Goal: Information Seeking & Learning: Learn about a topic

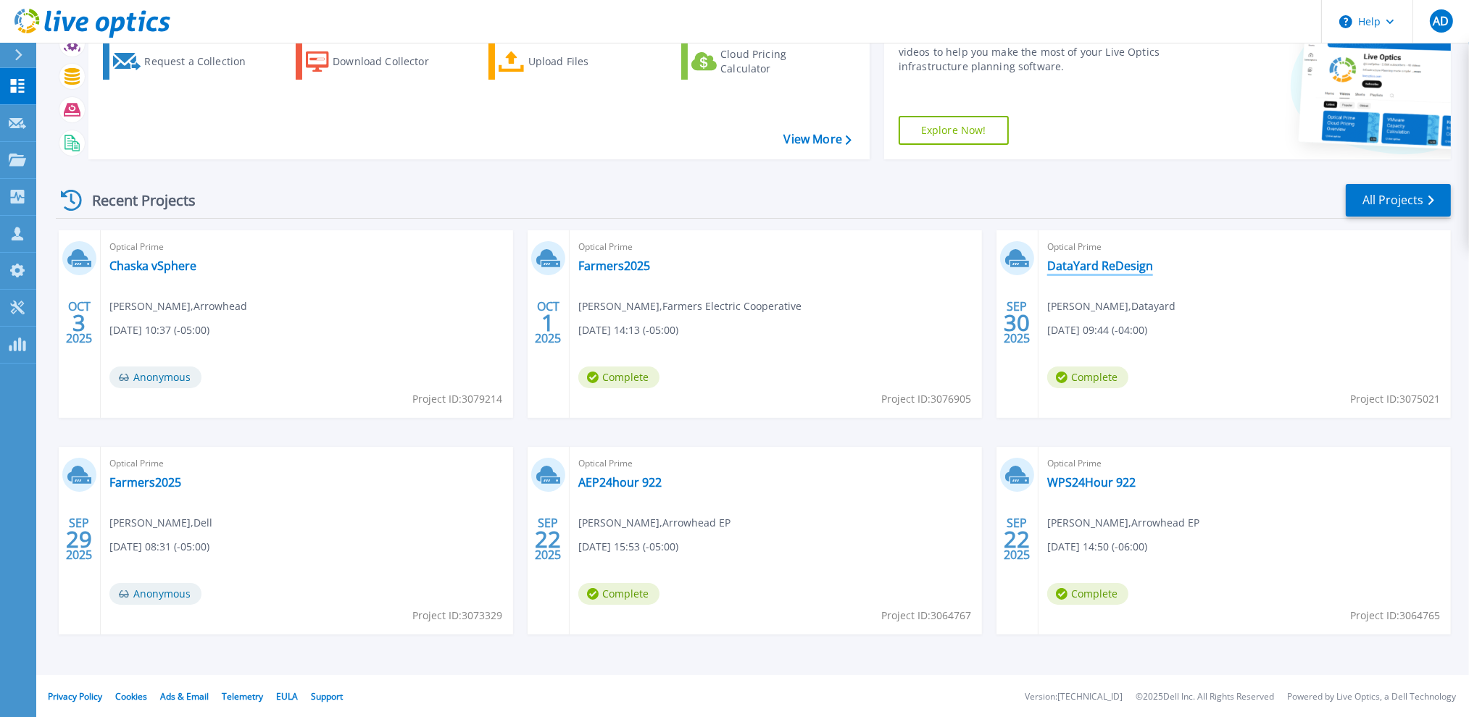
scroll to position [85, 0]
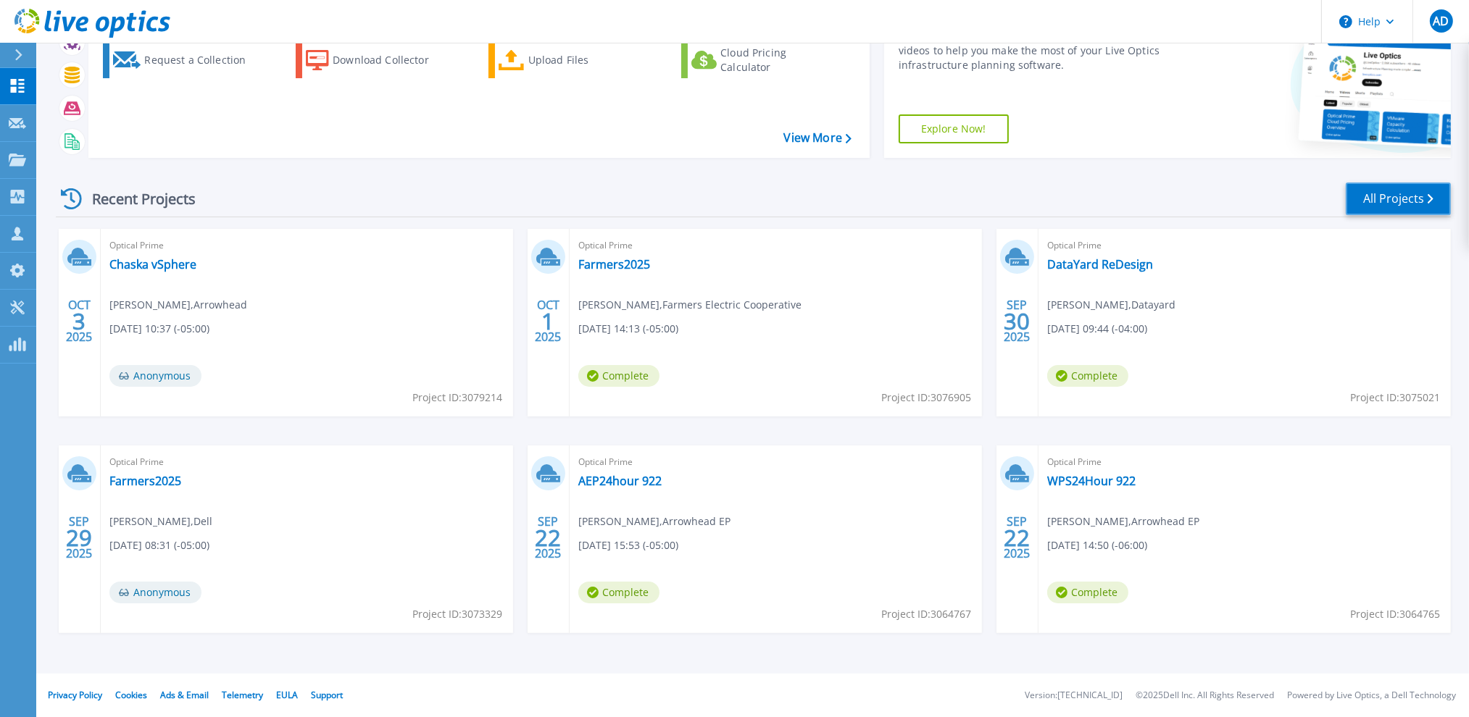
click at [1382, 198] on link "All Projects" at bounding box center [1397, 199] width 105 height 33
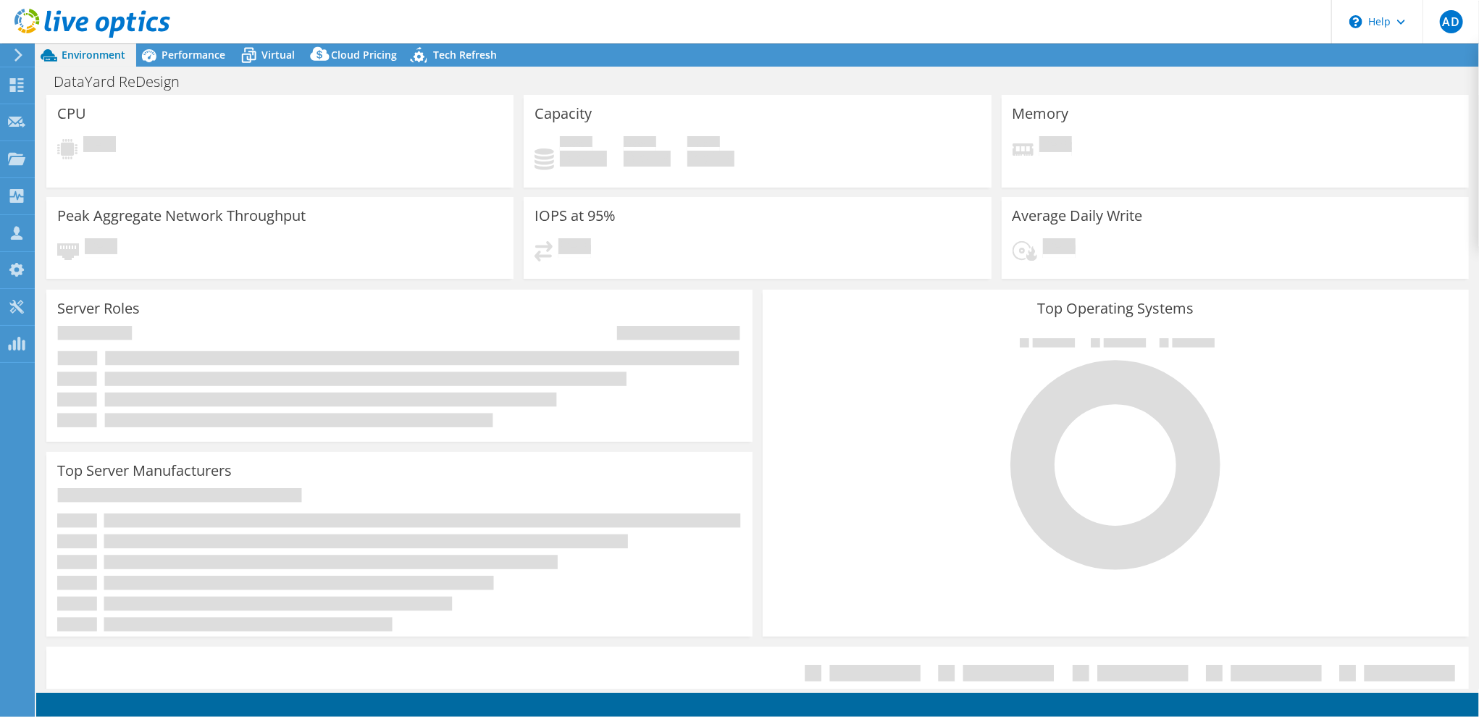
select select "USD"
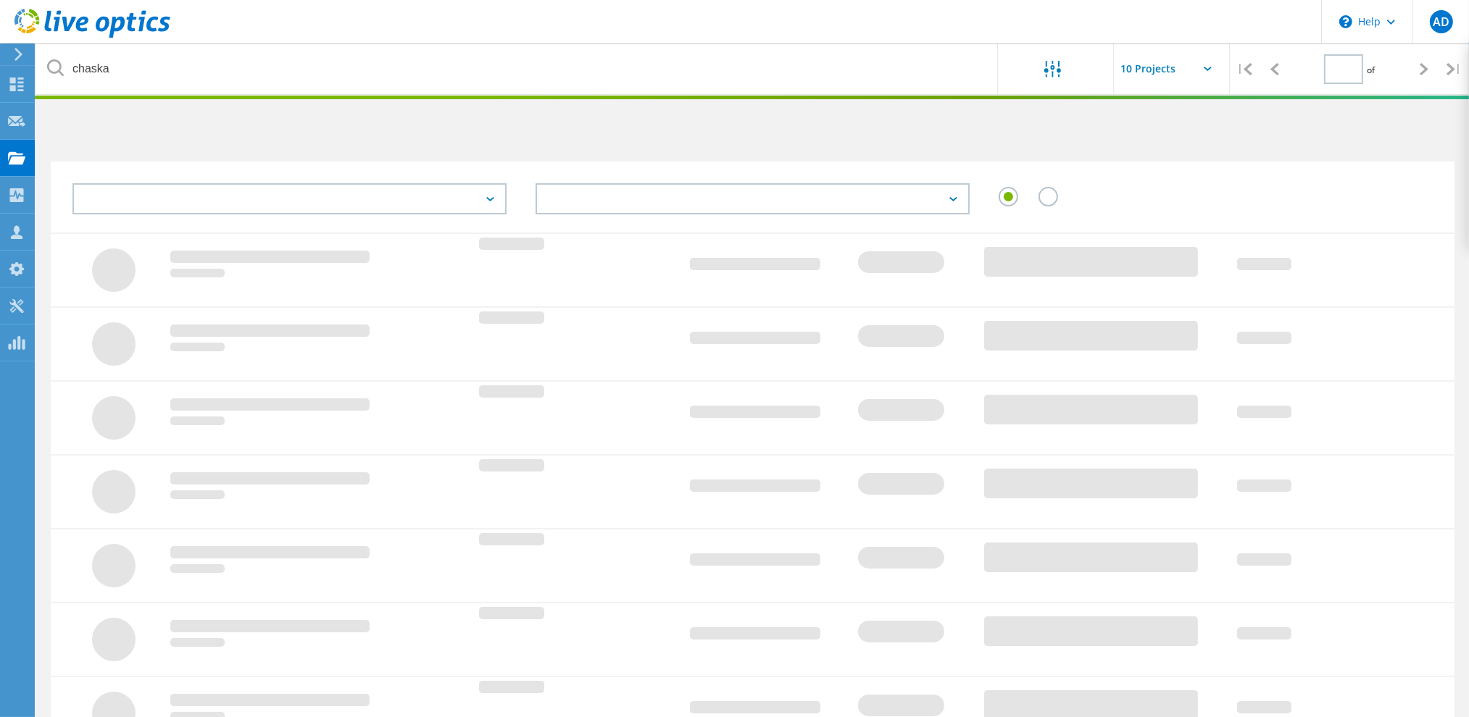
type input "1"
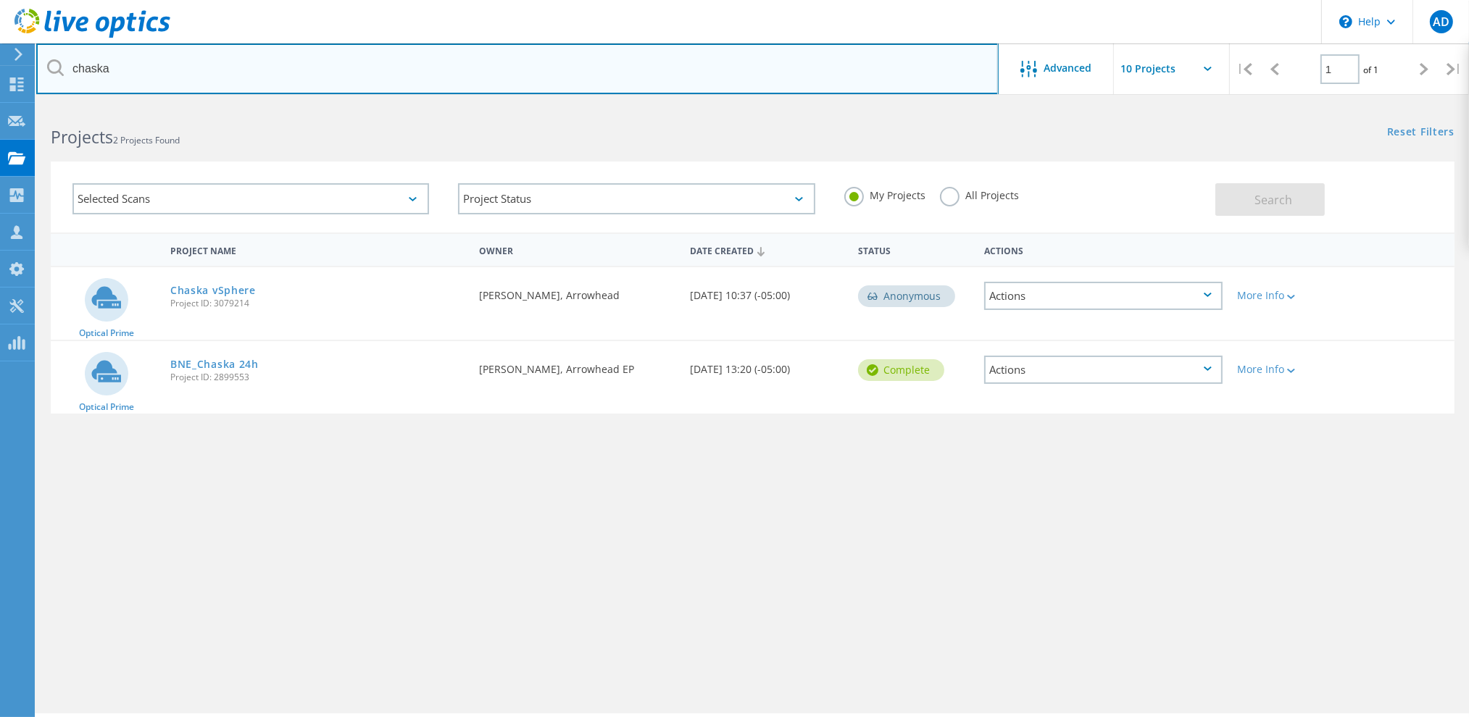
click at [136, 70] on input "chaska" at bounding box center [517, 68] width 962 height 51
type input "grasp"
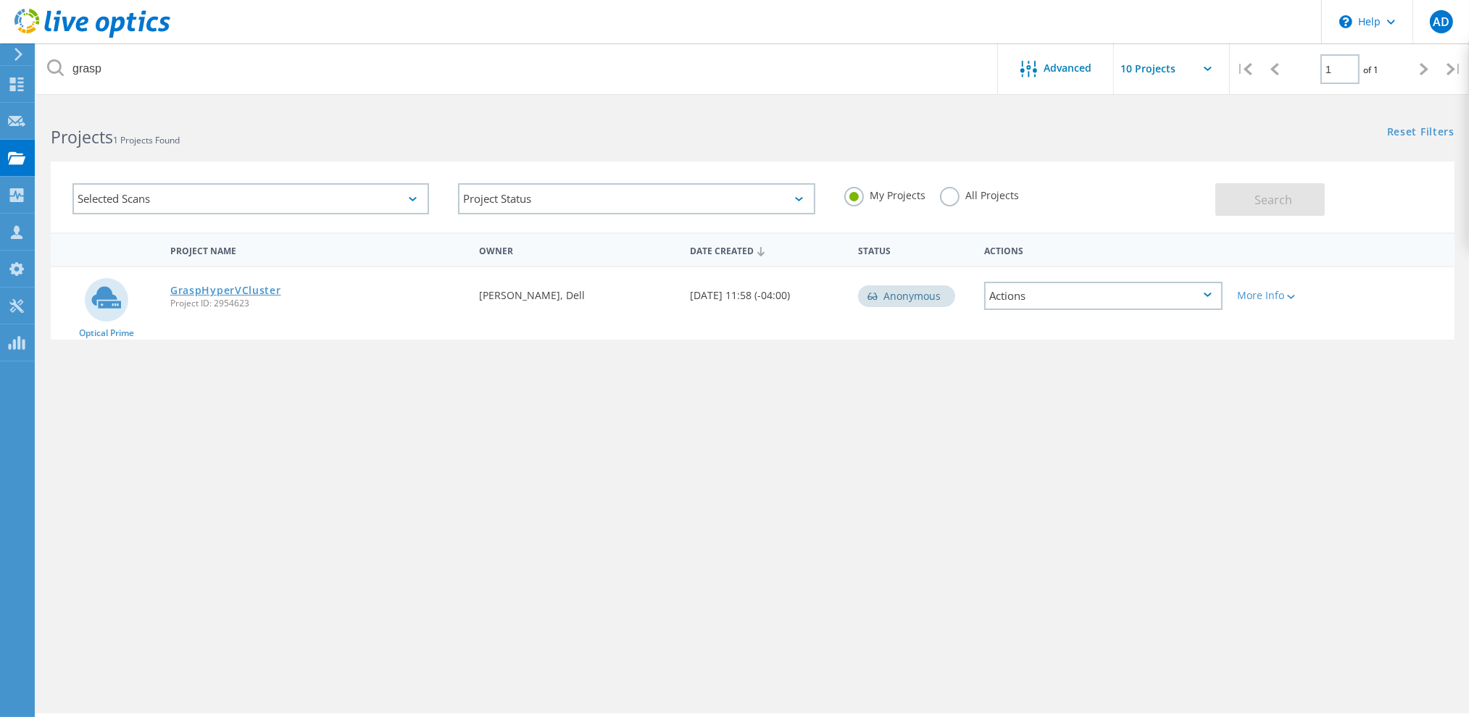
click at [245, 288] on link "GraspHyperVCluster" at bounding box center [225, 290] width 111 height 10
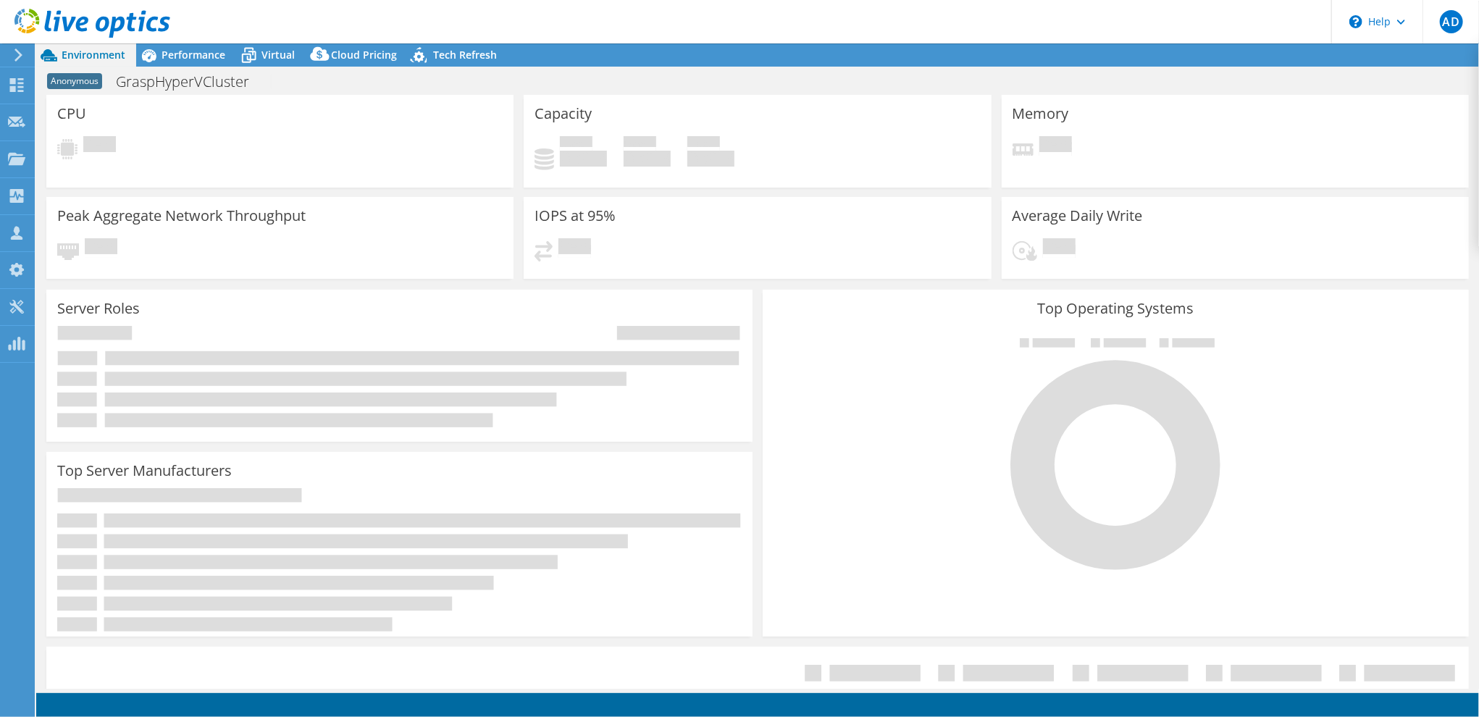
select select "USD"
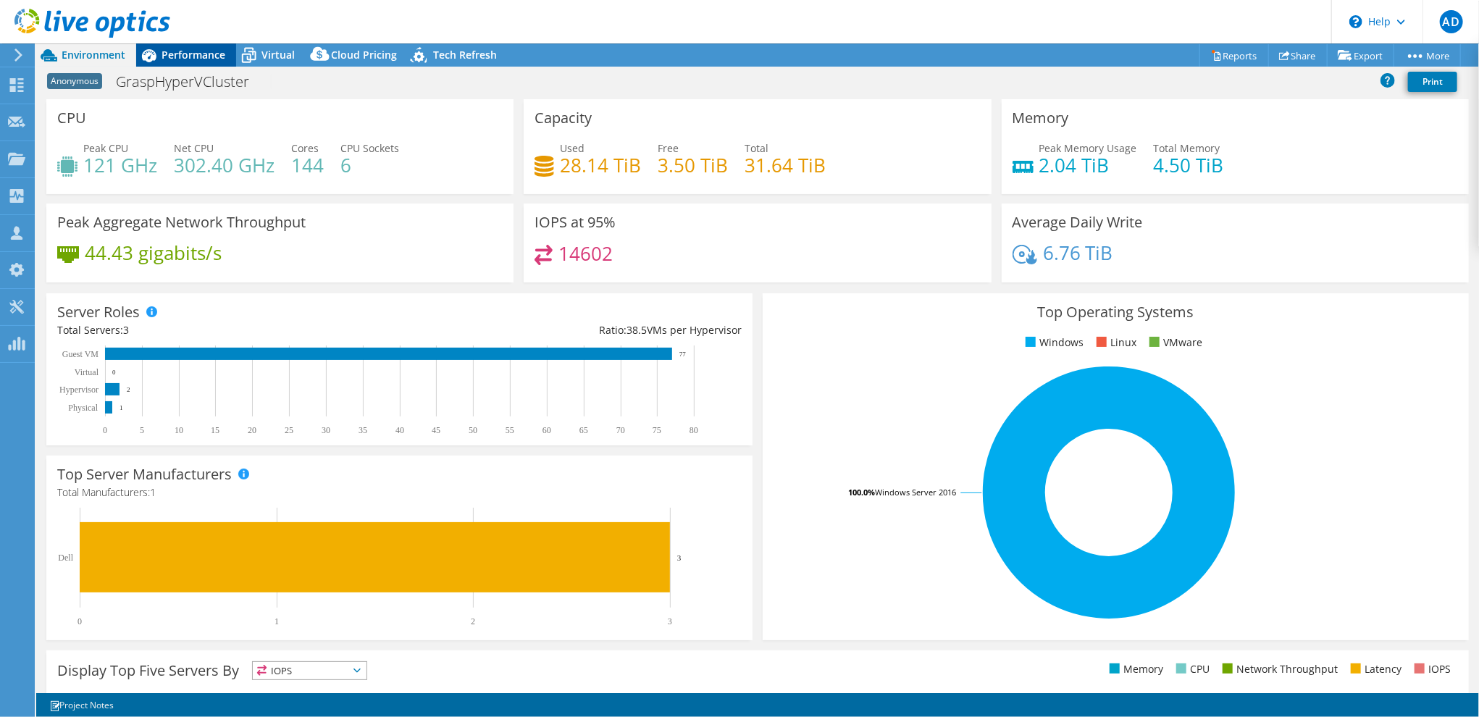
click at [191, 51] on span "Performance" at bounding box center [194, 55] width 64 height 14
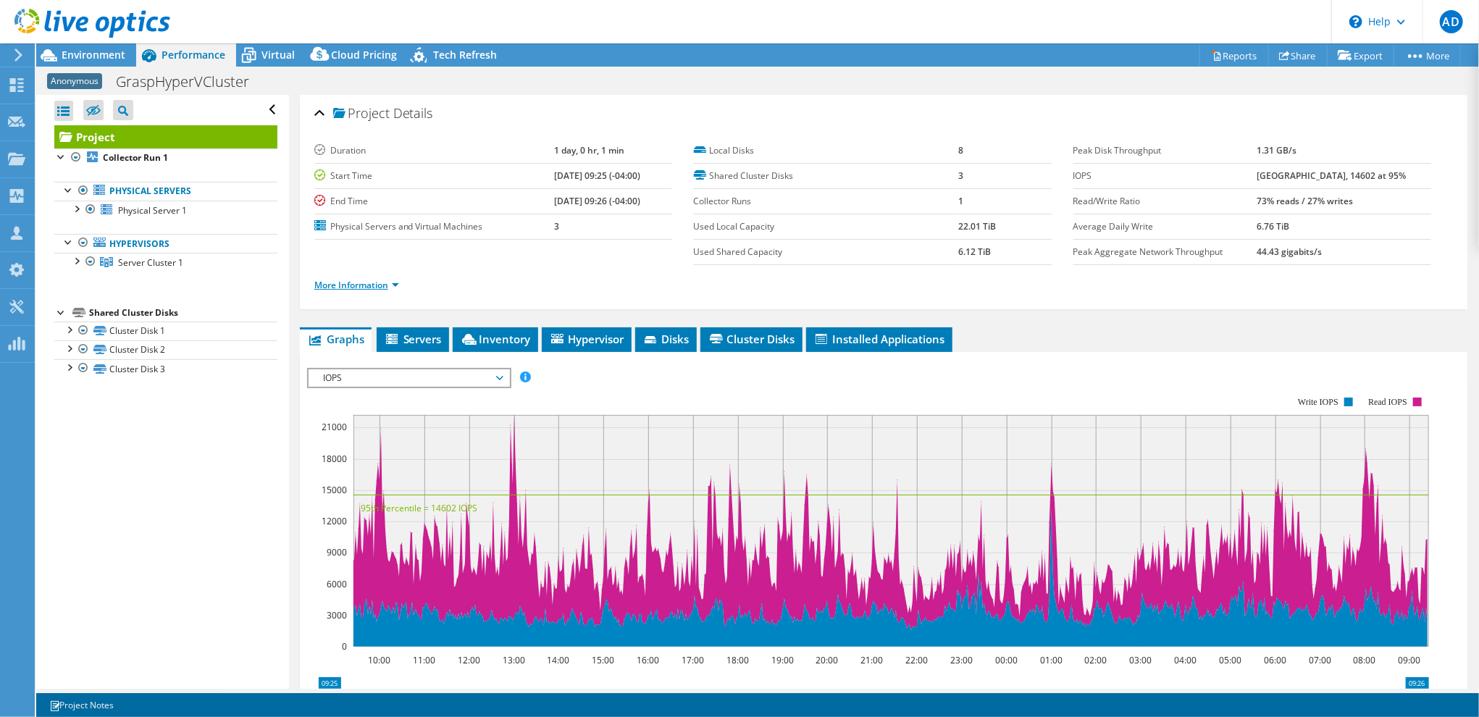
click at [372, 284] on link "More Information" at bounding box center [356, 285] width 85 height 12
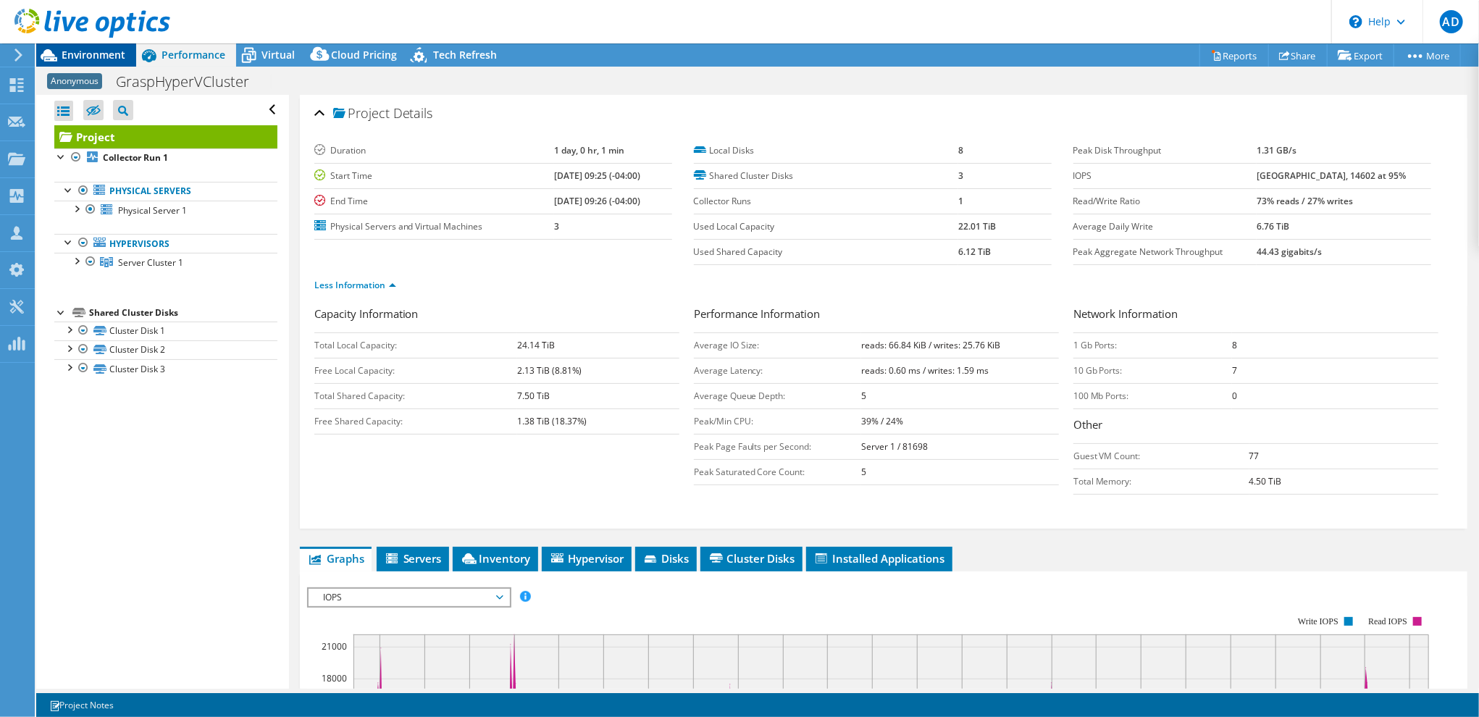
click at [81, 50] on span "Environment" at bounding box center [94, 55] width 64 height 14
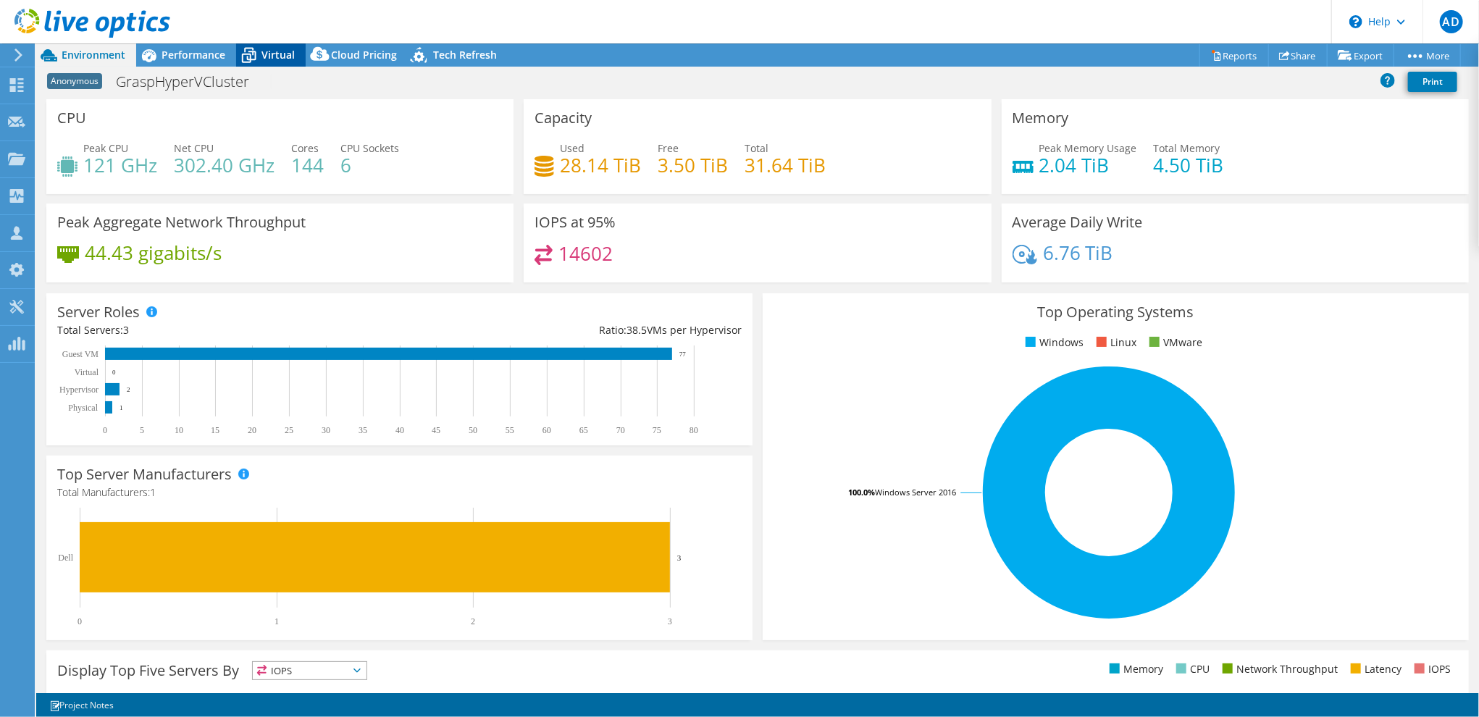
click at [254, 53] on icon at bounding box center [249, 57] width 14 height 12
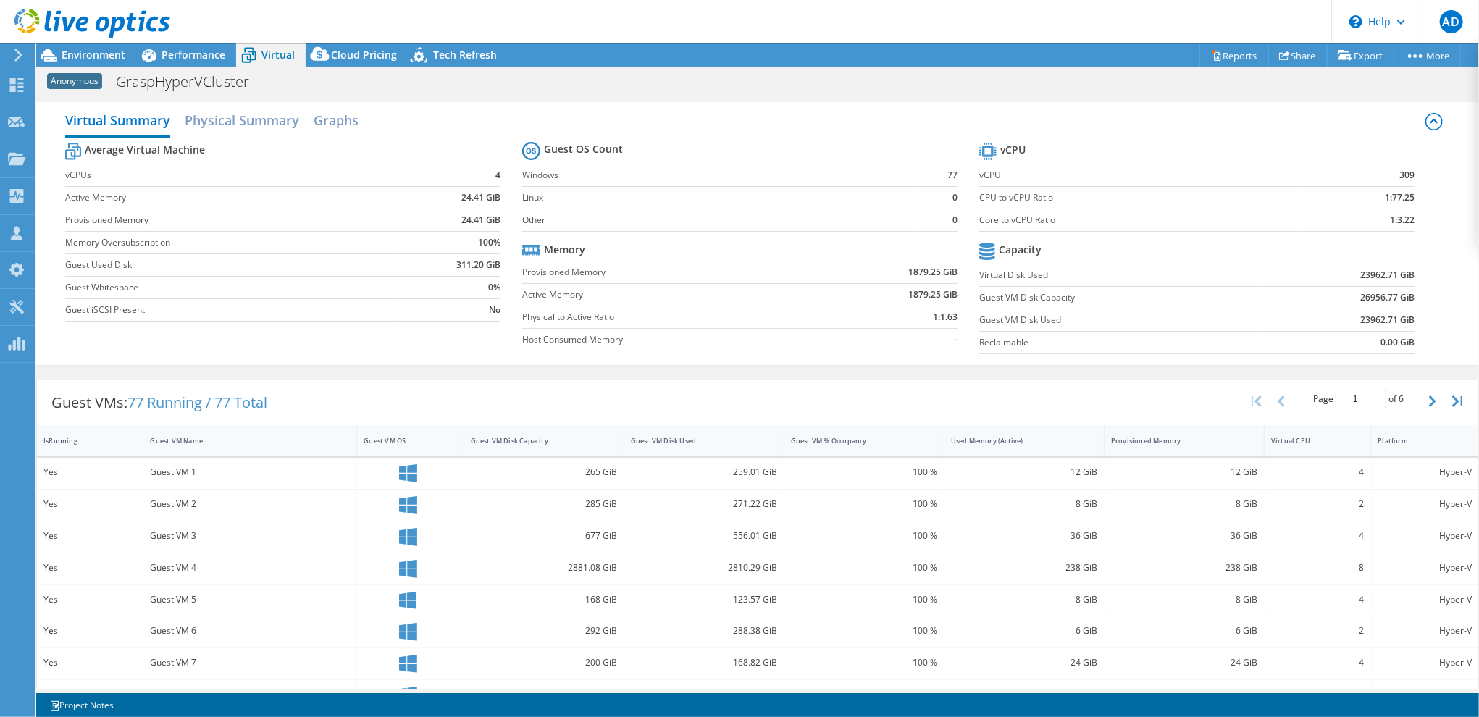
click at [1107, 117] on div "Virtual Summary Physical Summary Graphs" at bounding box center [757, 122] width 1385 height 33
click at [194, 55] on span "Performance" at bounding box center [194, 55] width 64 height 14
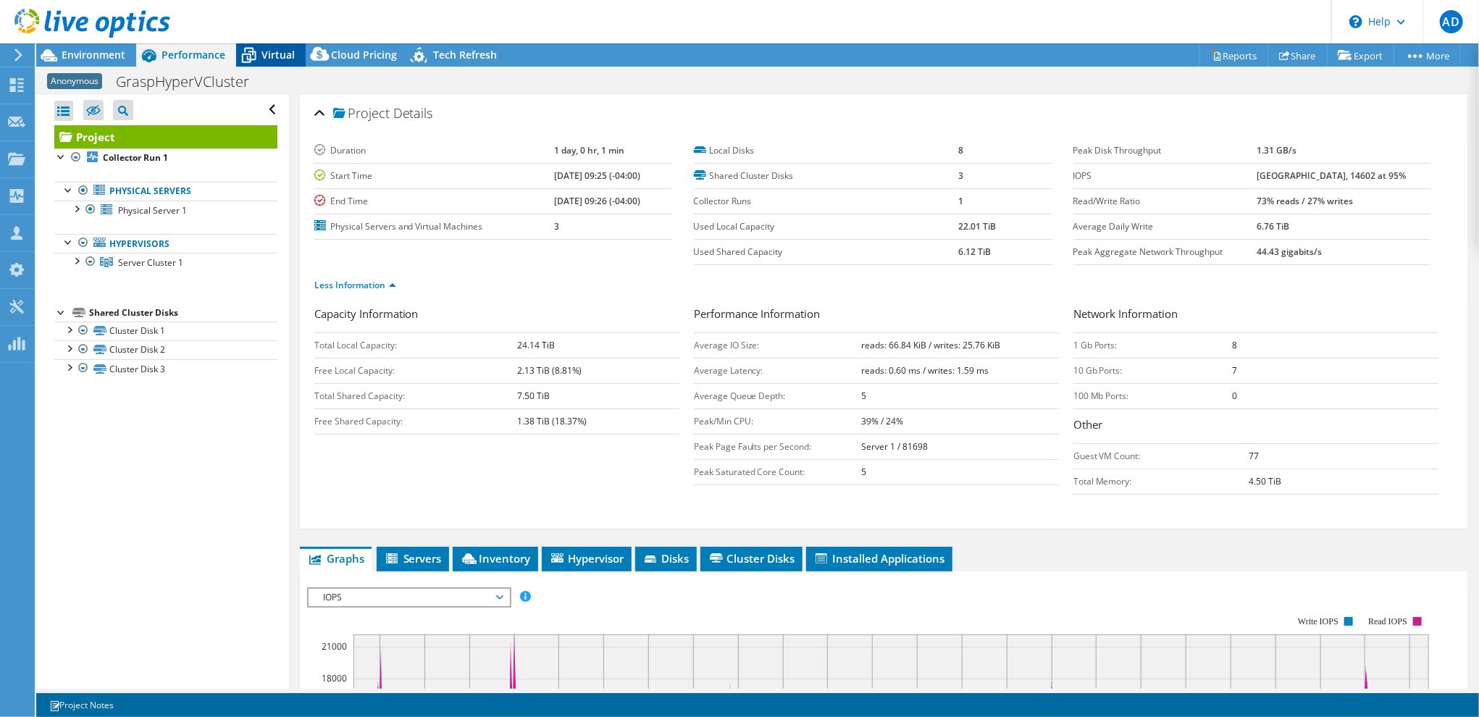
click at [275, 59] on span "Virtual" at bounding box center [278, 55] width 33 height 14
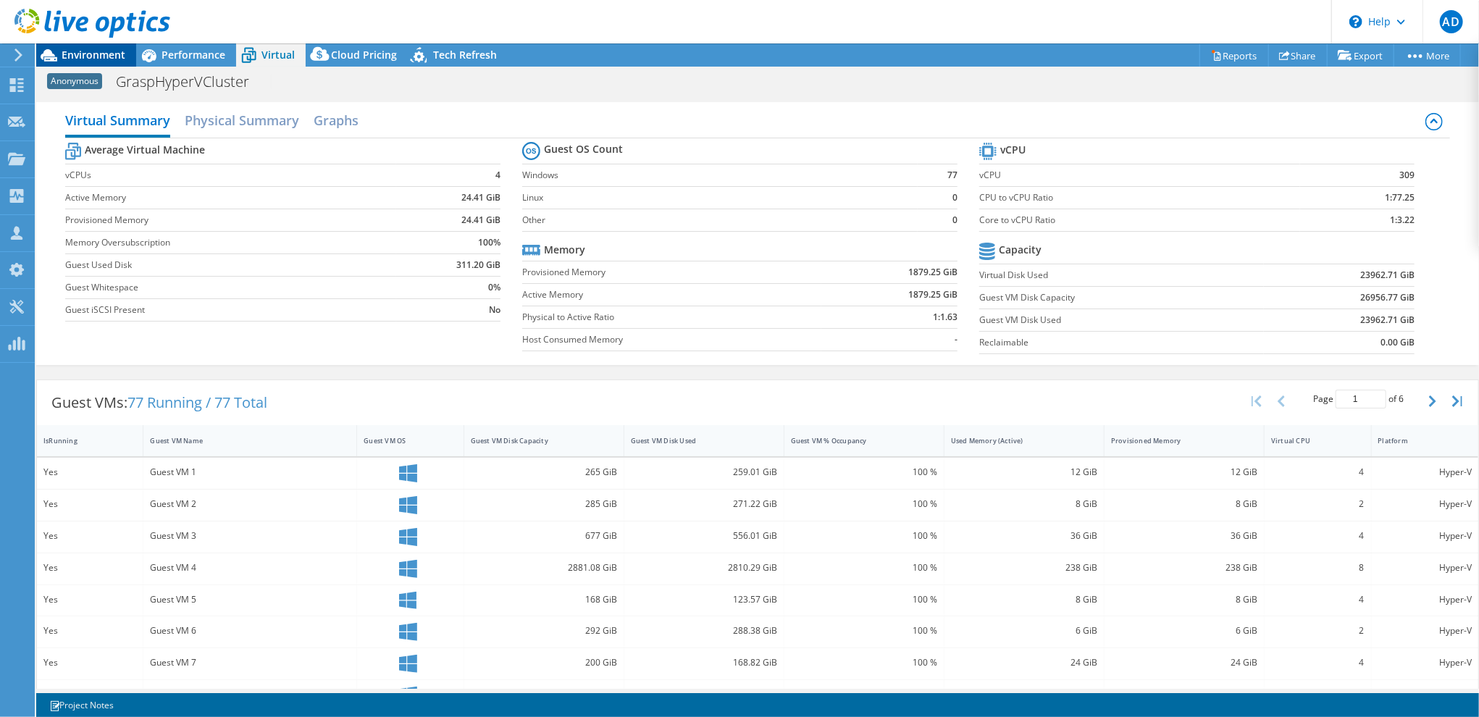
click at [113, 59] on span "Environment" at bounding box center [94, 55] width 64 height 14
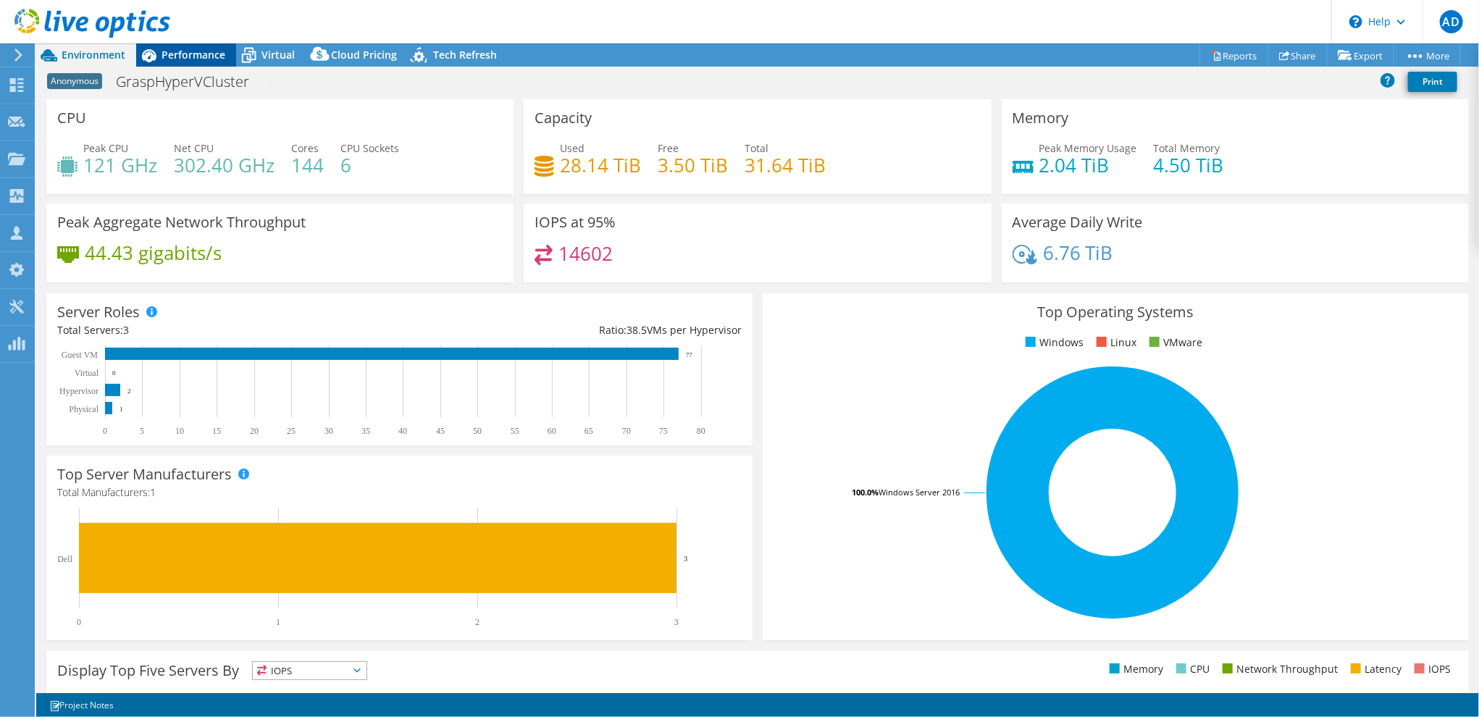
click at [191, 53] on span "Performance" at bounding box center [194, 55] width 64 height 14
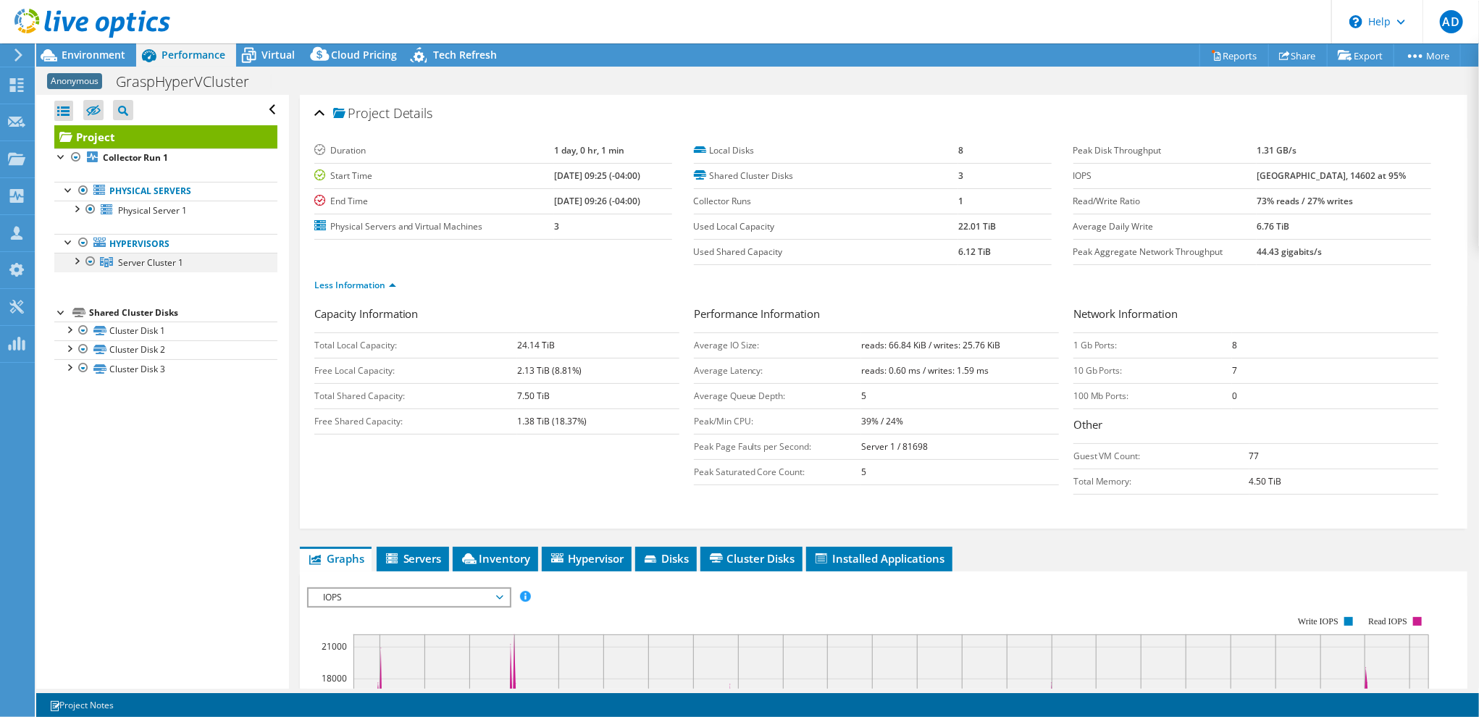
click at [70, 256] on div at bounding box center [76, 260] width 14 height 14
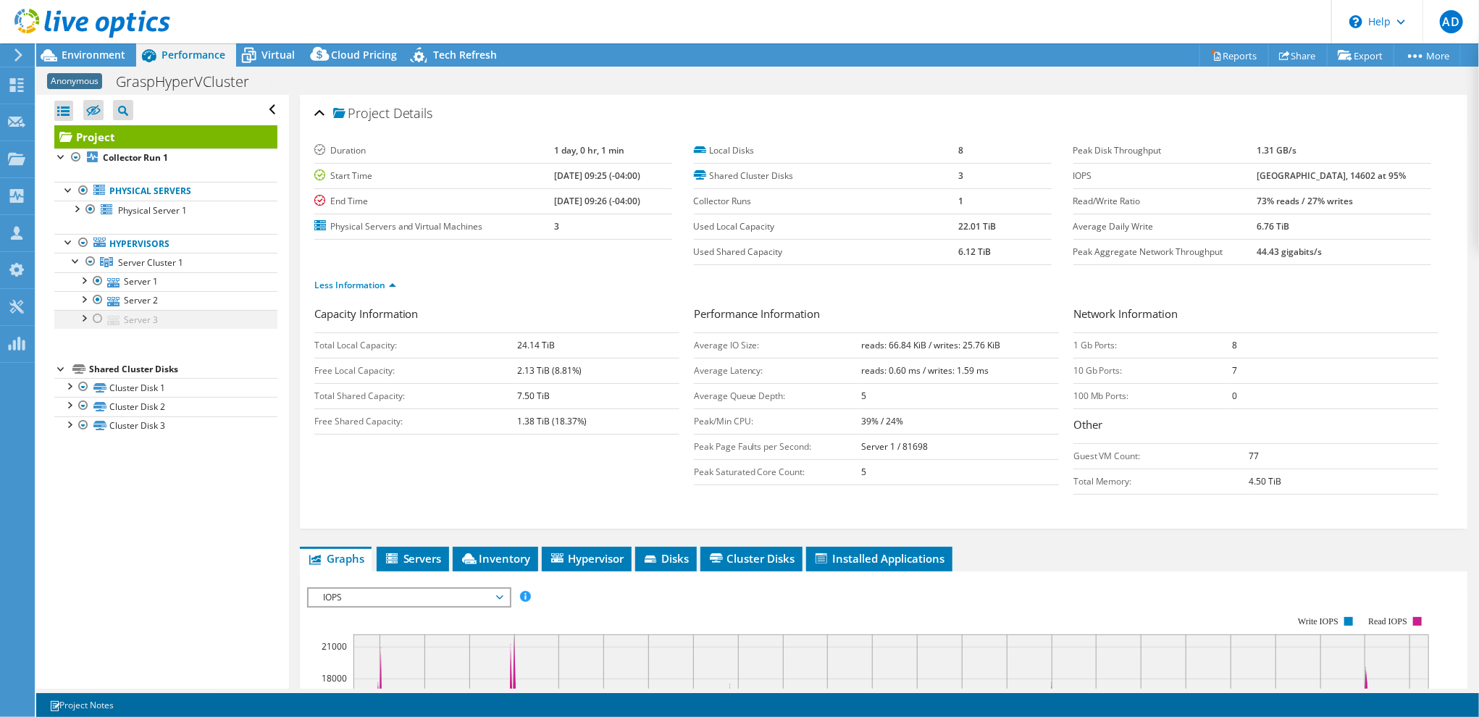
click at [99, 318] on div at bounding box center [98, 318] width 14 height 17
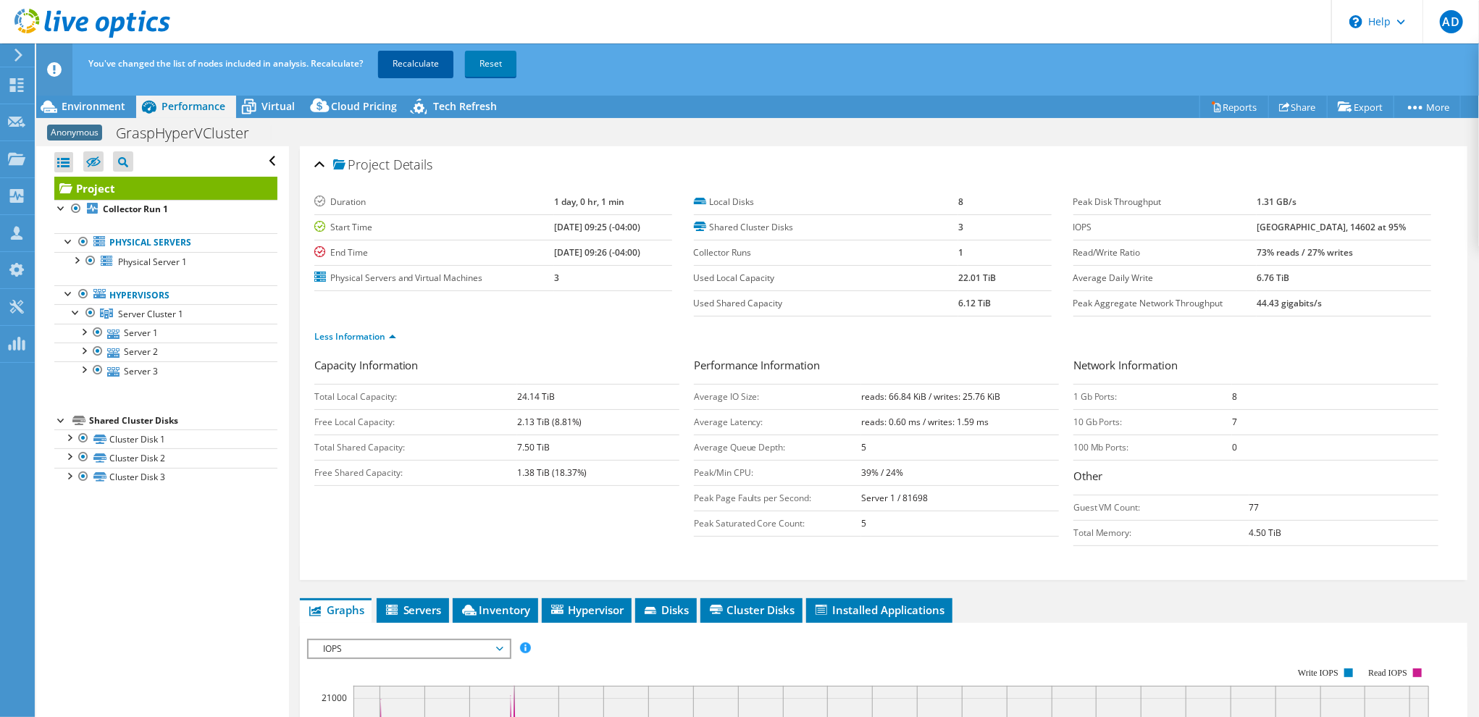
click at [414, 67] on link "Recalculate" at bounding box center [415, 64] width 75 height 26
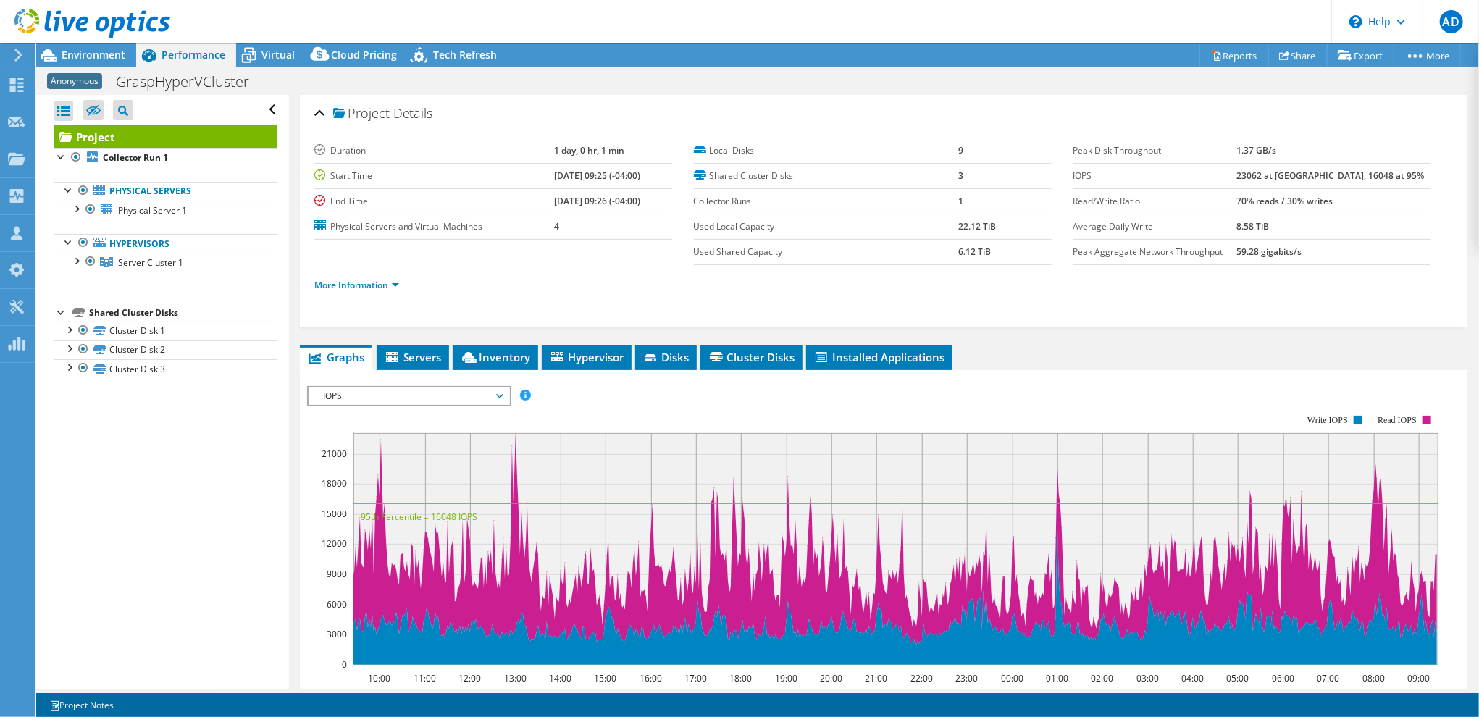
click at [492, 270] on div "More Information" at bounding box center [883, 285] width 1139 height 41
click at [92, 54] on span "Environment" at bounding box center [94, 55] width 64 height 14
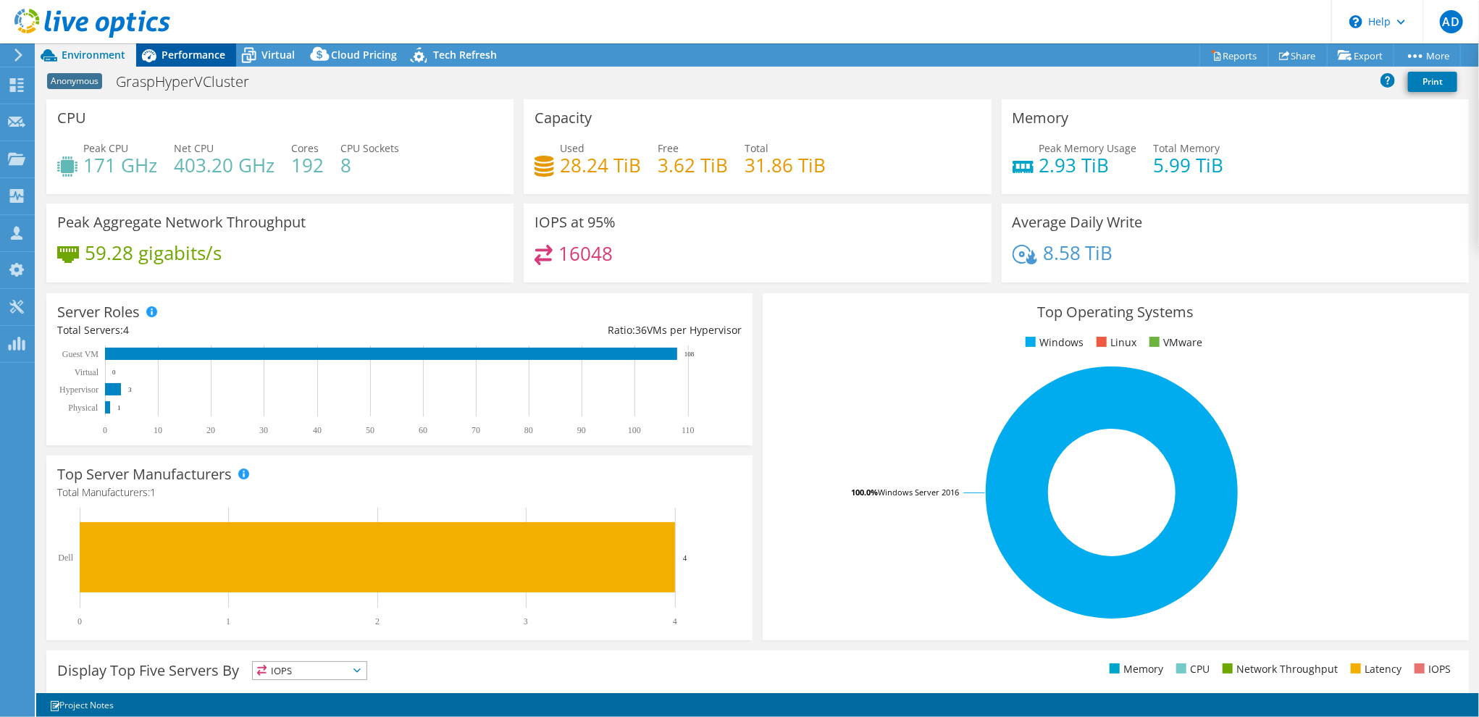
click at [183, 61] on span "Performance" at bounding box center [194, 55] width 64 height 14
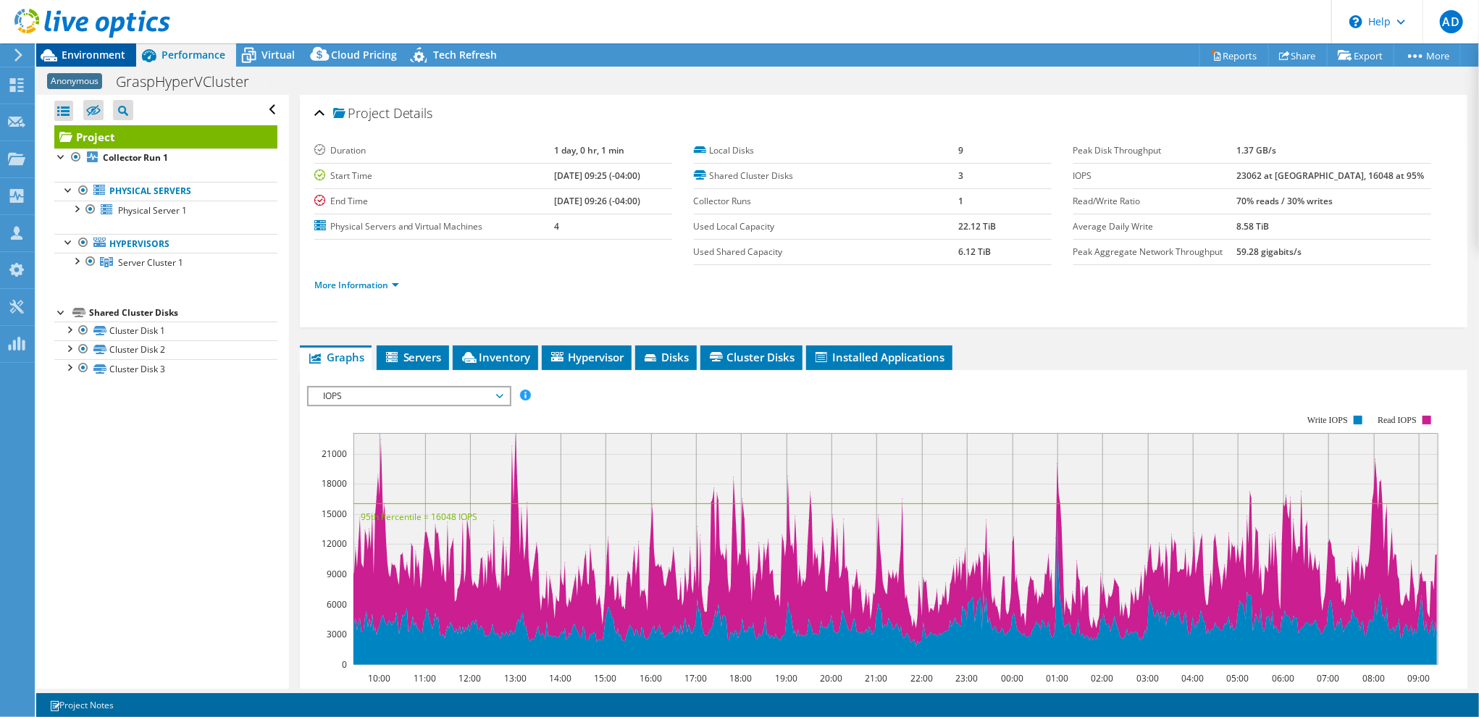
click at [107, 54] on span "Environment" at bounding box center [94, 55] width 64 height 14
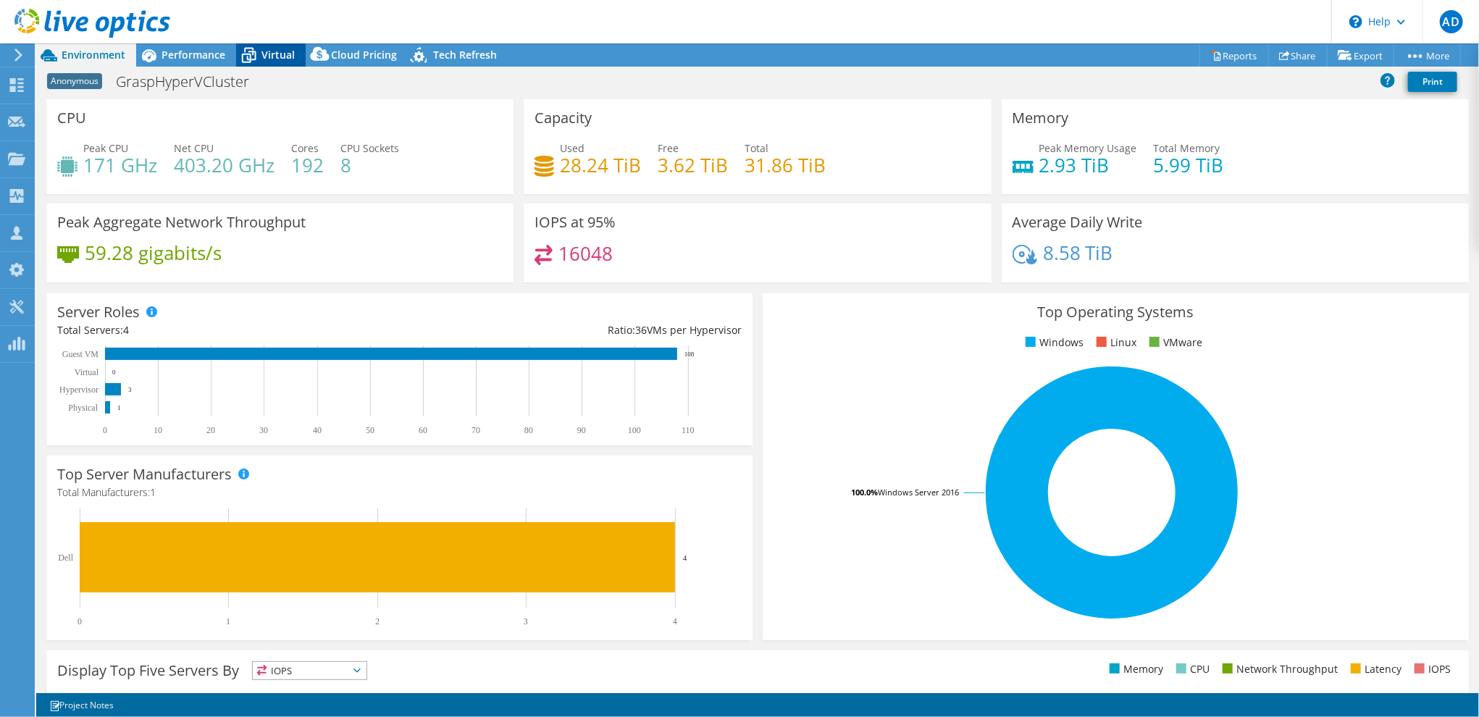
click at [266, 54] on span "Virtual" at bounding box center [278, 55] width 33 height 14
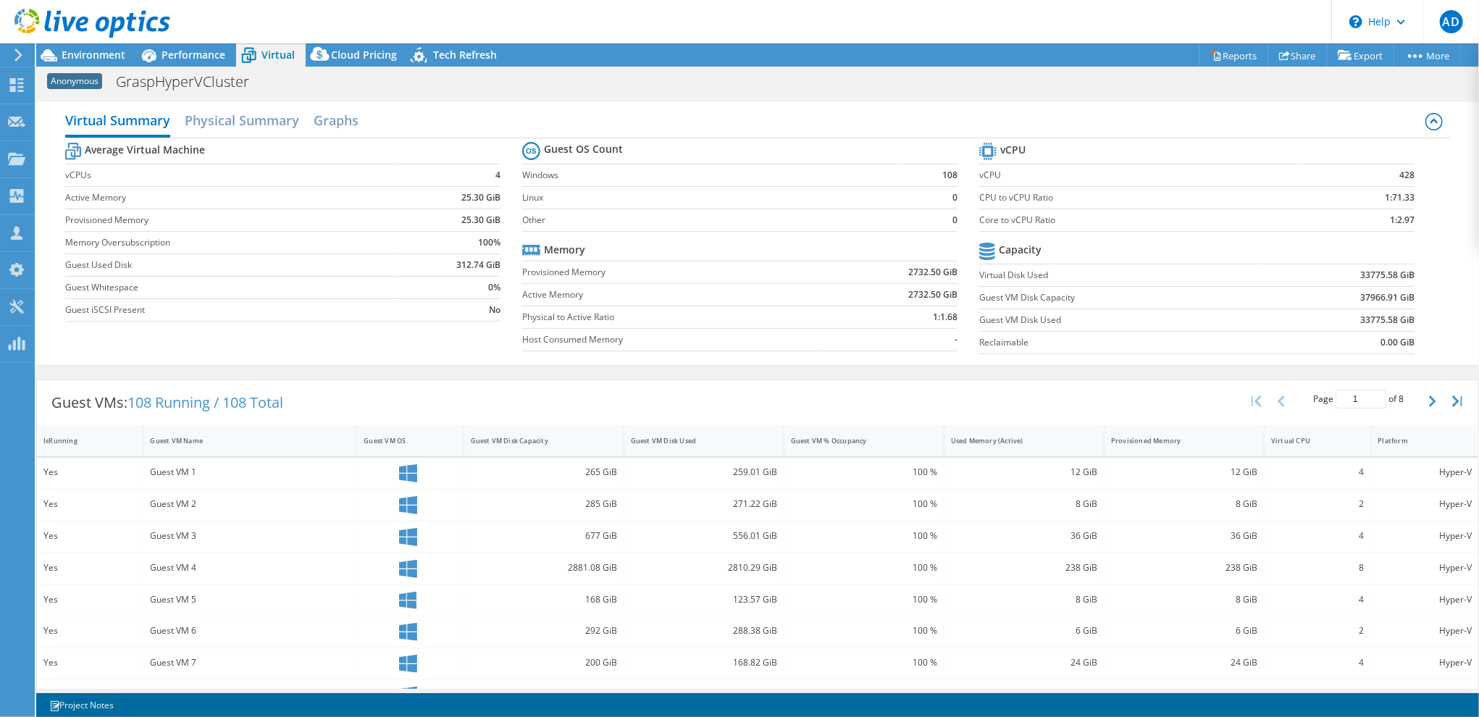
click at [596, 104] on div "Virtual Summary Physical Summary Graphs Average Virtual Machine vCPUs 4 Active …" at bounding box center [757, 233] width 1443 height 263
click at [167, 54] on span "Performance" at bounding box center [194, 55] width 64 height 14
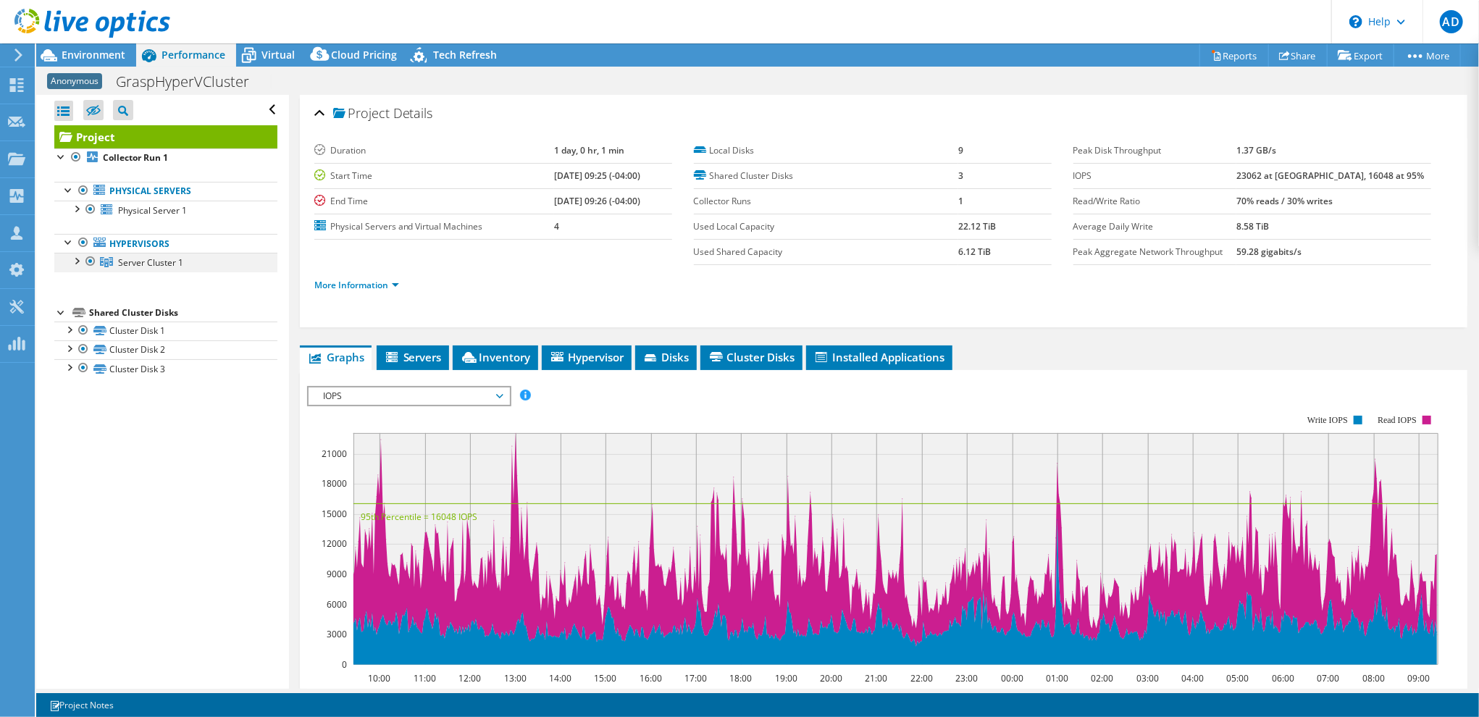
click at [76, 256] on div at bounding box center [76, 260] width 14 height 14
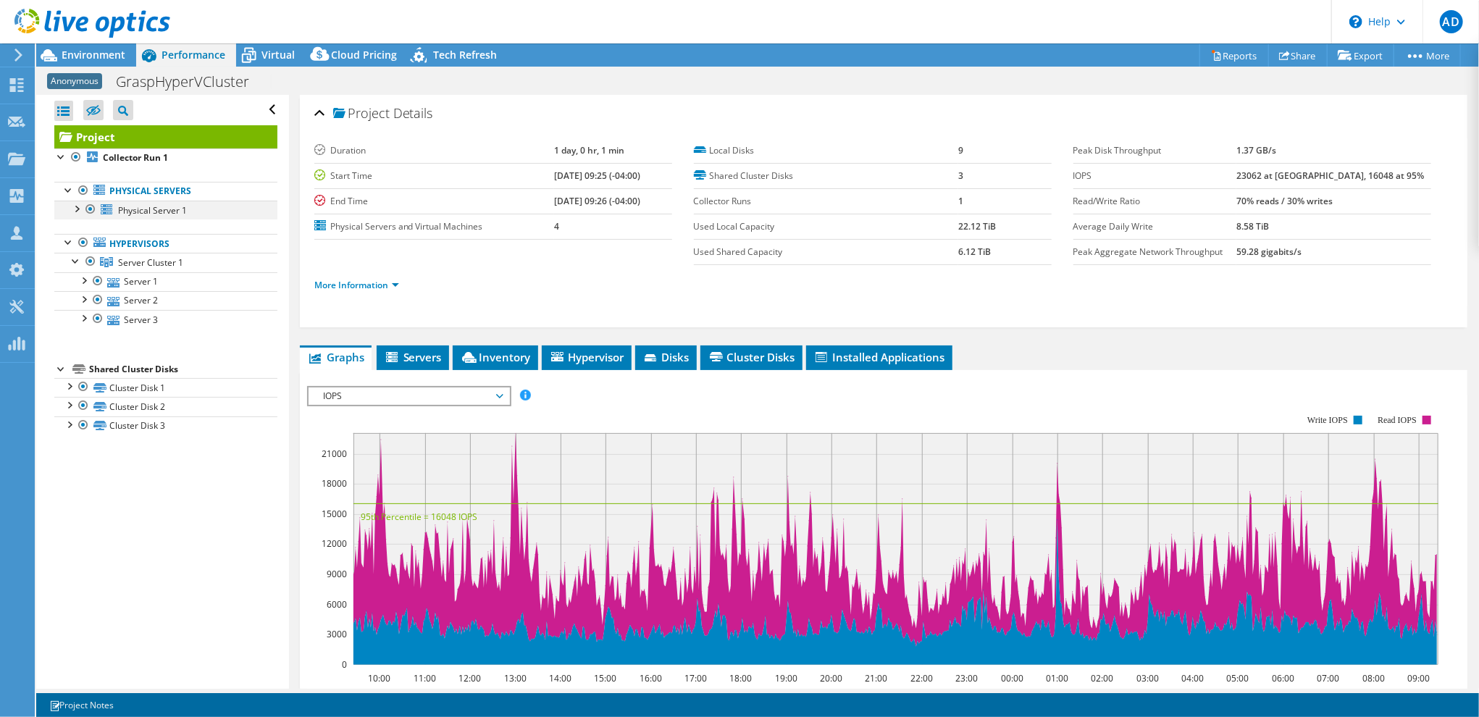
click at [74, 208] on div at bounding box center [76, 208] width 14 height 14
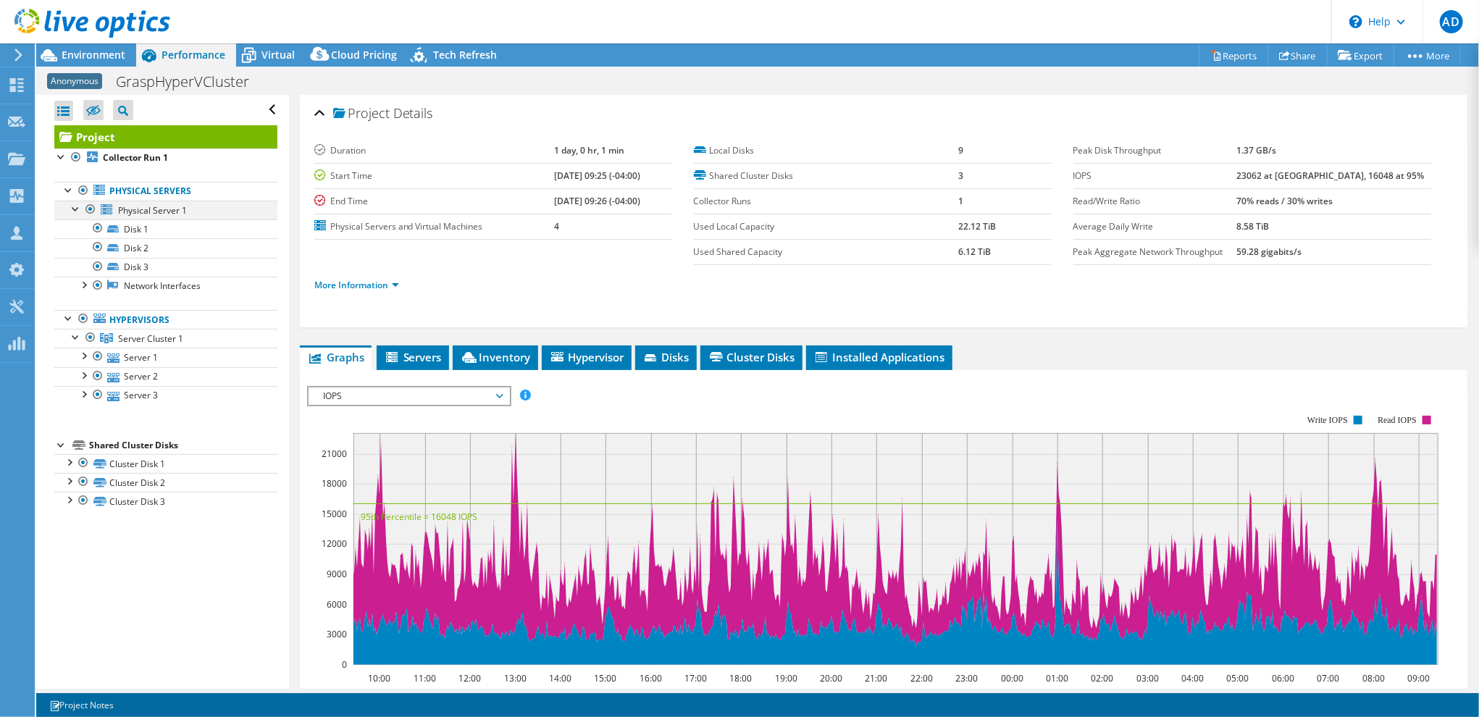
click at [74, 208] on div at bounding box center [76, 208] width 14 height 14
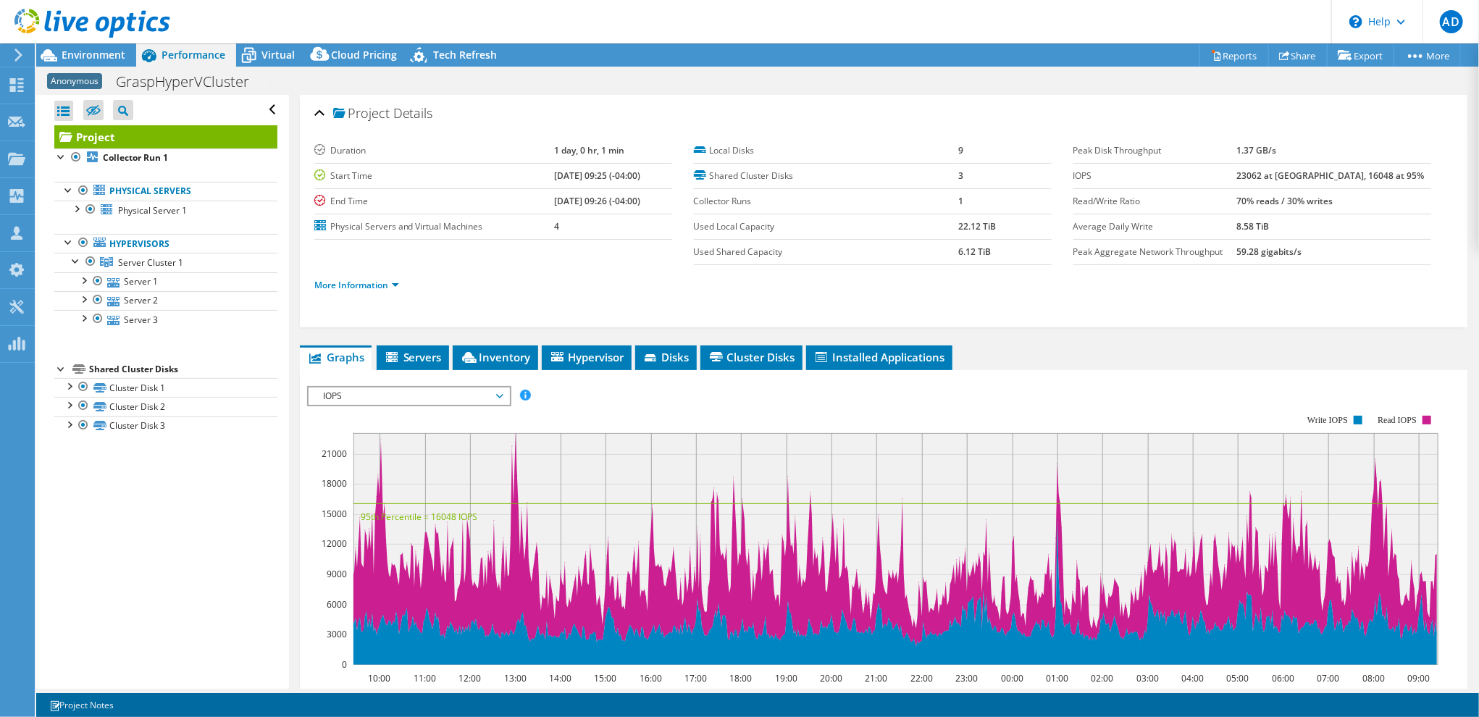
click at [275, 51] on span "Virtual" at bounding box center [278, 55] width 33 height 14
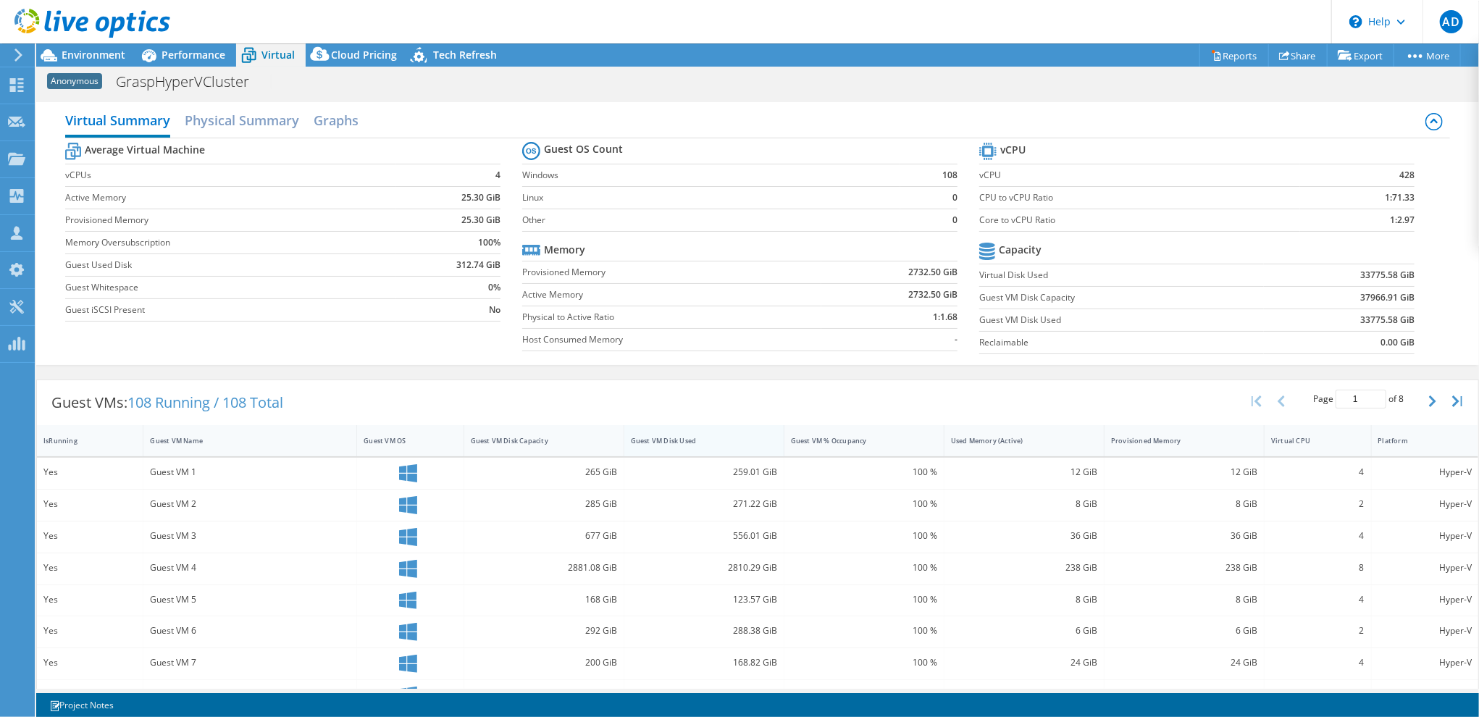
click at [658, 439] on div "Guest VM Disk Used" at bounding box center [695, 440] width 129 height 9
click at [1159, 149] on tr "vCPU" at bounding box center [1197, 151] width 435 height 25
click at [199, 54] on span "Performance" at bounding box center [194, 55] width 64 height 14
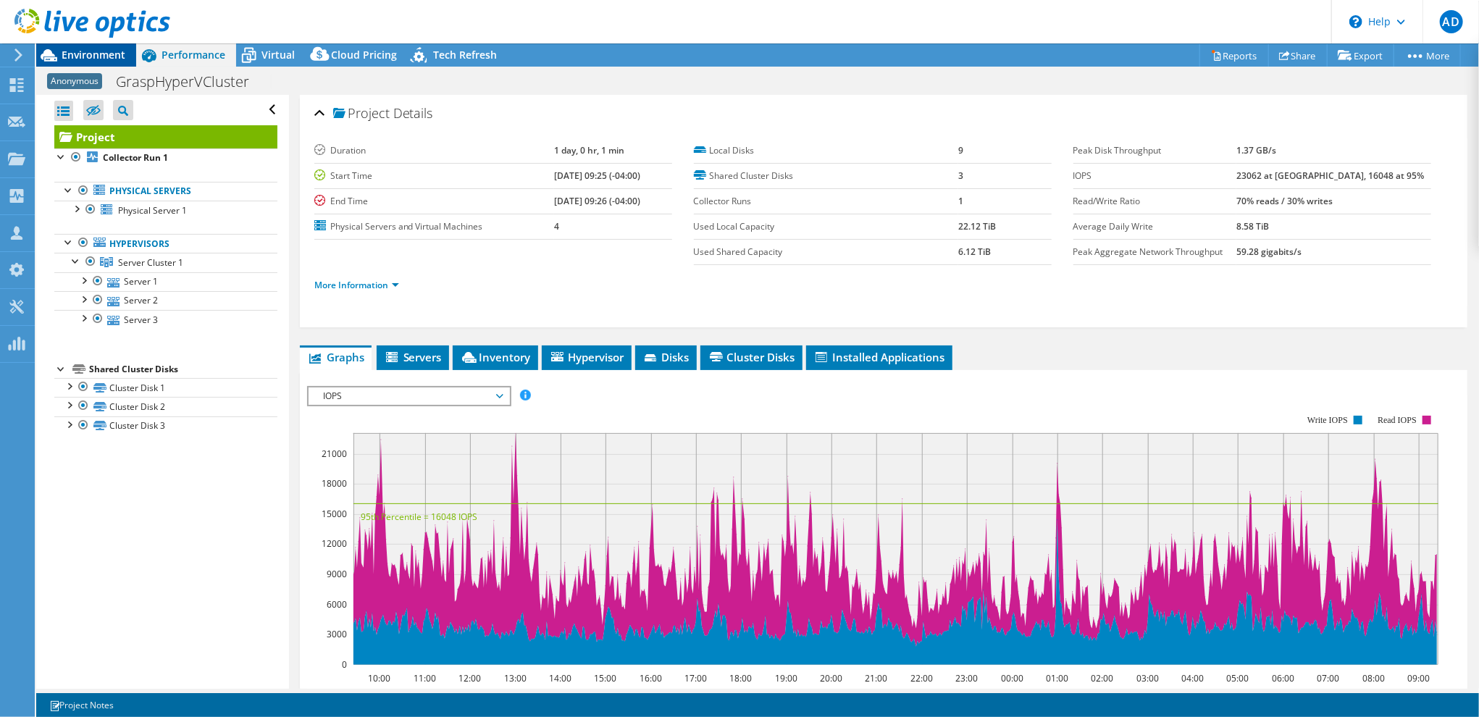
click at [106, 51] on span "Environment" at bounding box center [94, 55] width 64 height 14
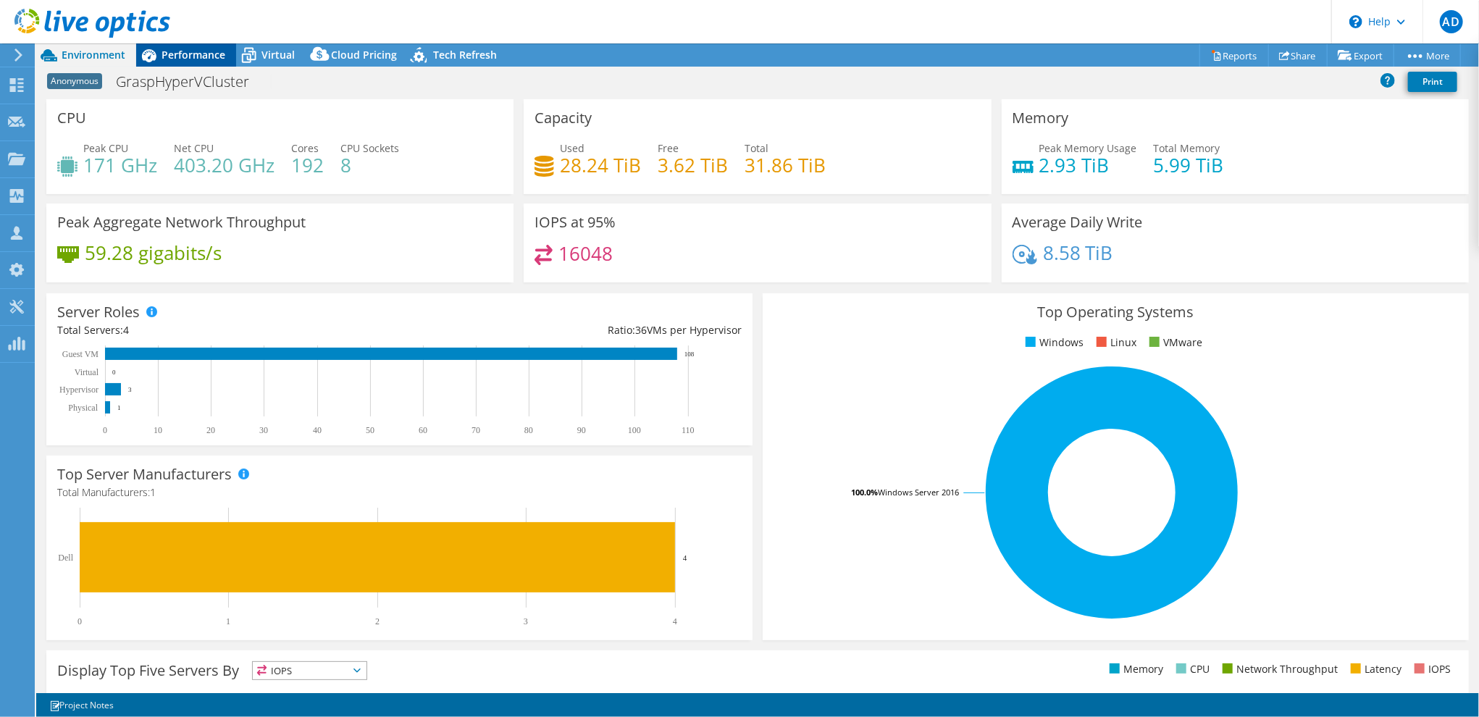
click at [204, 59] on span "Performance" at bounding box center [194, 55] width 64 height 14
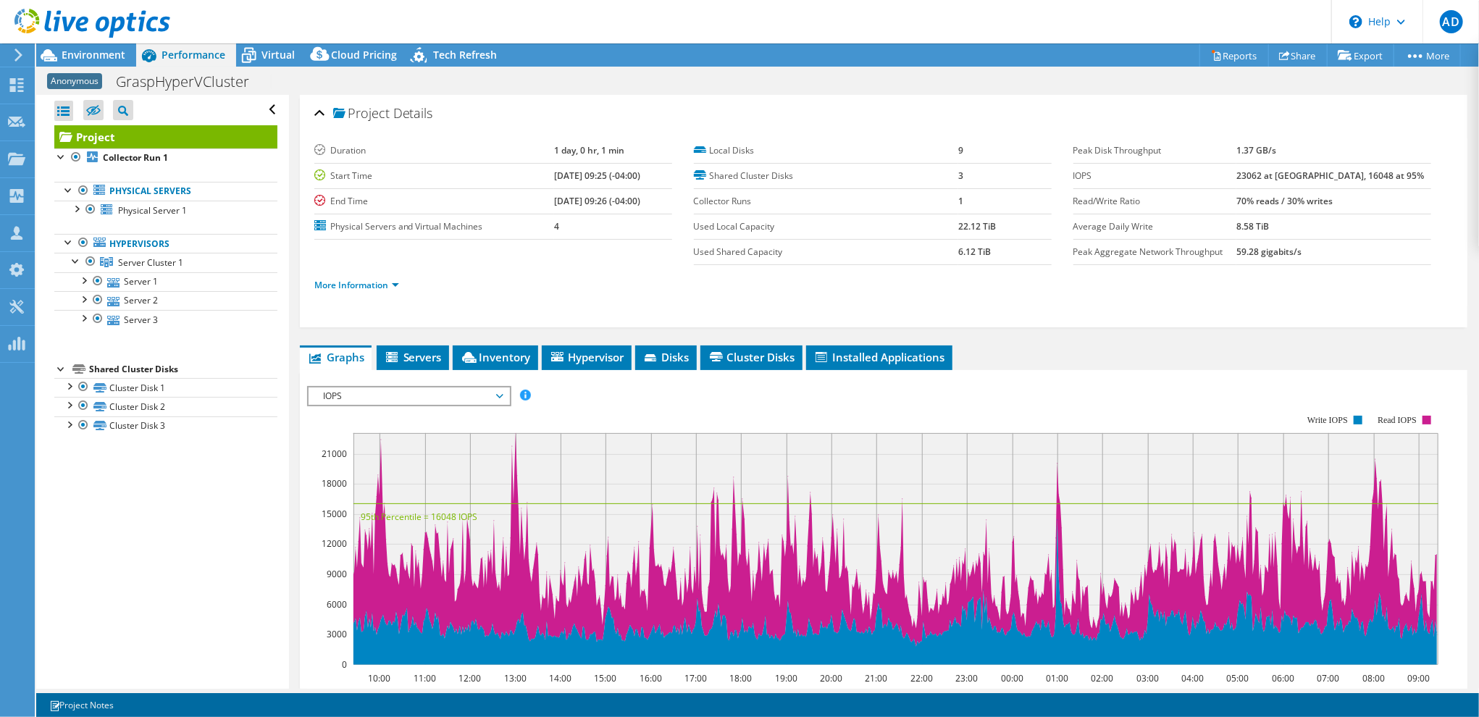
click at [46, 245] on div "Open All Close All Hide Excluded Nodes Project Tree Filter" at bounding box center [162, 392] width 252 height 594
click at [115, 52] on span "Environment" at bounding box center [94, 55] width 64 height 14
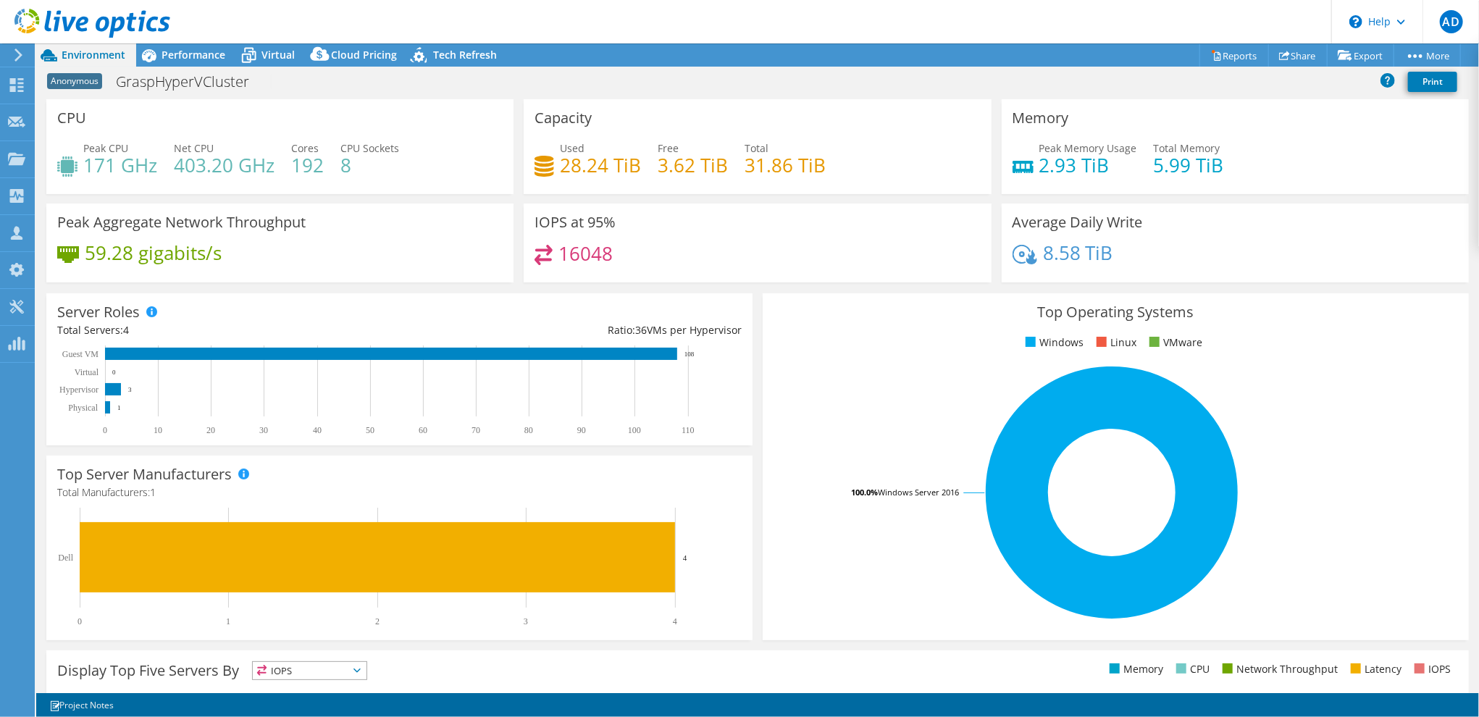
click at [409, 309] on div "Server Roles Physical Servers represent bare metal servers that were targets of…" at bounding box center [399, 369] width 706 height 152
click at [1241, 244] on div "Average Daily Write 8.58 TiB" at bounding box center [1235, 243] width 467 height 79
click at [171, 62] on div "Performance" at bounding box center [186, 54] width 100 height 23
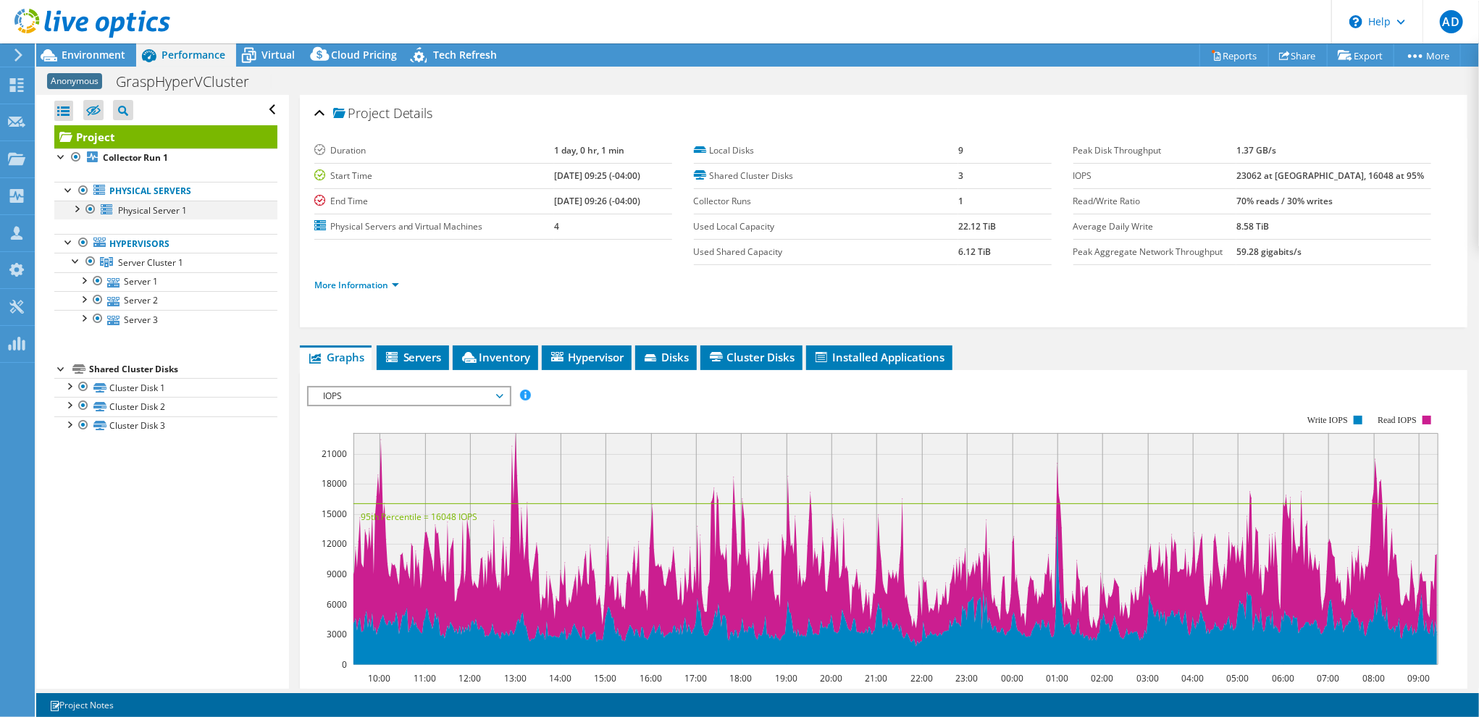
click at [90, 205] on div at bounding box center [90, 209] width 14 height 17
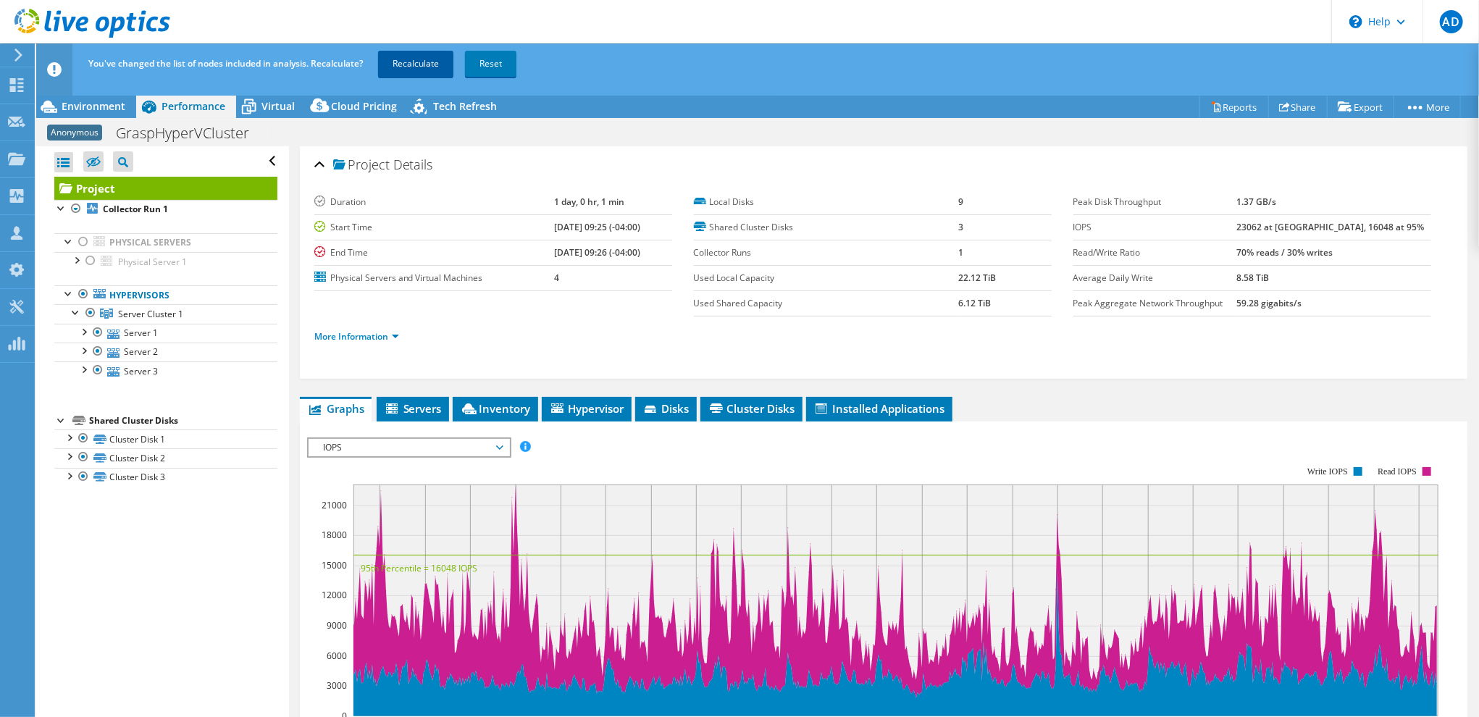
click at [435, 54] on link "Recalculate" at bounding box center [415, 64] width 75 height 26
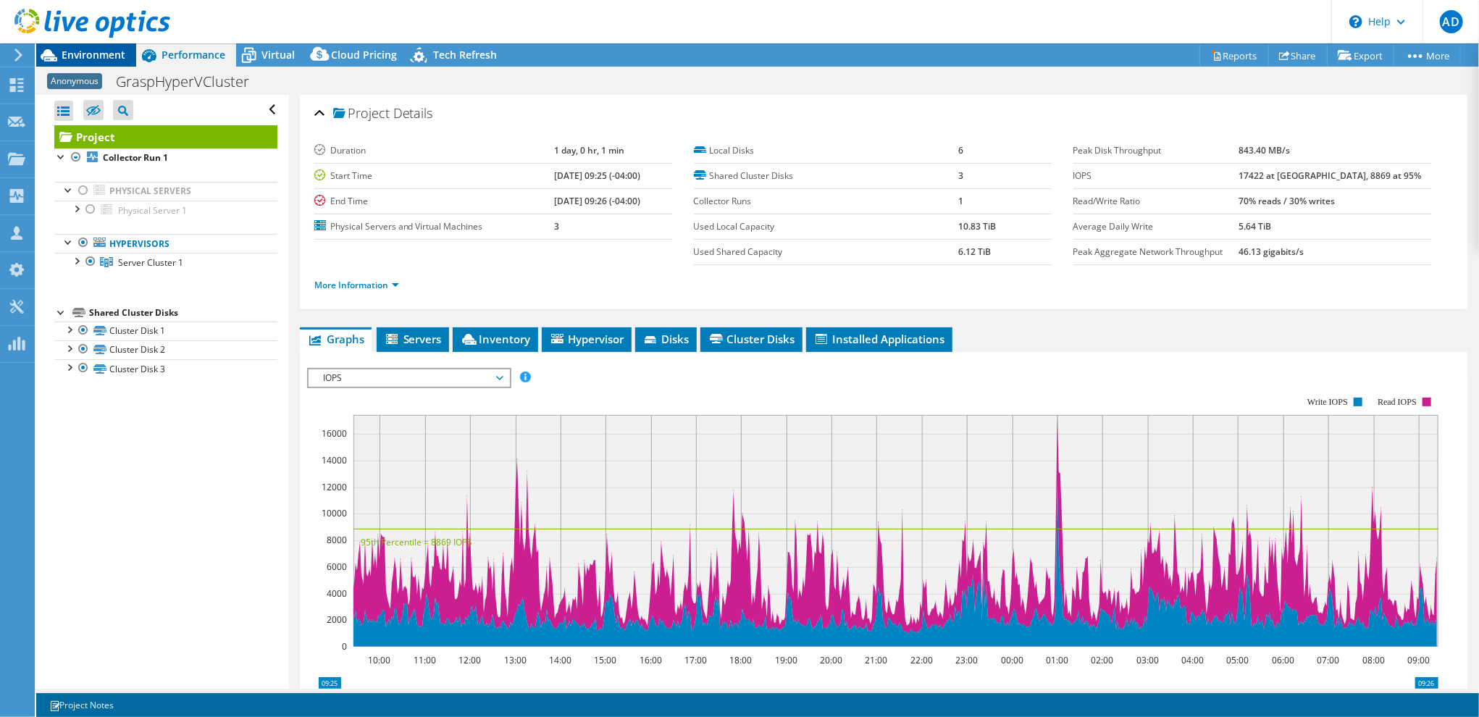
click at [101, 59] on span "Environment" at bounding box center [94, 55] width 64 height 14
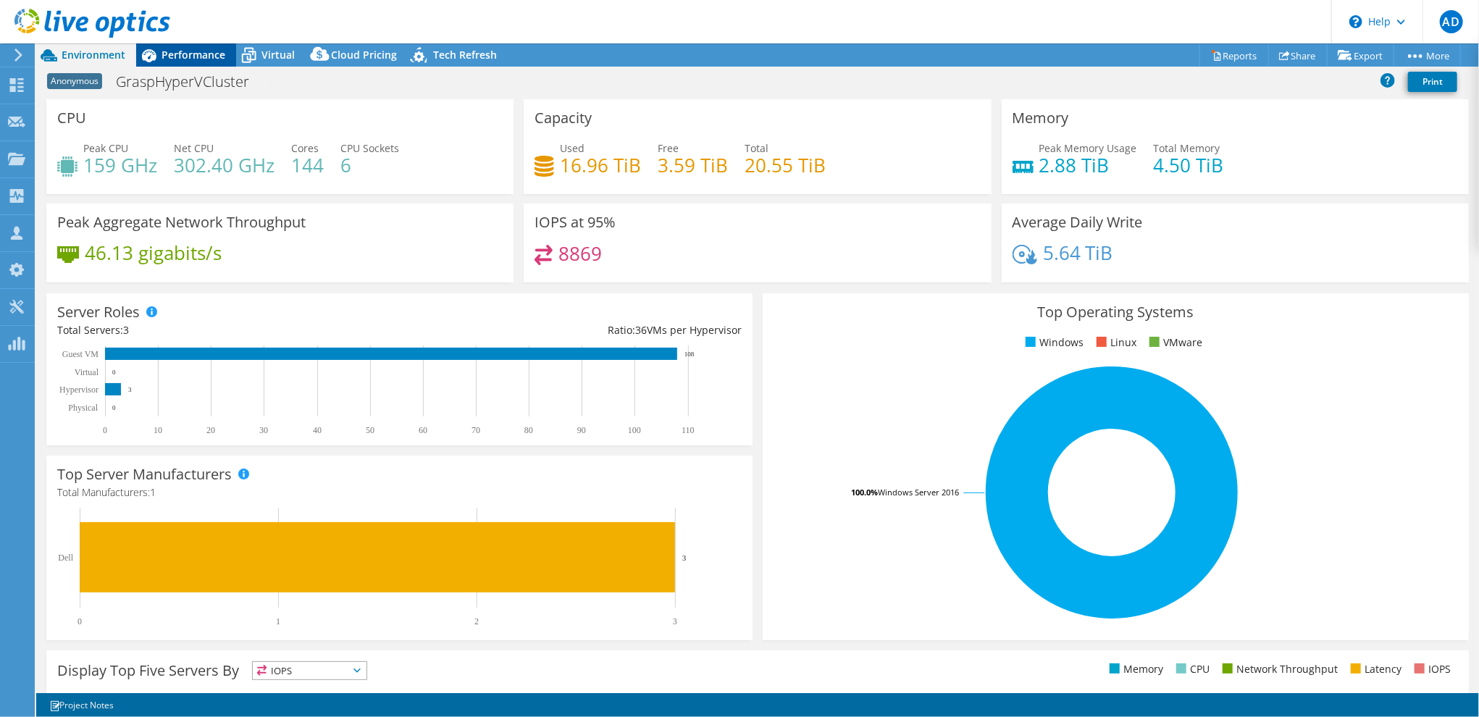
click at [191, 56] on span "Performance" at bounding box center [194, 55] width 64 height 14
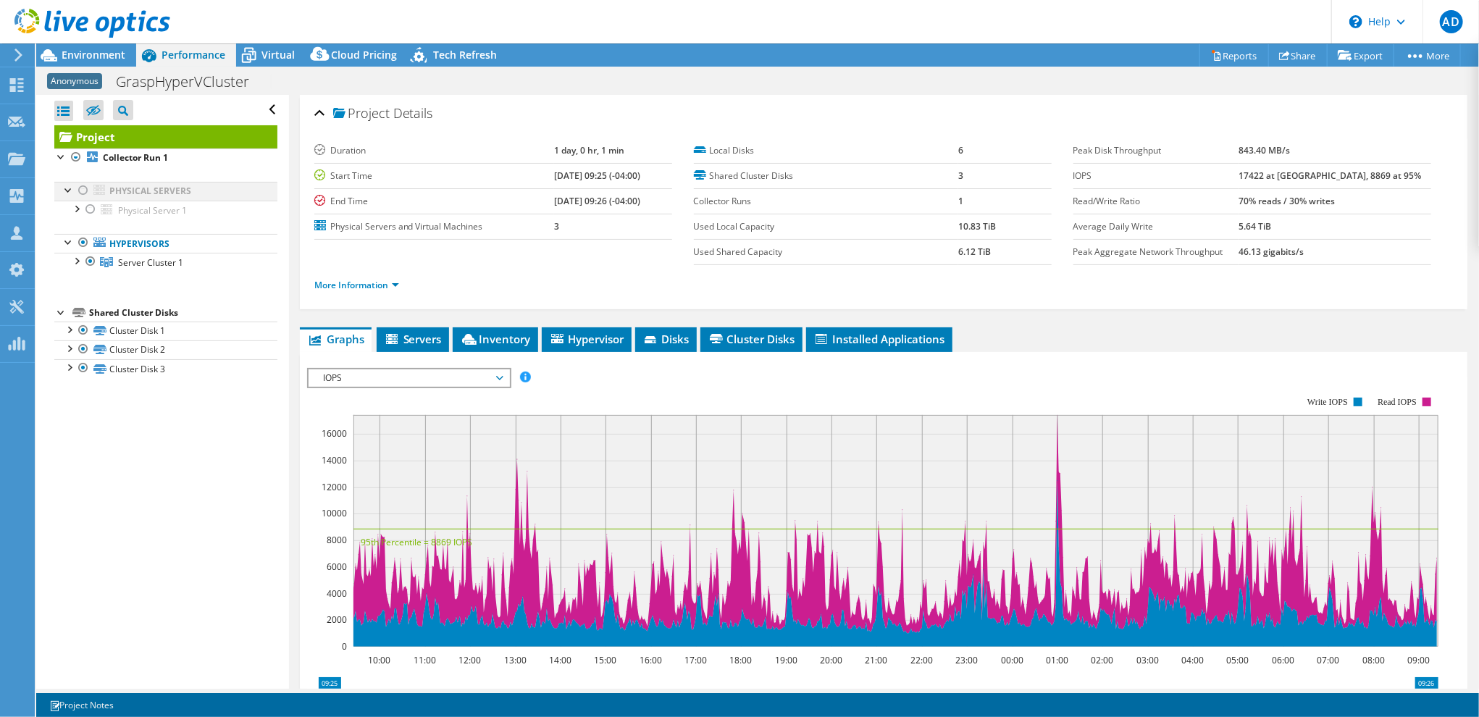
click at [81, 188] on div at bounding box center [83, 190] width 14 height 17
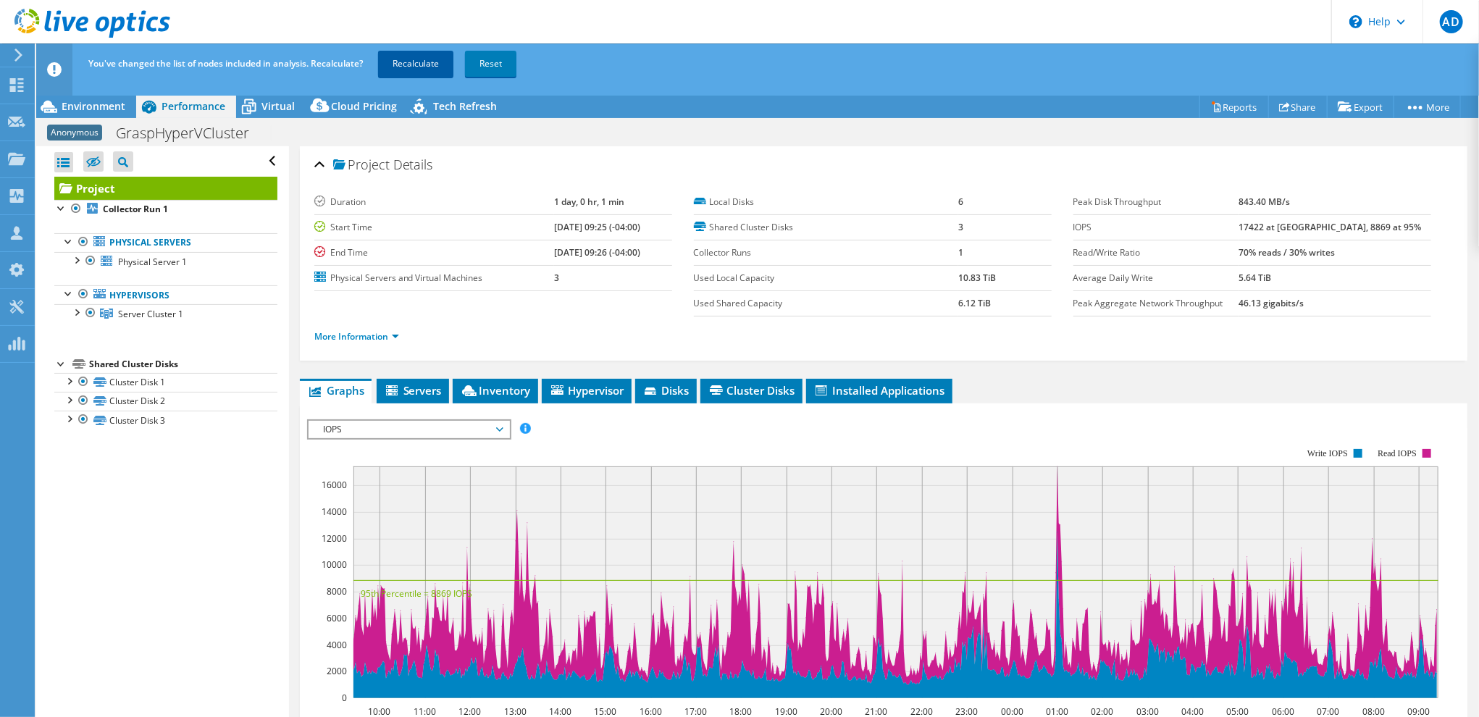
click at [397, 58] on link "Recalculate" at bounding box center [415, 64] width 75 height 26
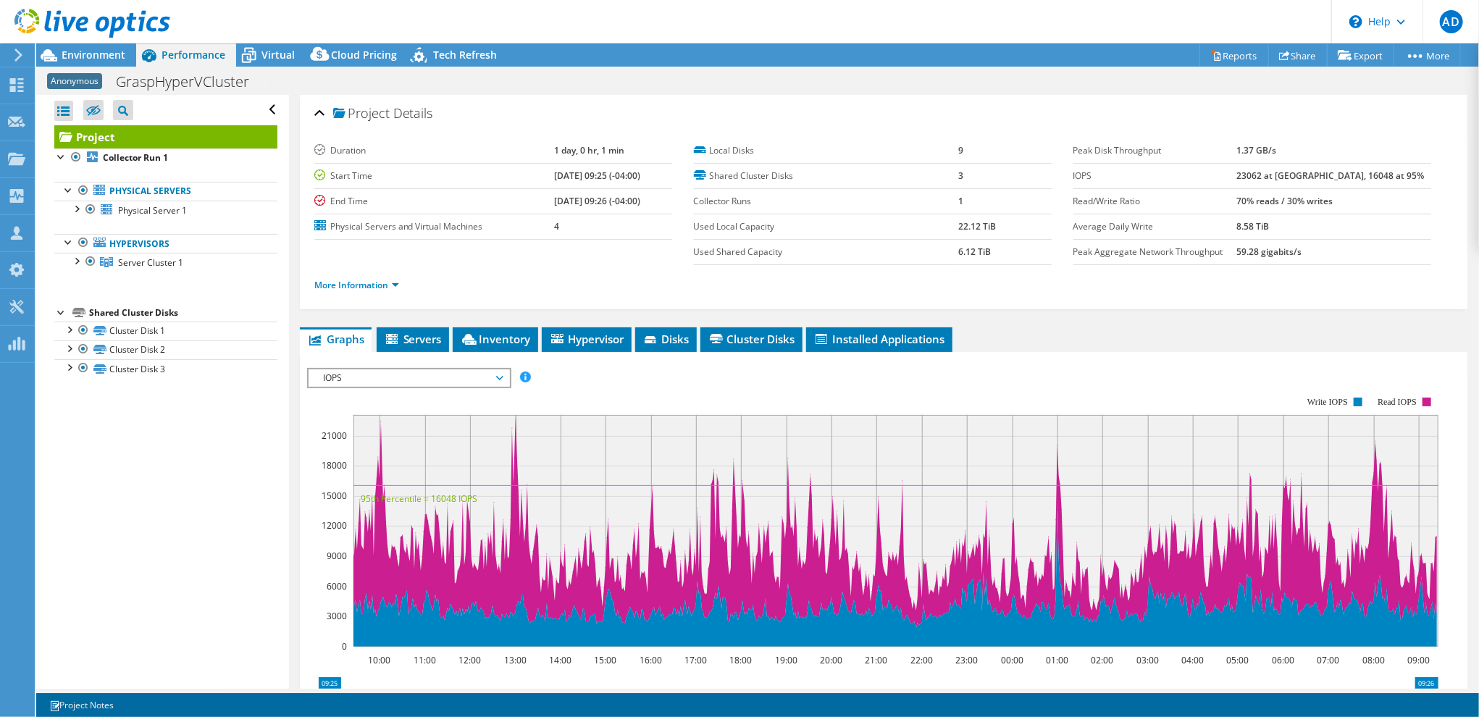
click at [1069, 301] on div "More Information" at bounding box center [883, 285] width 1139 height 41
click at [1009, 327] on ul "Graphs Servers Inventory Hypervisor Disks Cluster Disks Installed Applications" at bounding box center [884, 339] width 1168 height 25
click at [1113, 280] on ul "More Information" at bounding box center [883, 284] width 1139 height 20
click at [995, 210] on td "1" at bounding box center [1005, 200] width 93 height 25
click at [110, 61] on span "Environment" at bounding box center [94, 55] width 64 height 14
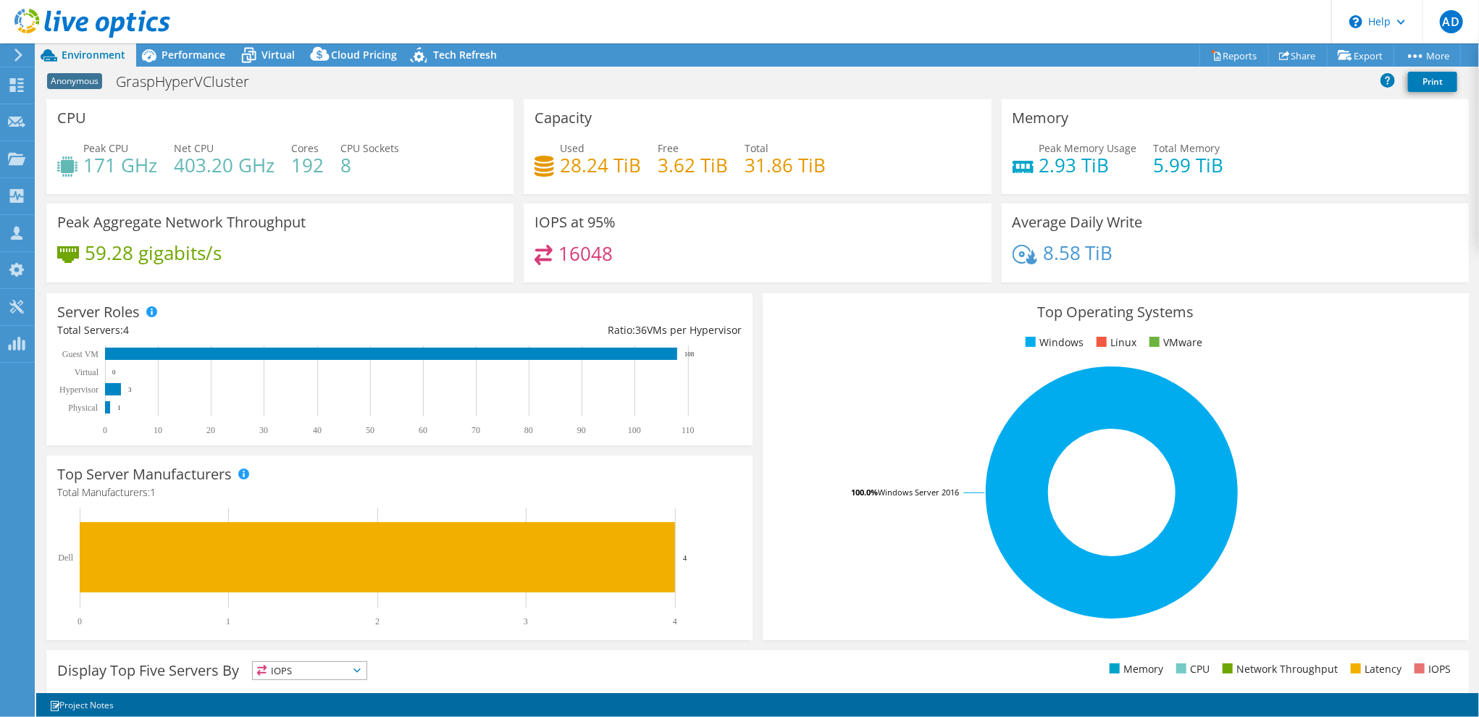
click at [997, 209] on div "Average Daily Write 8.58 TiB" at bounding box center [1235, 243] width 477 height 79
click at [897, 180] on div "Used 28.24 TiB Free 3.62 TiB Total 31.86 TiB" at bounding box center [758, 164] width 446 height 47
click at [1310, 294] on div "Top Operating Systems Windows Linux VMware 100.0% Windows Server 2016" at bounding box center [1116, 466] width 706 height 347
click at [979, 313] on h3 "Top Operating Systems" at bounding box center [1116, 312] width 685 height 16
click at [959, 245] on div "16048" at bounding box center [758, 260] width 446 height 31
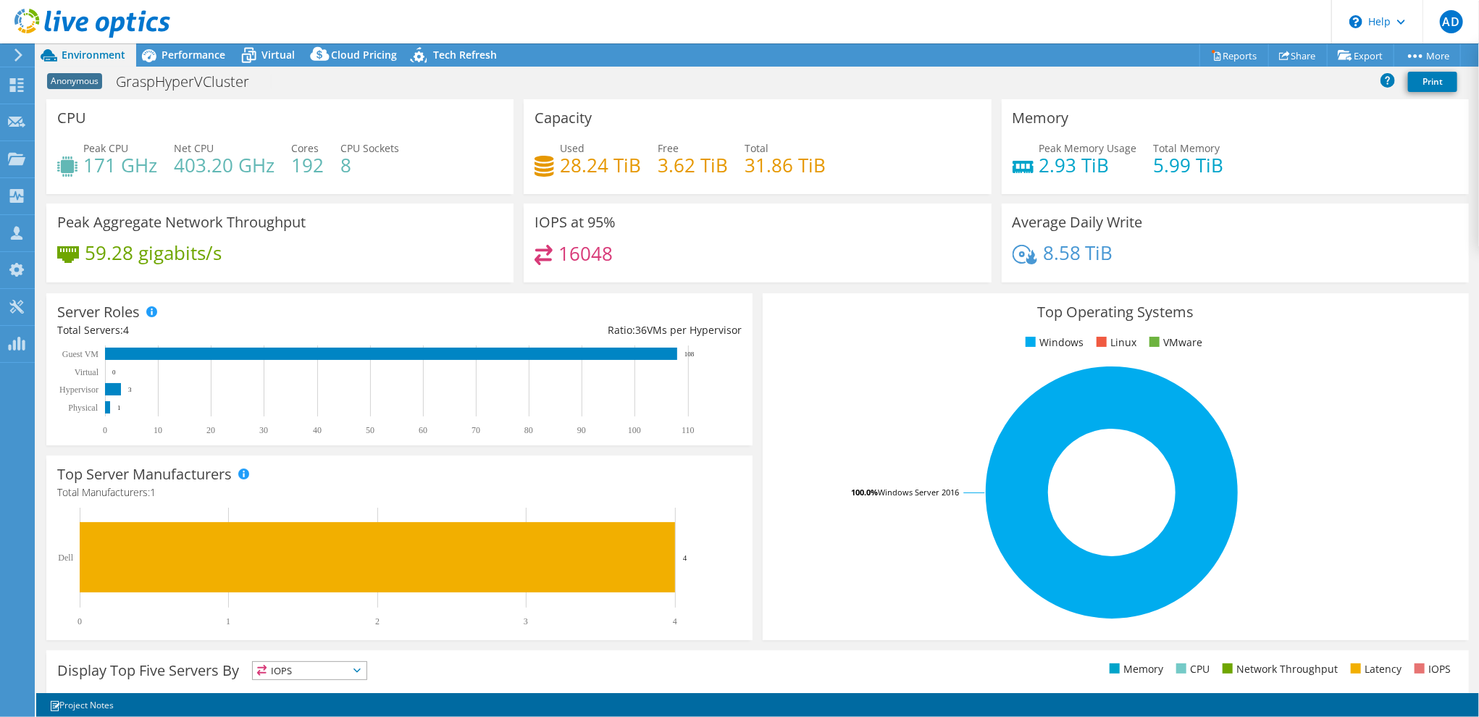
click at [947, 301] on div "Top Operating Systems Windows Linux VMware 100.0% Windows Server 2016" at bounding box center [1116, 466] width 706 height 347
click at [956, 198] on div "Capacity Used 28.24 TiB Free 3.62 TiB Total 31.86 TiB" at bounding box center [757, 151] width 477 height 104
click at [1144, 251] on div "8.58 TiB" at bounding box center [1236, 260] width 446 height 30
click at [1236, 256] on div "8.58 TiB" at bounding box center [1236, 260] width 446 height 30
click at [955, 321] on div "Top Operating Systems Windows Linux VMware 100.0% Windows Server 2016" at bounding box center [1116, 466] width 706 height 347
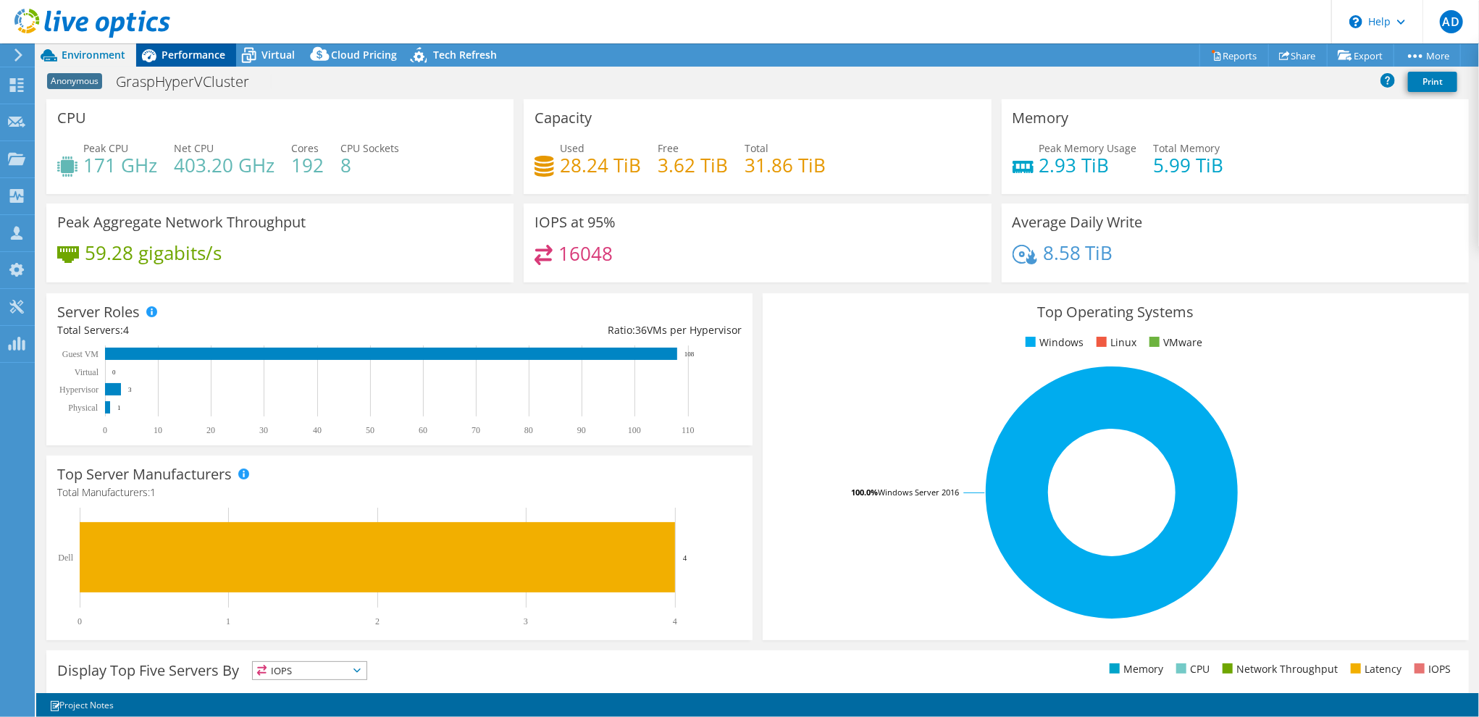
click at [190, 59] on span "Performance" at bounding box center [194, 55] width 64 height 14
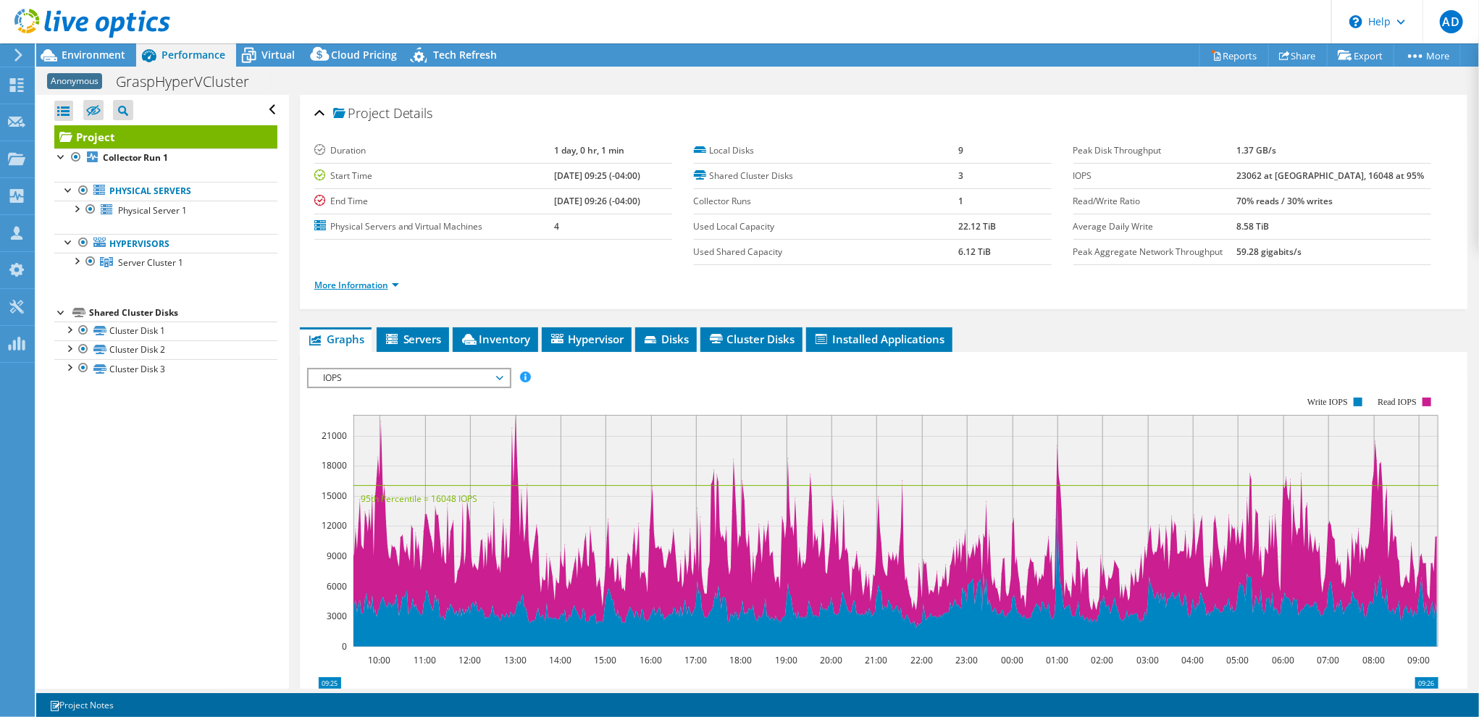
click at [343, 288] on link "More Information" at bounding box center [356, 285] width 85 height 12
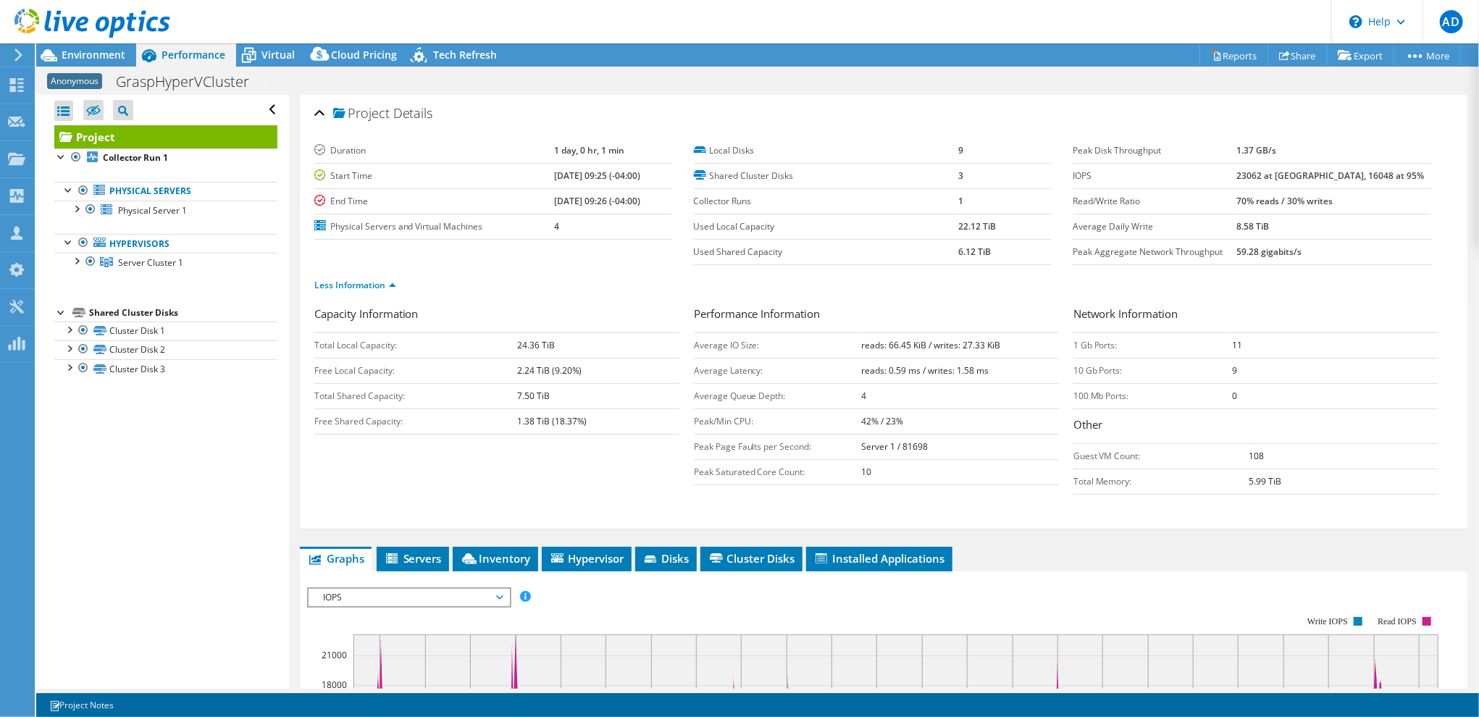
click at [1107, 246] on label "Peak Aggregate Network Throughput" at bounding box center [1155, 252] width 163 height 14
click at [113, 22] on use at bounding box center [92, 23] width 156 height 29
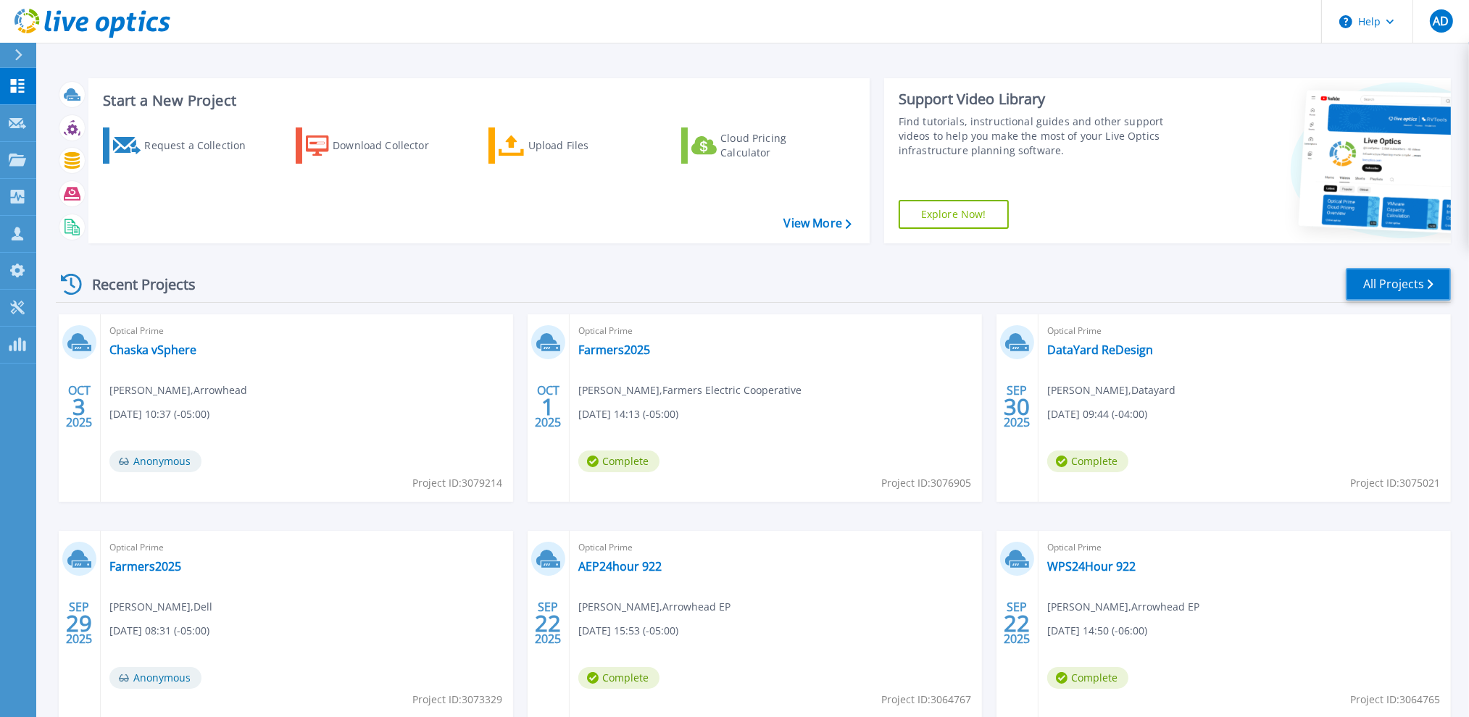
click at [1358, 289] on link "All Projects" at bounding box center [1397, 284] width 105 height 33
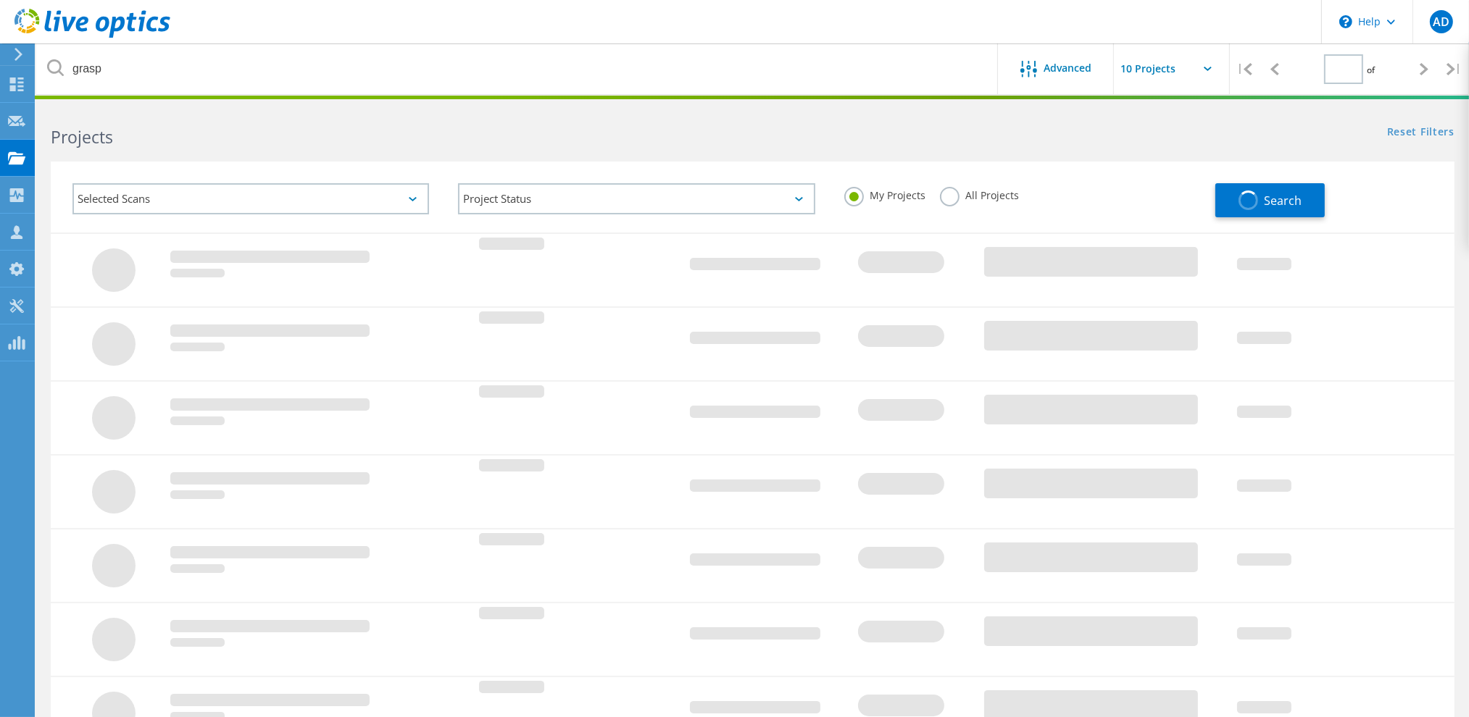
type input "1"
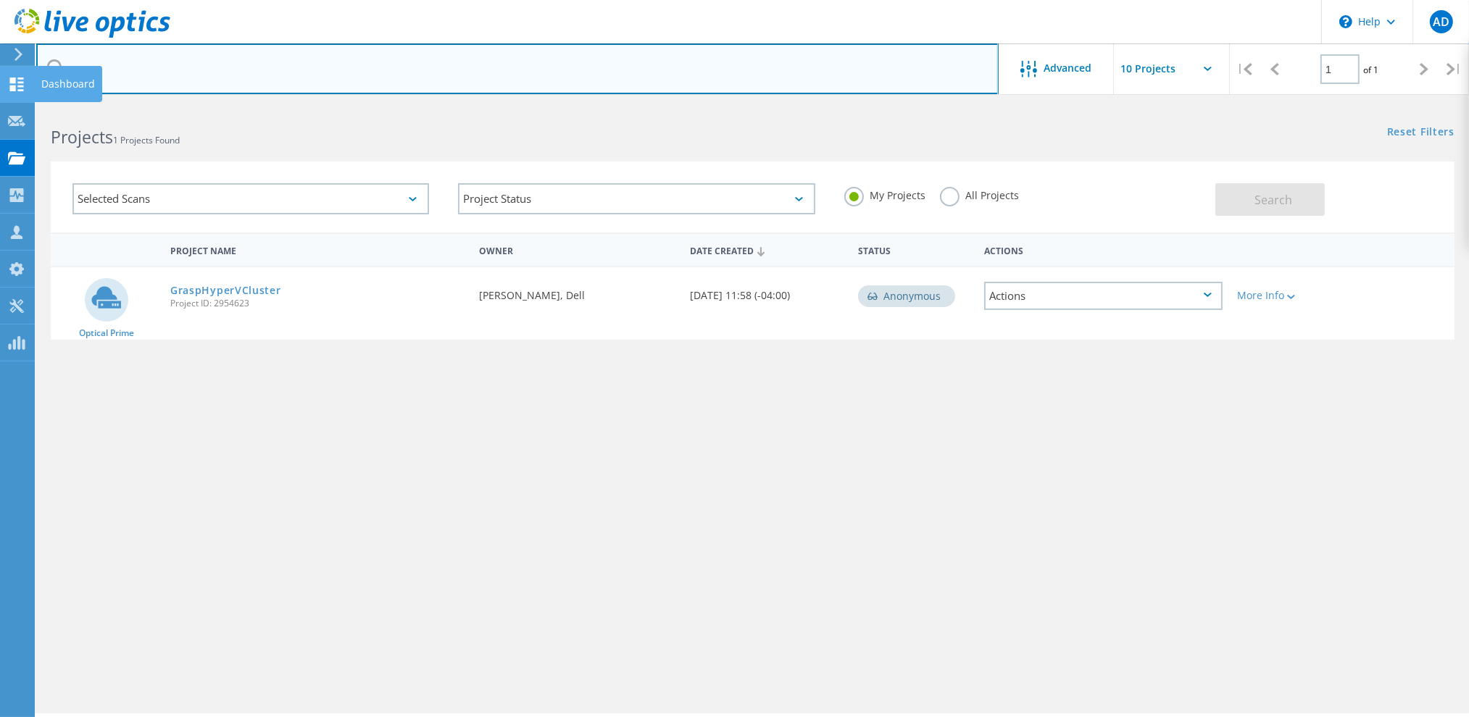
drag, startPoint x: 116, startPoint y: 76, endPoint x: 32, endPoint y: 76, distance: 84.0
click at [32, 105] on div "\n Help Explore Helpful Articles Contact Support AD Partner Team Member Aaron D…" at bounding box center [734, 431] width 1469 height 652
click at [113, 68] on input "grasp" at bounding box center [517, 68] width 962 height 51
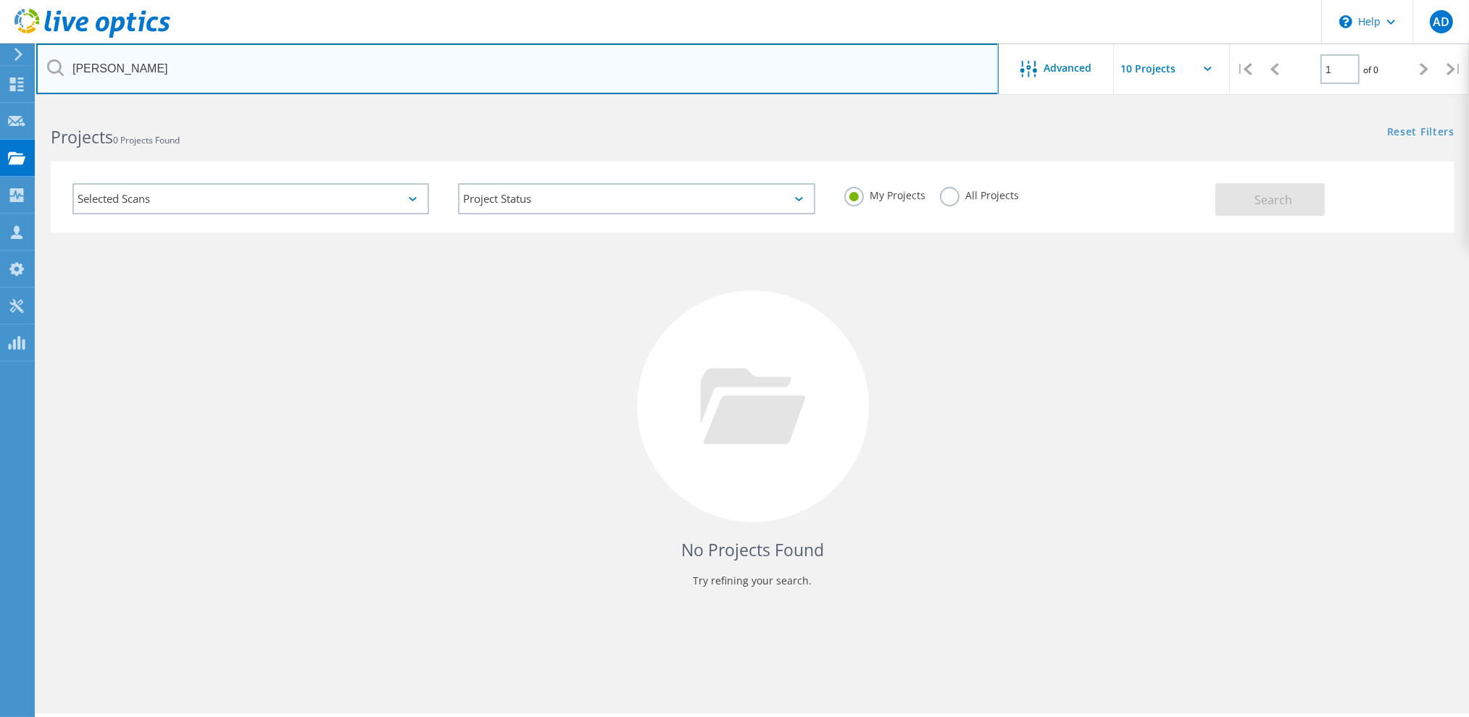
drag, startPoint x: 110, startPoint y: 66, endPoint x: 72, endPoint y: 64, distance: 38.4
click at [72, 64] on input "bob" at bounding box center [517, 68] width 962 height 51
type input "grasp"
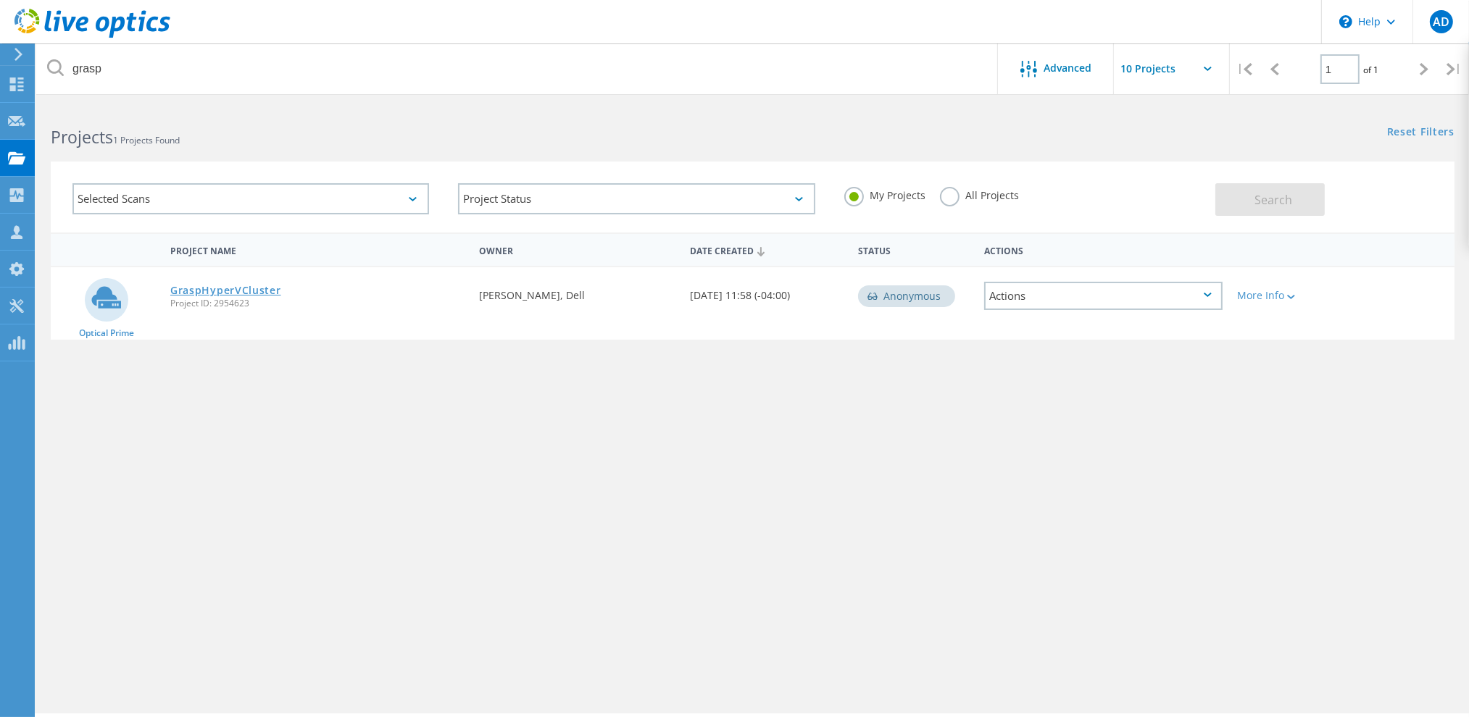
click at [198, 289] on link "GraspHyperVCluster" at bounding box center [225, 290] width 111 height 10
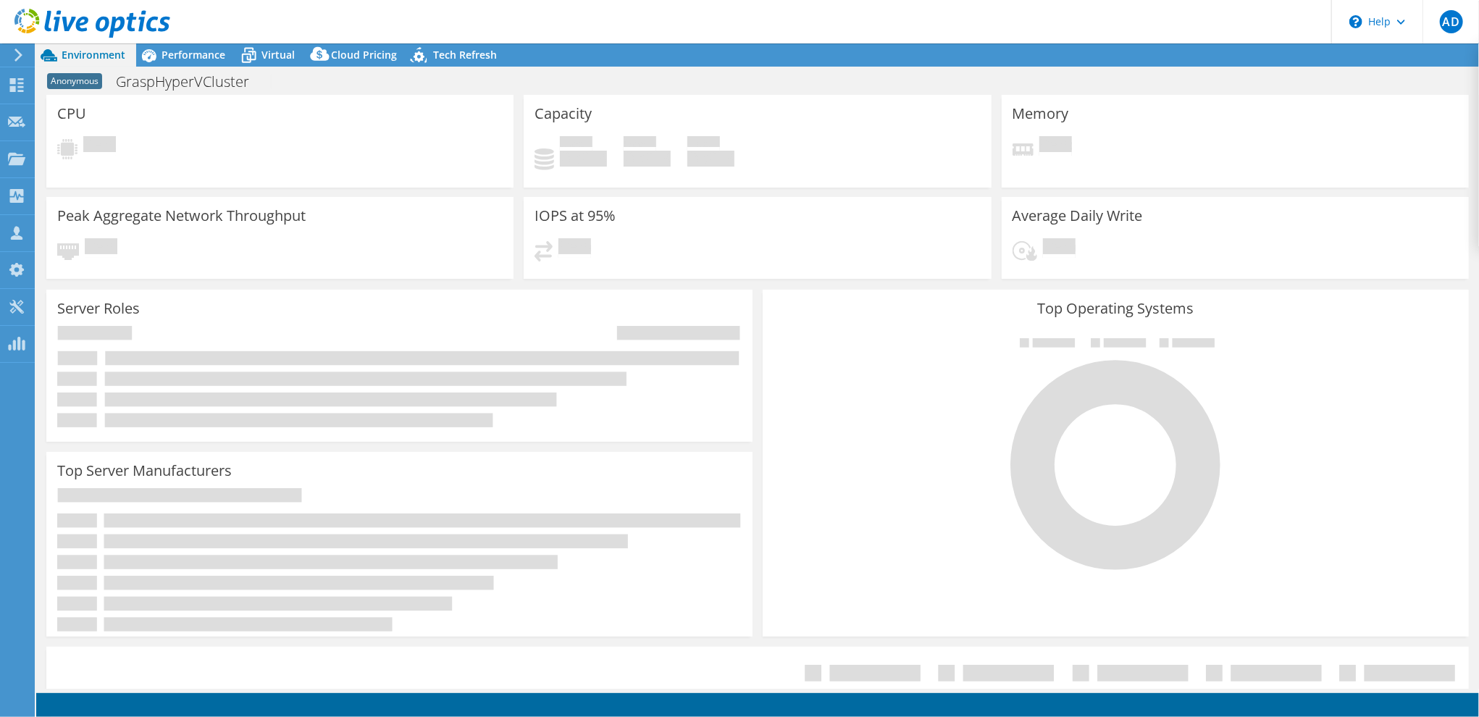
select select "USD"
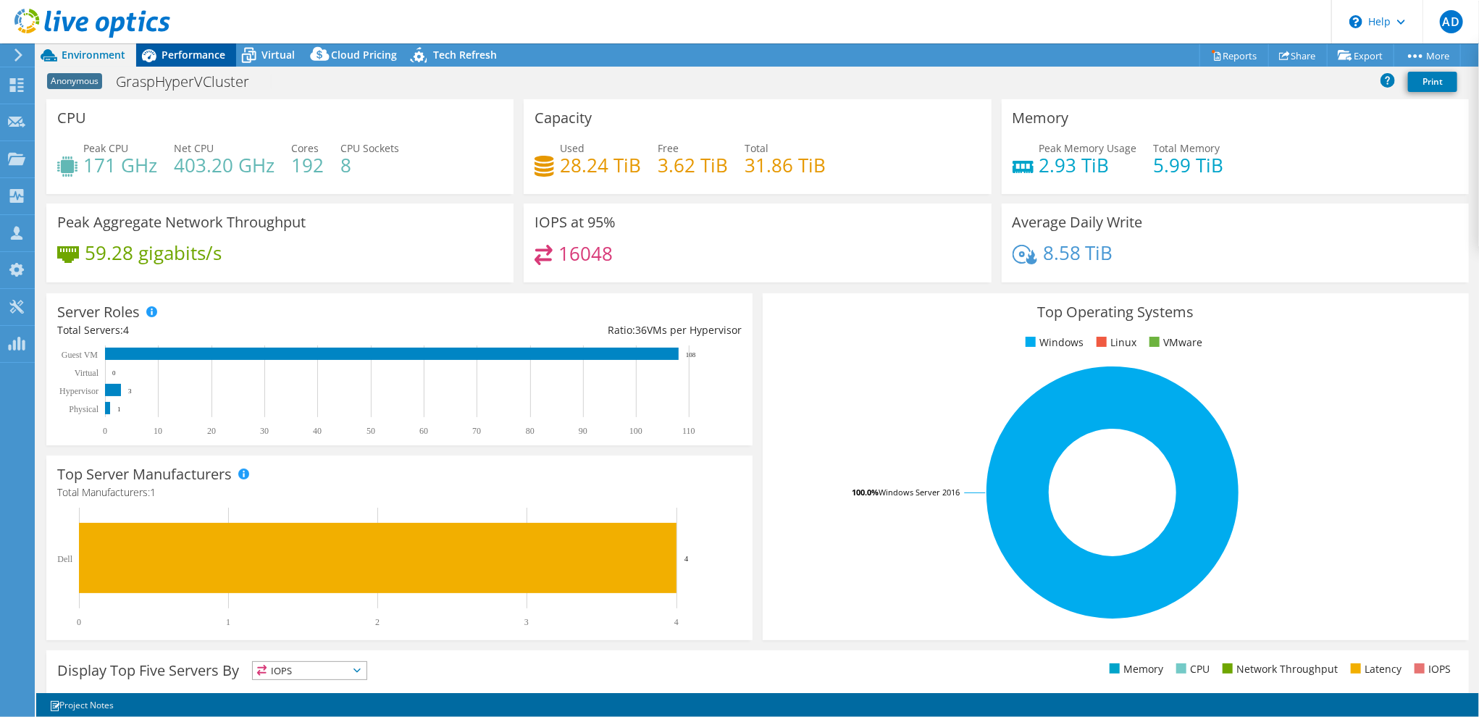
click at [183, 59] on span "Performance" at bounding box center [194, 55] width 64 height 14
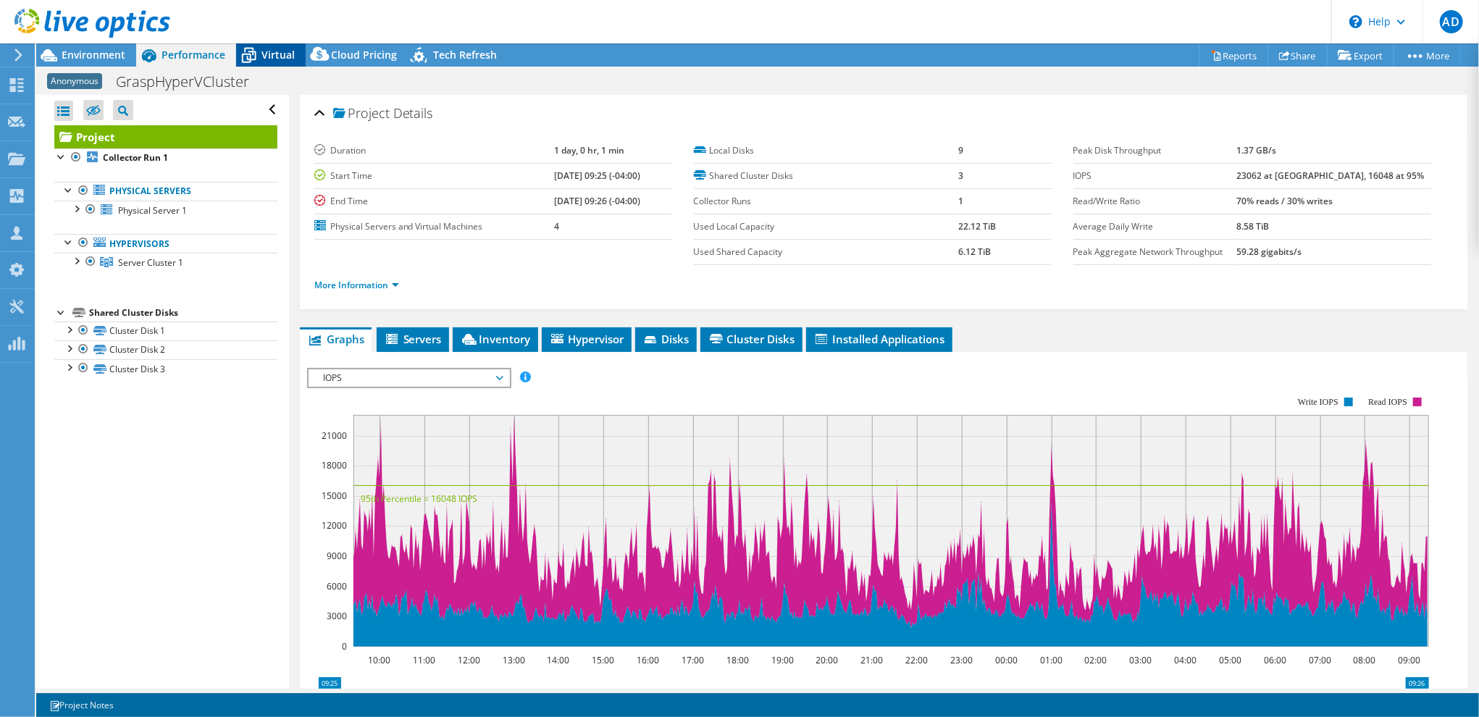
click at [275, 53] on span "Virtual" at bounding box center [278, 55] width 33 height 14
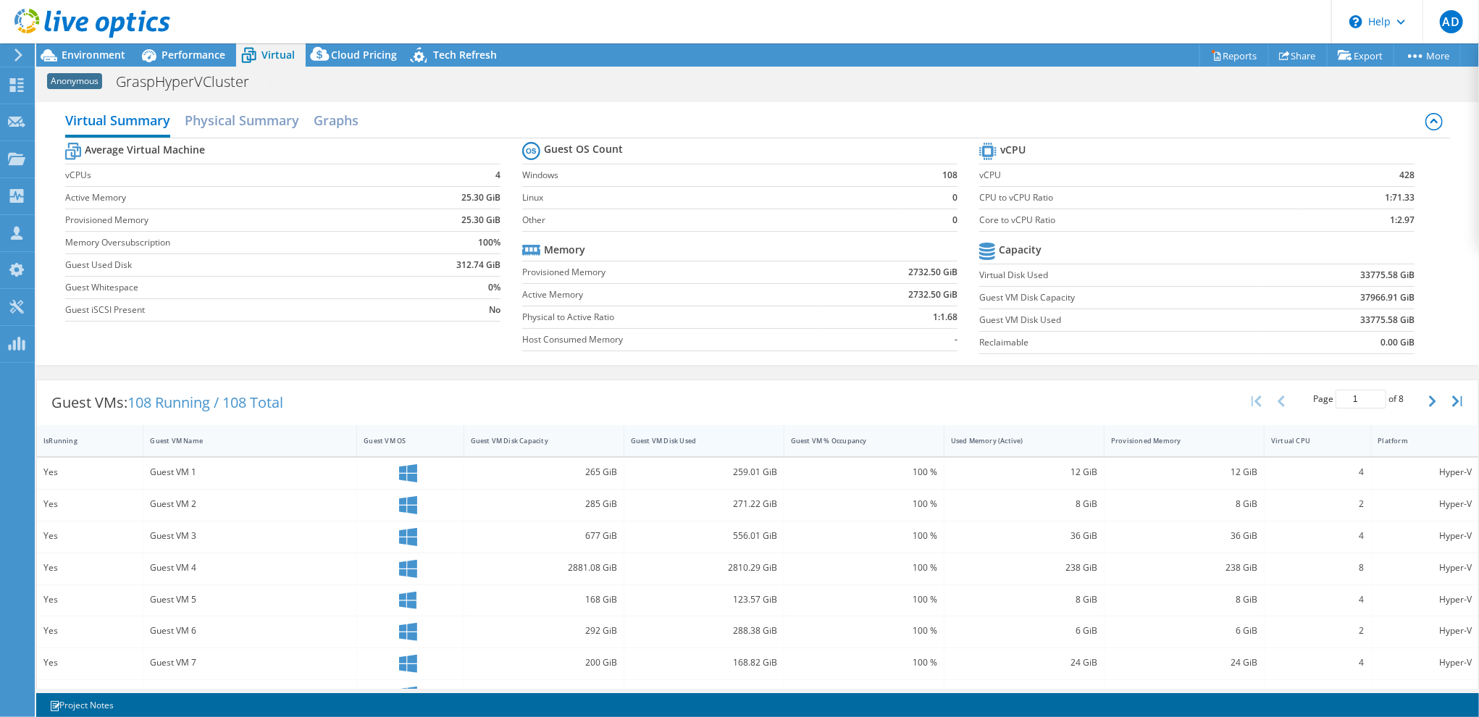
click at [718, 444] on div "Guest VM Disk Used" at bounding box center [696, 441] width 142 height 22
click at [107, 56] on span "Environment" at bounding box center [94, 55] width 64 height 14
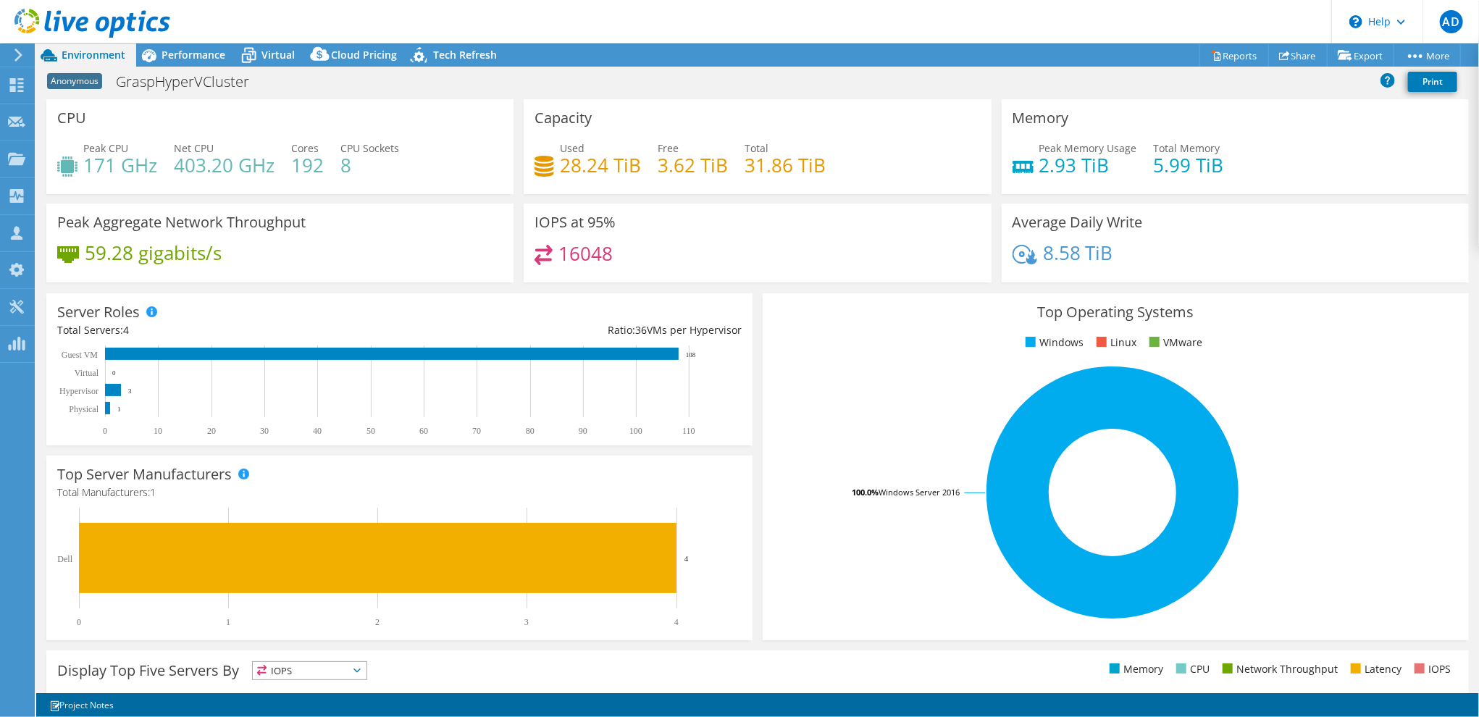
click at [745, 230] on div "IOPS at 95% 16048" at bounding box center [757, 243] width 467 height 79
click at [179, 57] on span "Performance" at bounding box center [194, 55] width 64 height 14
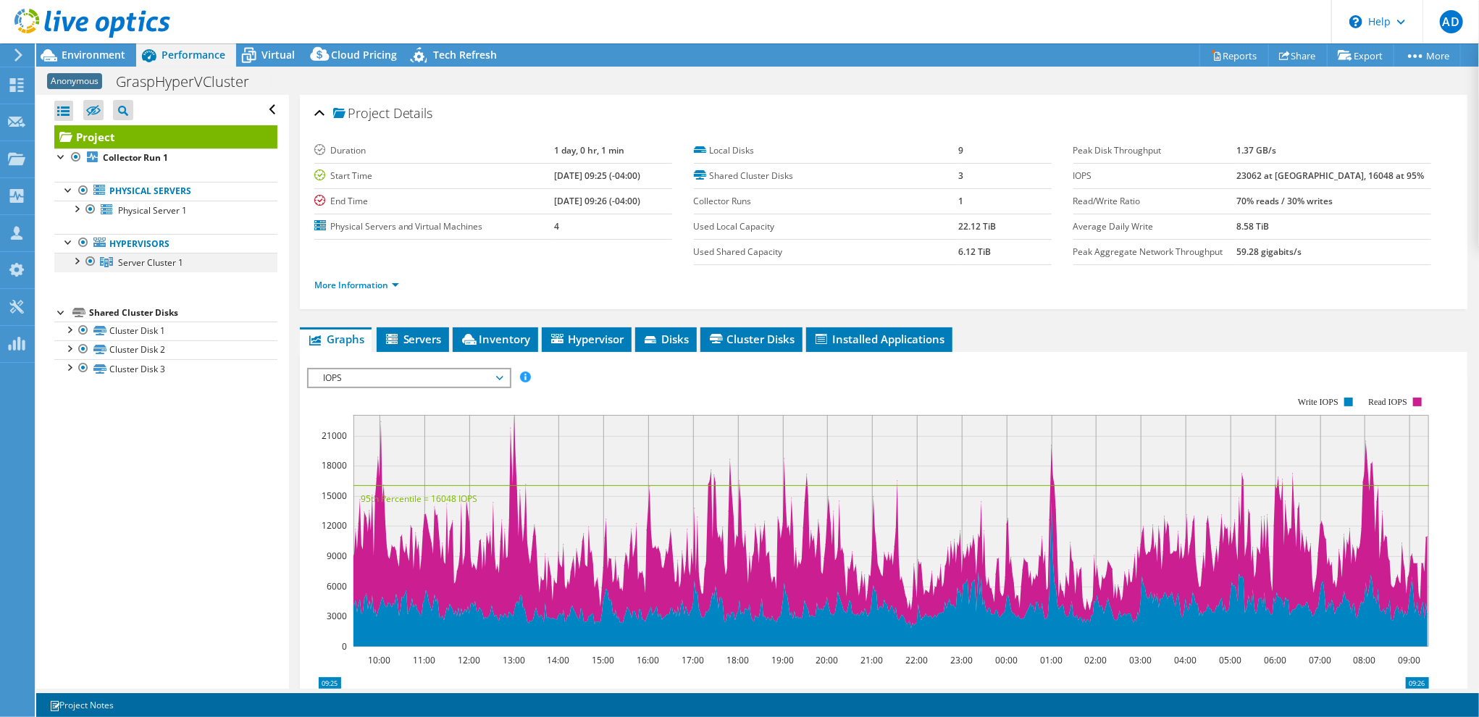
click at [72, 259] on div at bounding box center [76, 260] width 14 height 14
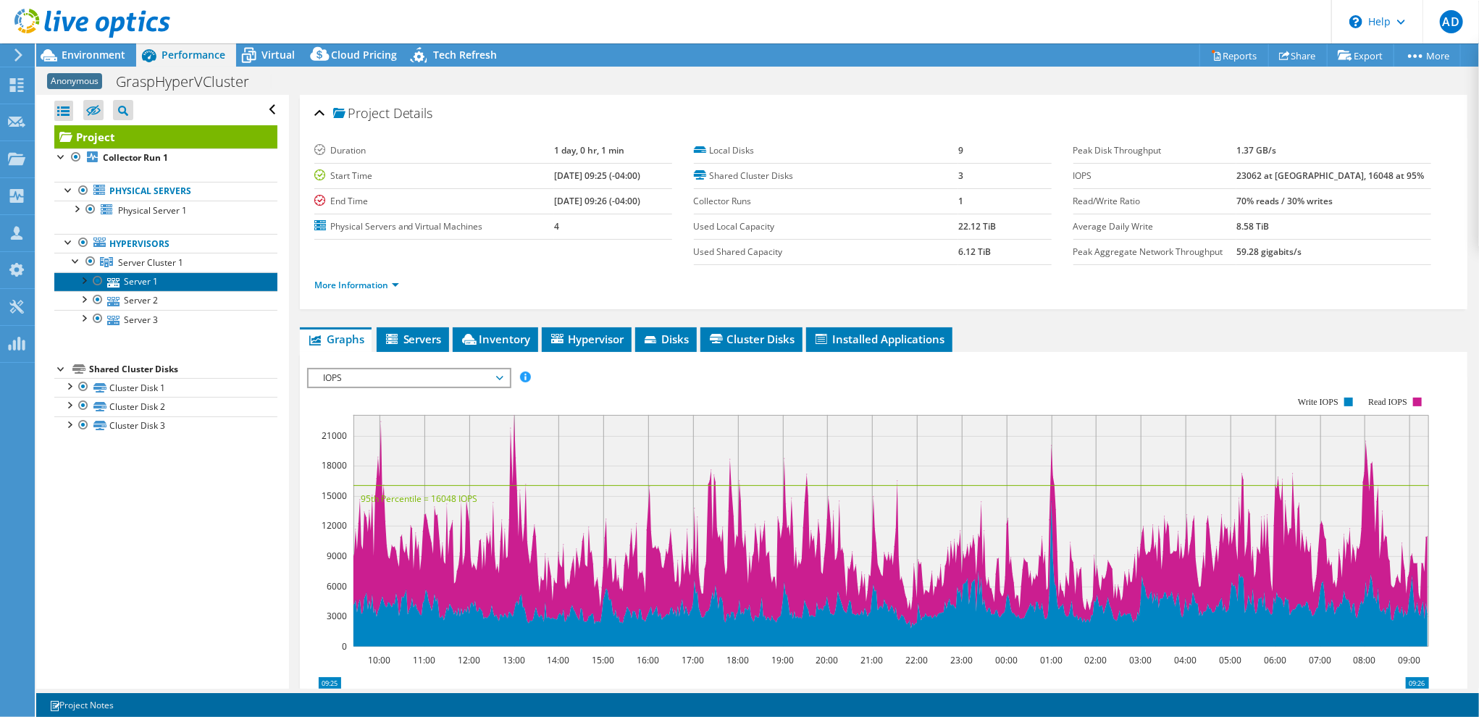
click at [130, 282] on link "Server 1" at bounding box center [165, 281] width 223 height 19
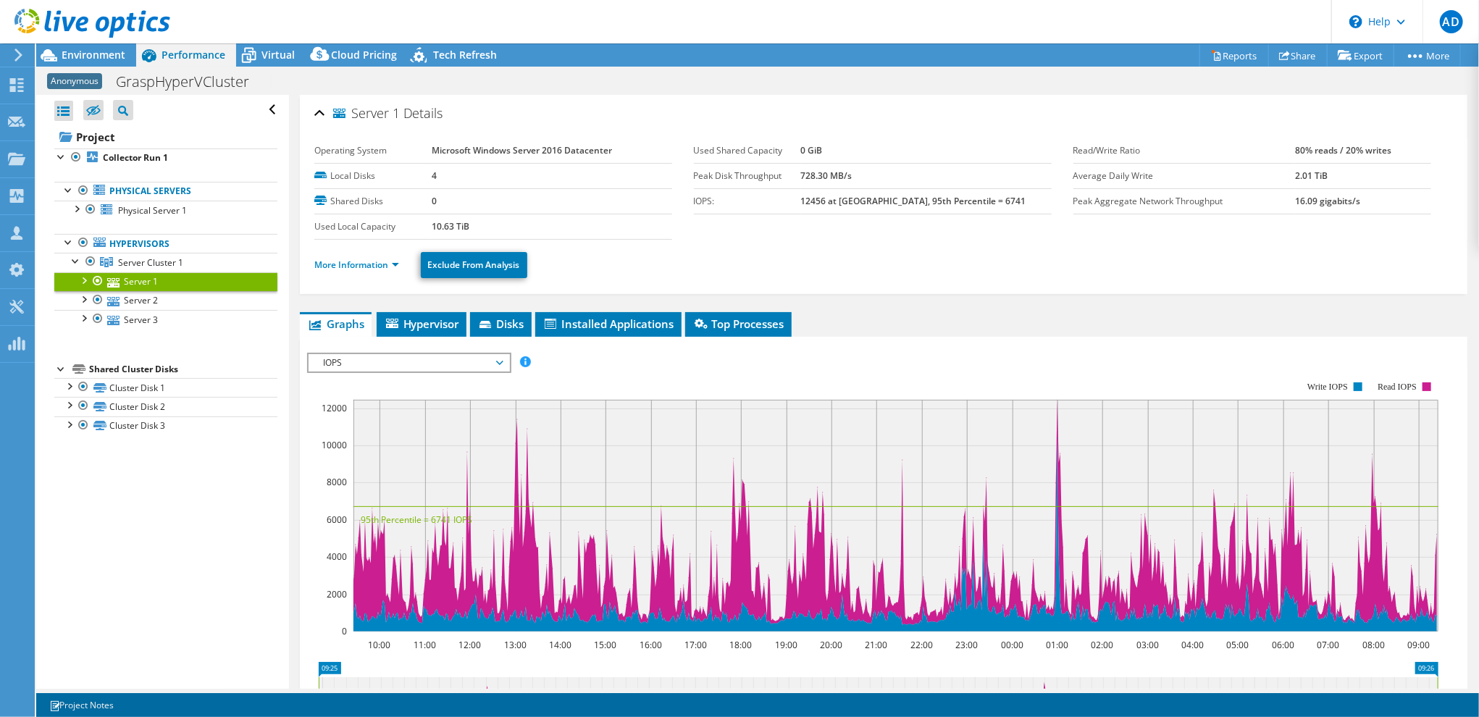
click at [386, 257] on li "More Information" at bounding box center [360, 265] width 93 height 16
click at [383, 262] on link "More Information" at bounding box center [356, 265] width 85 height 12
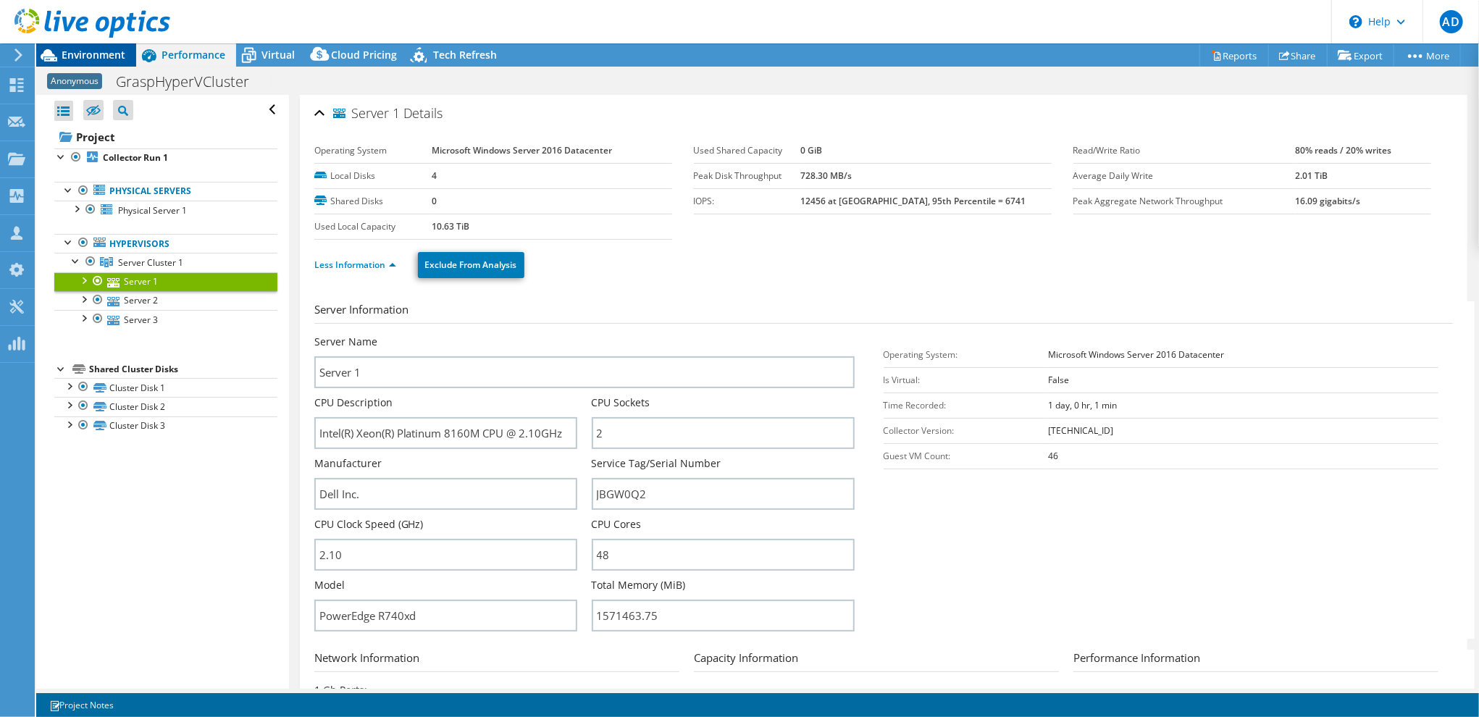
click at [90, 51] on span "Environment" at bounding box center [94, 55] width 64 height 14
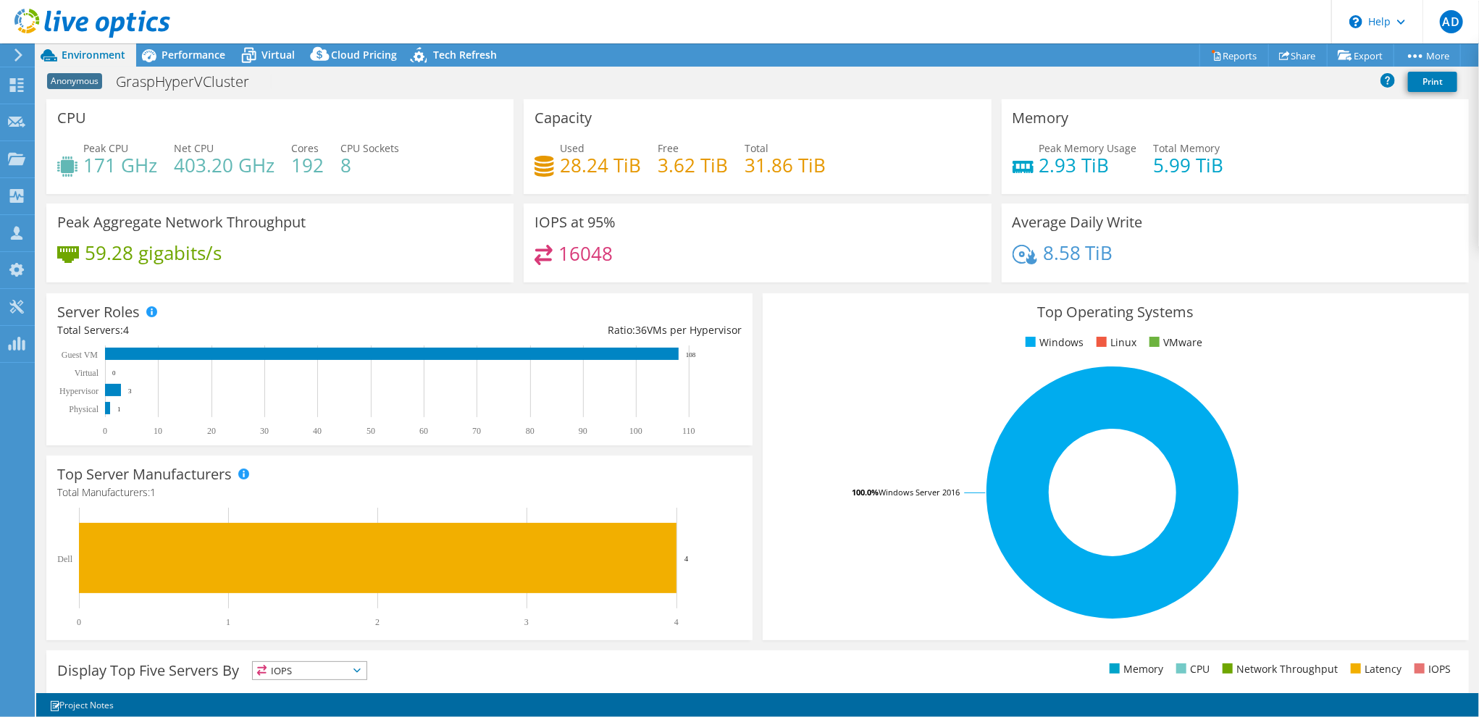
click at [704, 245] on div "16048" at bounding box center [758, 260] width 446 height 31
click at [604, 193] on div "Capacity Used 28.24 TiB Free 3.62 TiB Total 31.86 TiB" at bounding box center [757, 146] width 467 height 95
click at [58, 20] on use at bounding box center [92, 23] width 156 height 29
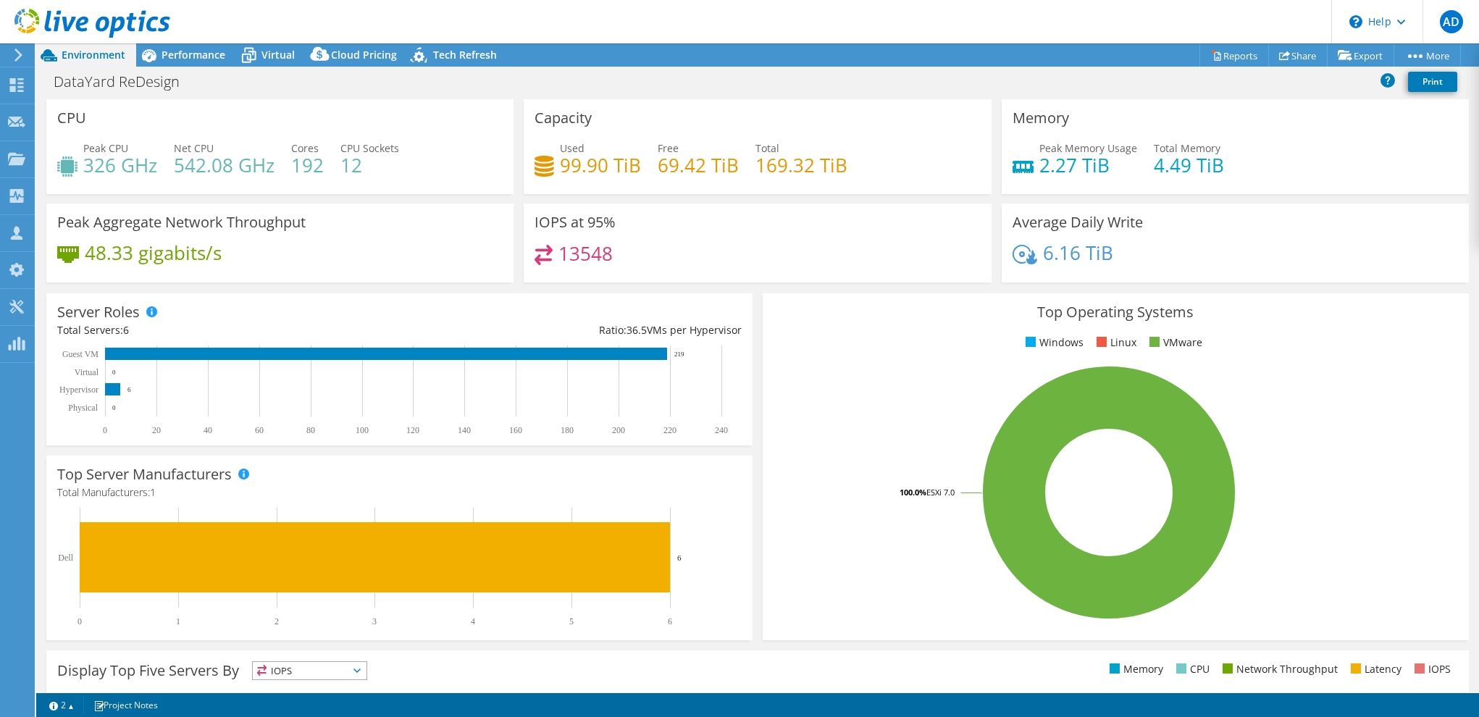
select select "USD"
click at [193, 55] on span "Performance" at bounding box center [194, 55] width 64 height 14
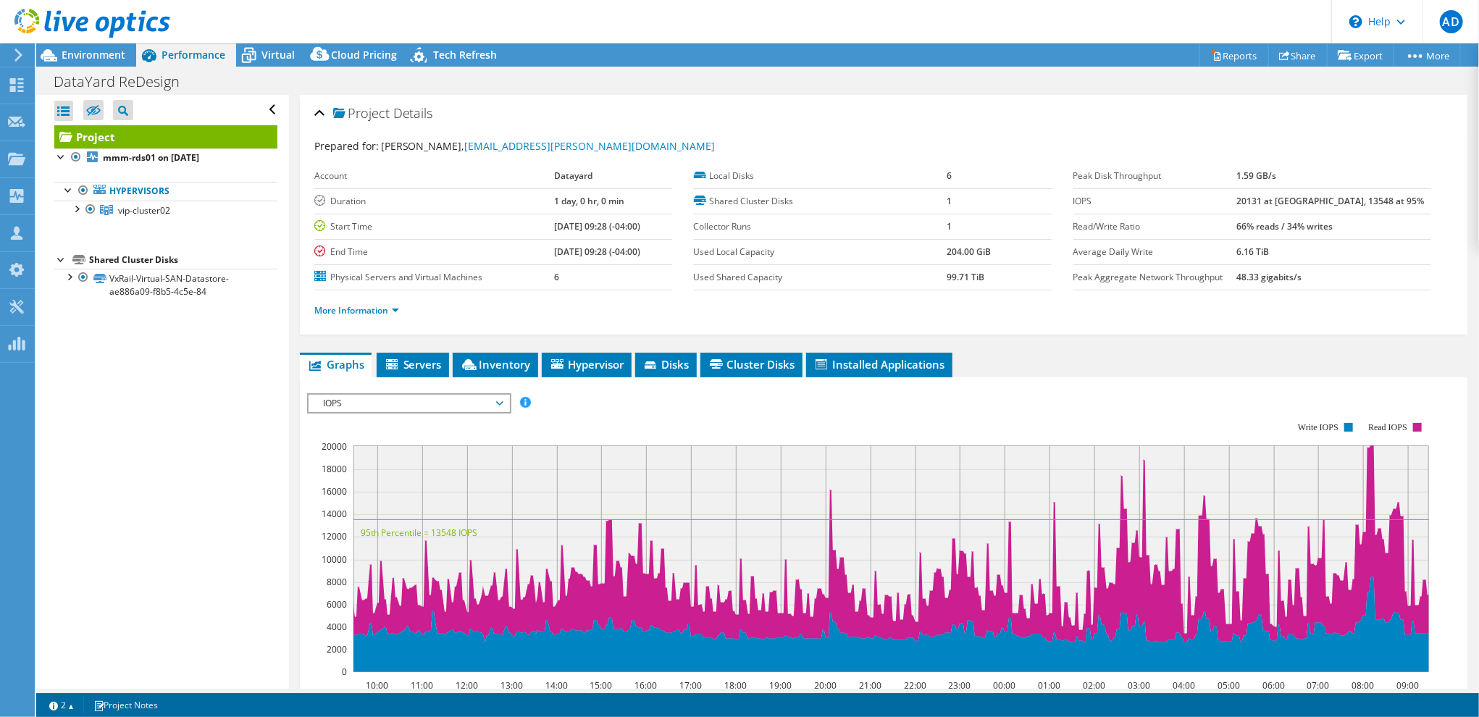
click at [400, 403] on span "IOPS" at bounding box center [409, 403] width 186 height 17
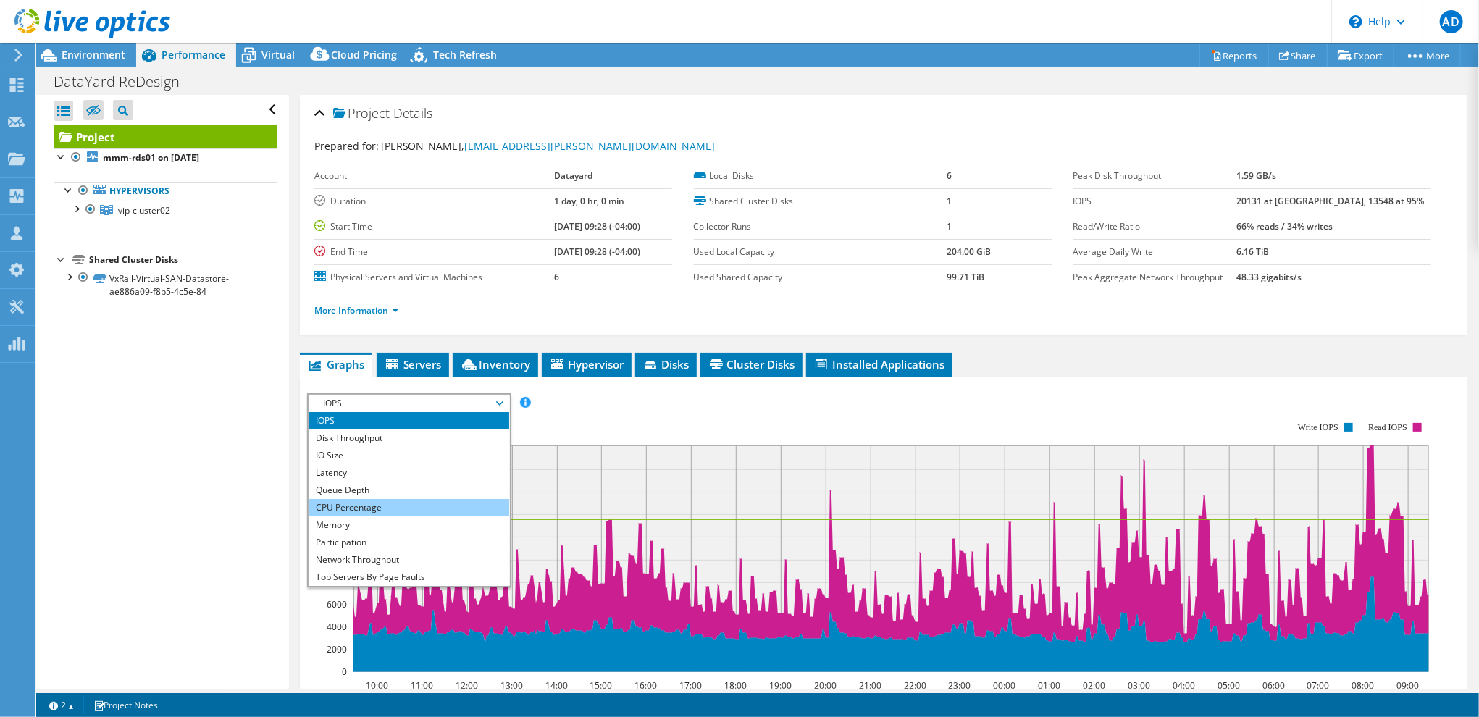
click at [359, 508] on li "CPU Percentage" at bounding box center [409, 507] width 201 height 17
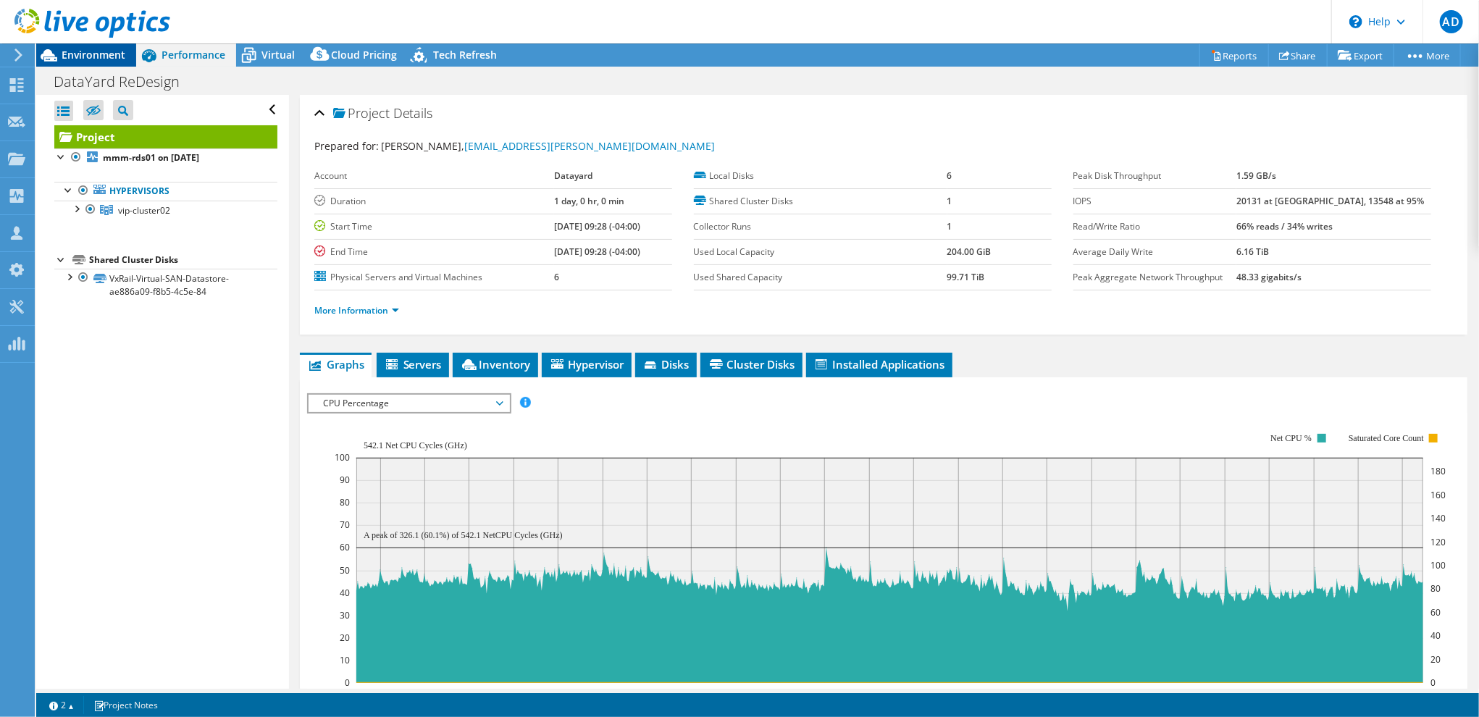
click at [84, 60] on span "Environment" at bounding box center [94, 55] width 64 height 14
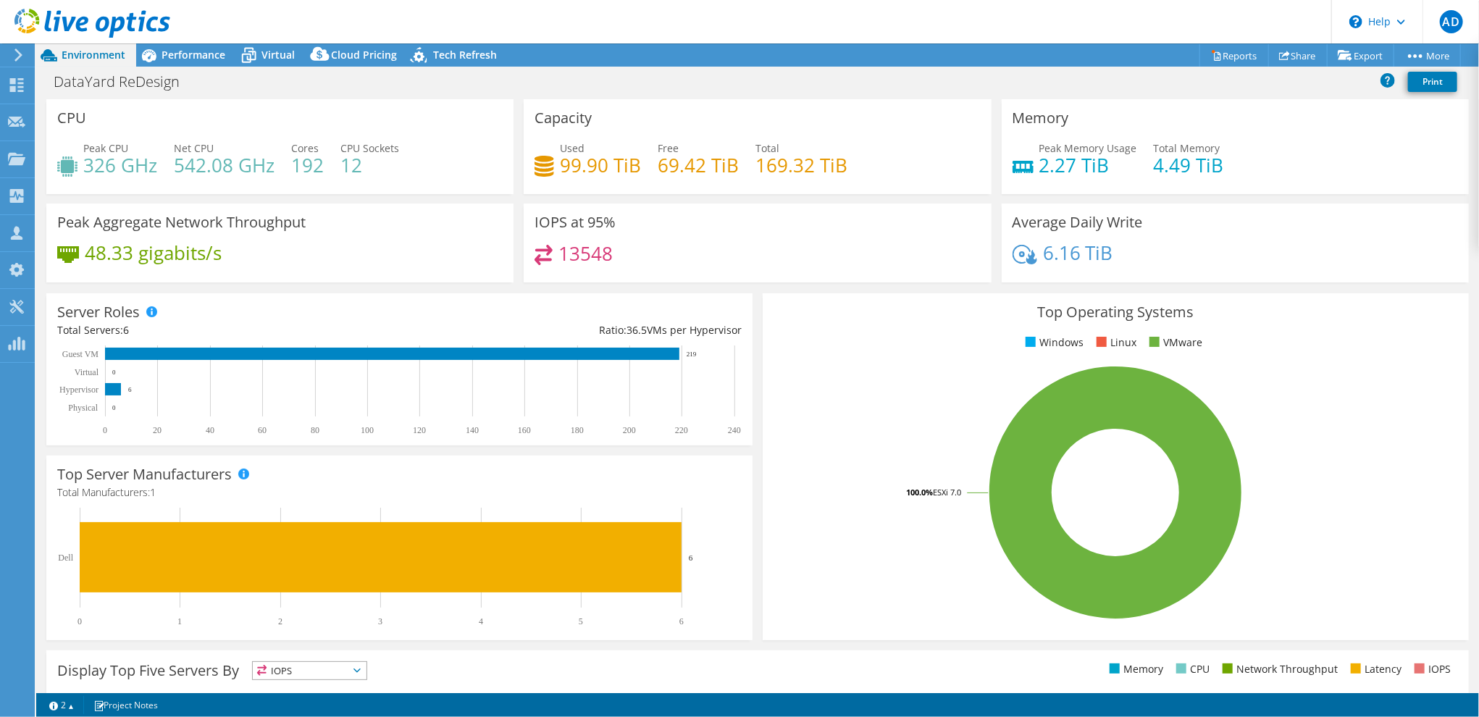
click at [455, 191] on div "CPU Peak CPU 326 GHz Net CPU 542.08 GHz Cores 192 CPU Sockets 12" at bounding box center [279, 146] width 467 height 95
click at [210, 62] on div "Performance" at bounding box center [186, 54] width 100 height 23
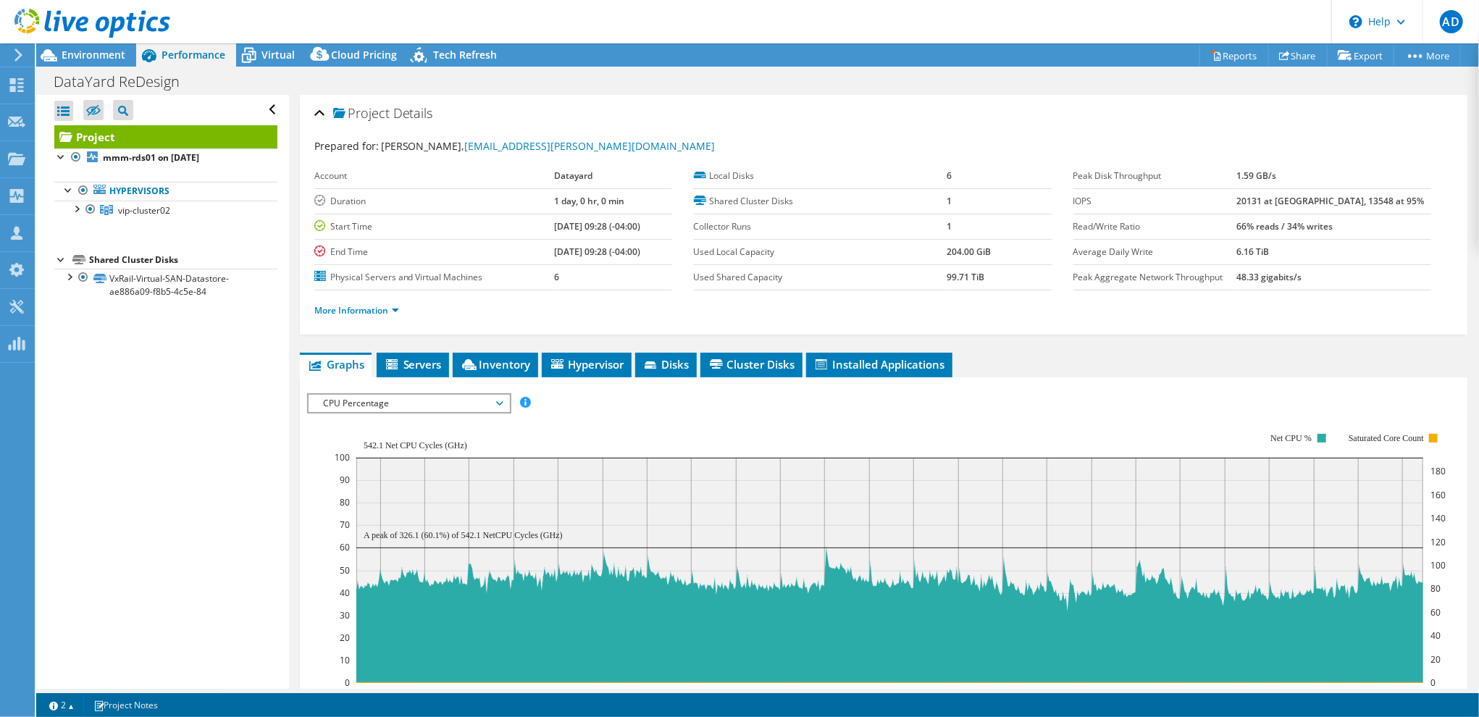
click at [181, 372] on div "Open All Close All Hide Excluded Nodes Project Tree Filter" at bounding box center [162, 392] width 252 height 594
click at [1145, 304] on ul "More Information" at bounding box center [883, 309] width 1139 height 20
click at [755, 85] on div "DataYard ReDesign Print" at bounding box center [757, 81] width 1443 height 27
click at [777, 88] on div "DataYard ReDesign Print" at bounding box center [757, 81] width 1443 height 27
click at [803, 109] on div "Project Details" at bounding box center [883, 114] width 1139 height 31
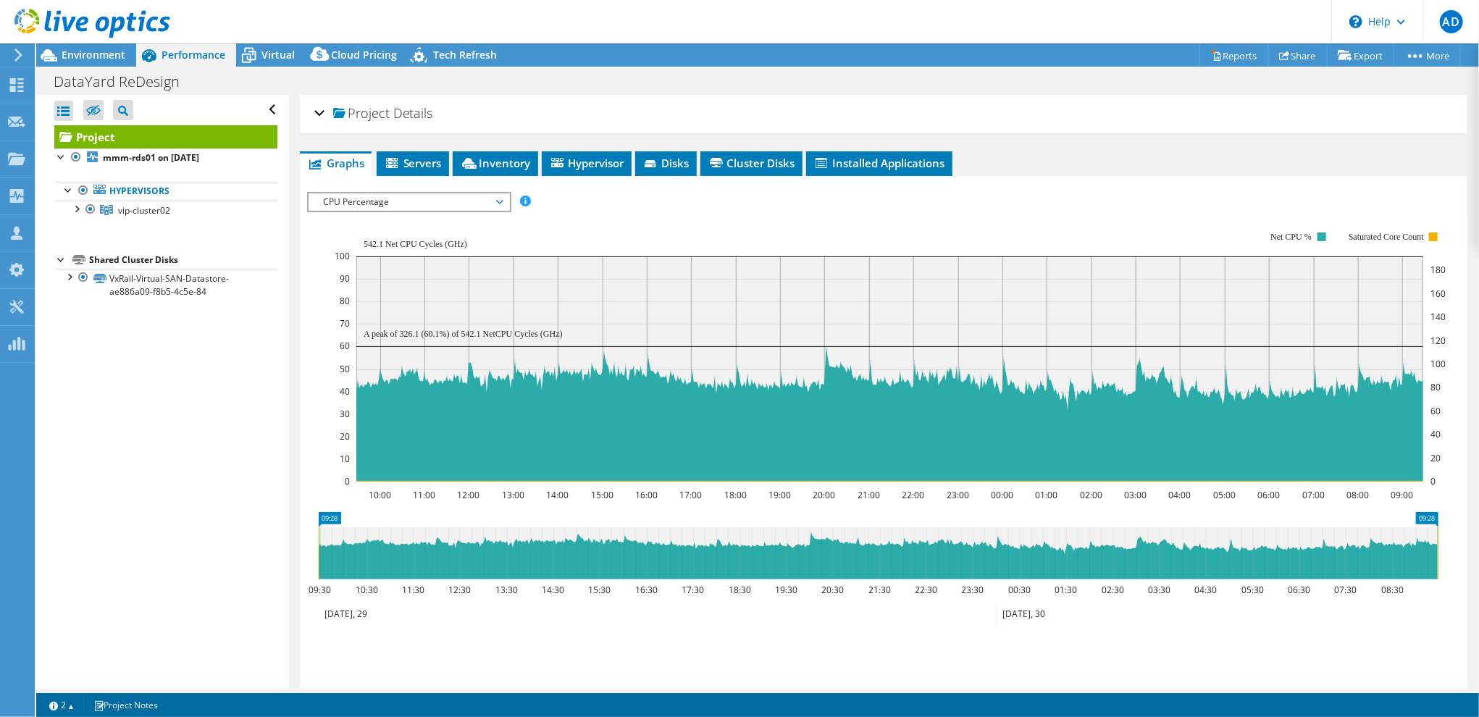
click at [804, 112] on div "Project Details" at bounding box center [883, 114] width 1139 height 31
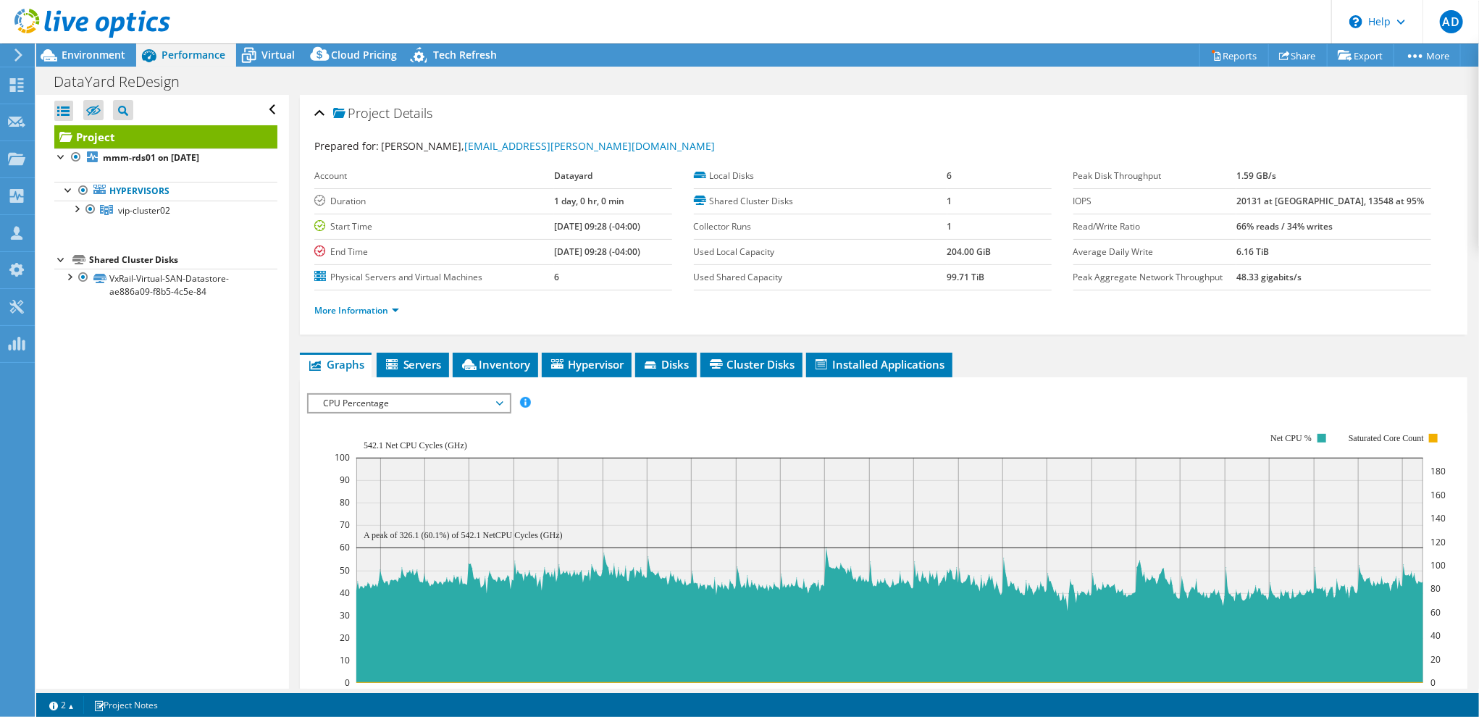
click at [829, 80] on div "DataYard ReDesign Print" at bounding box center [757, 81] width 1443 height 27
click at [656, 82] on div "DataYard ReDesign Print" at bounding box center [757, 81] width 1443 height 27
click at [78, 205] on div at bounding box center [76, 208] width 14 height 14
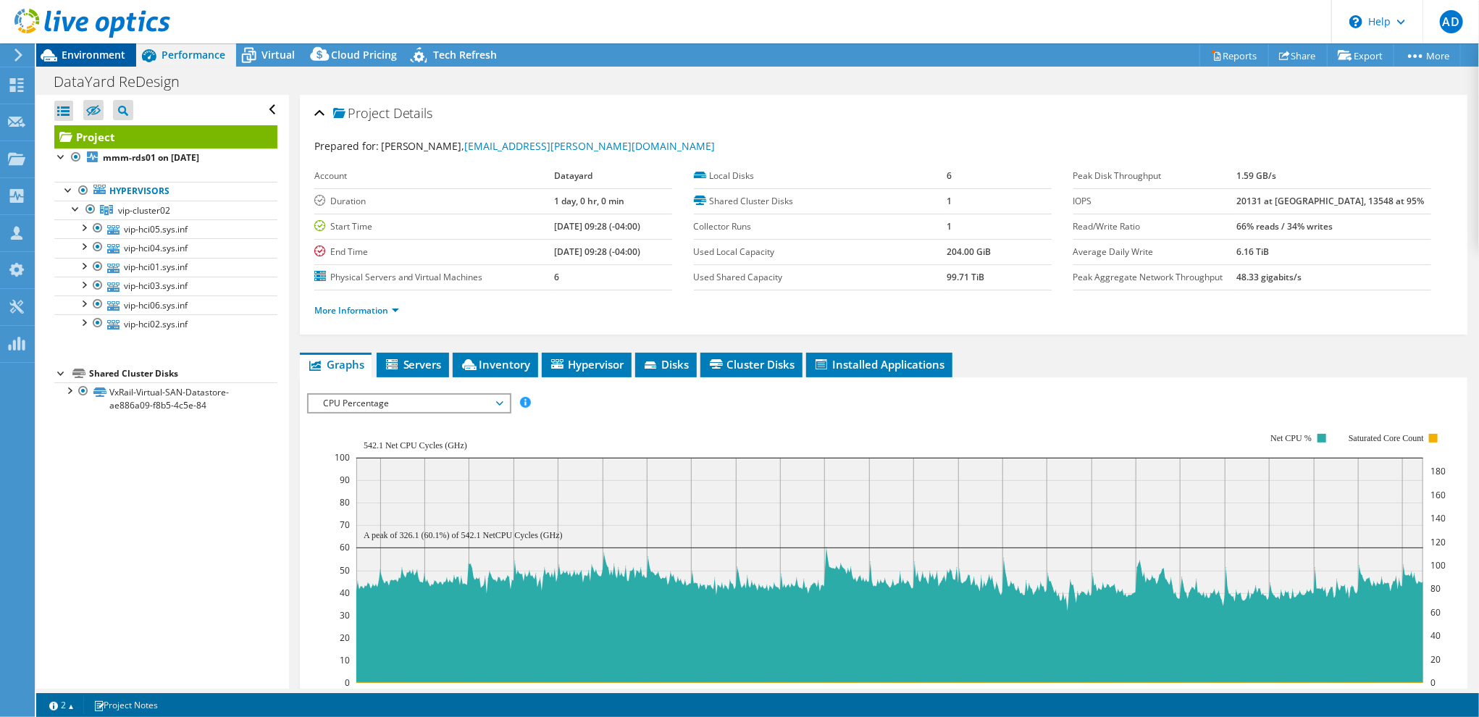
click at [90, 55] on span "Environment" at bounding box center [94, 55] width 64 height 14
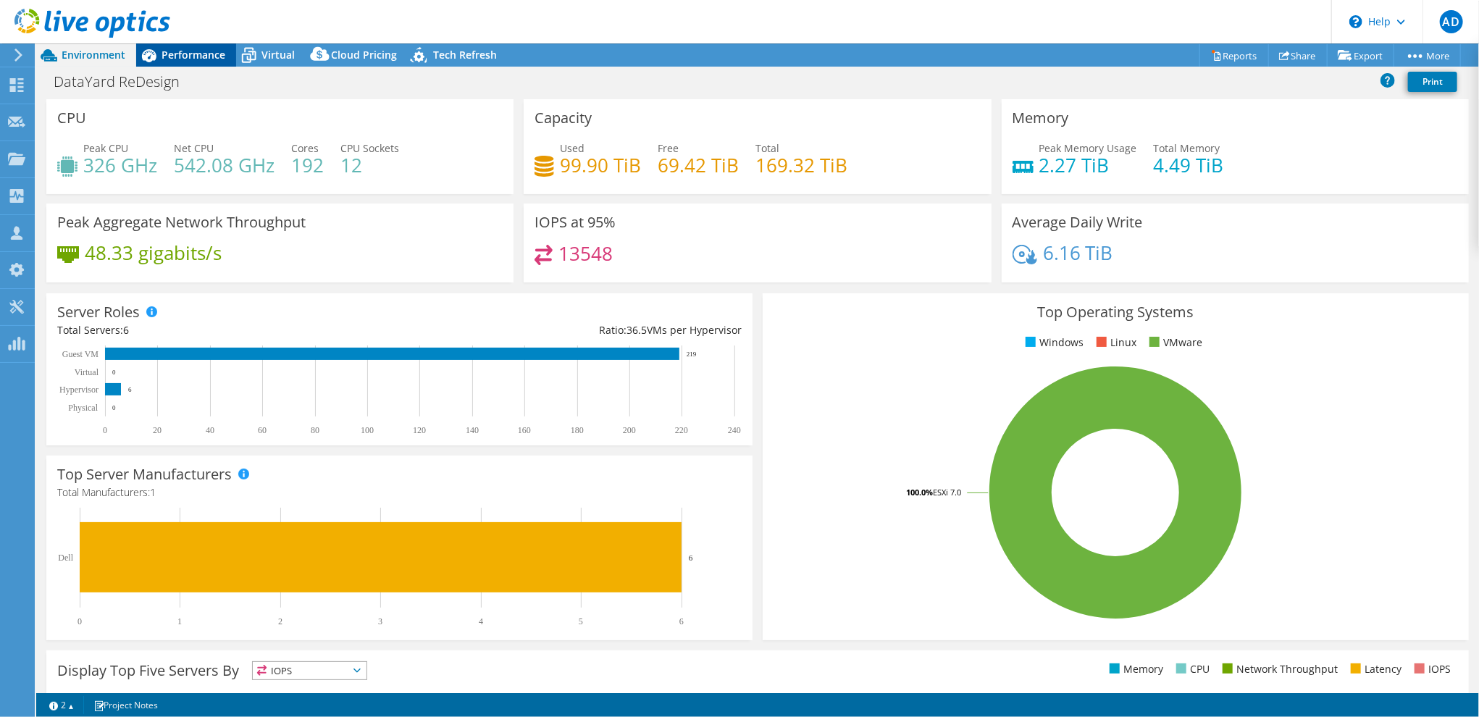
click at [203, 62] on div "Performance" at bounding box center [186, 54] width 100 height 23
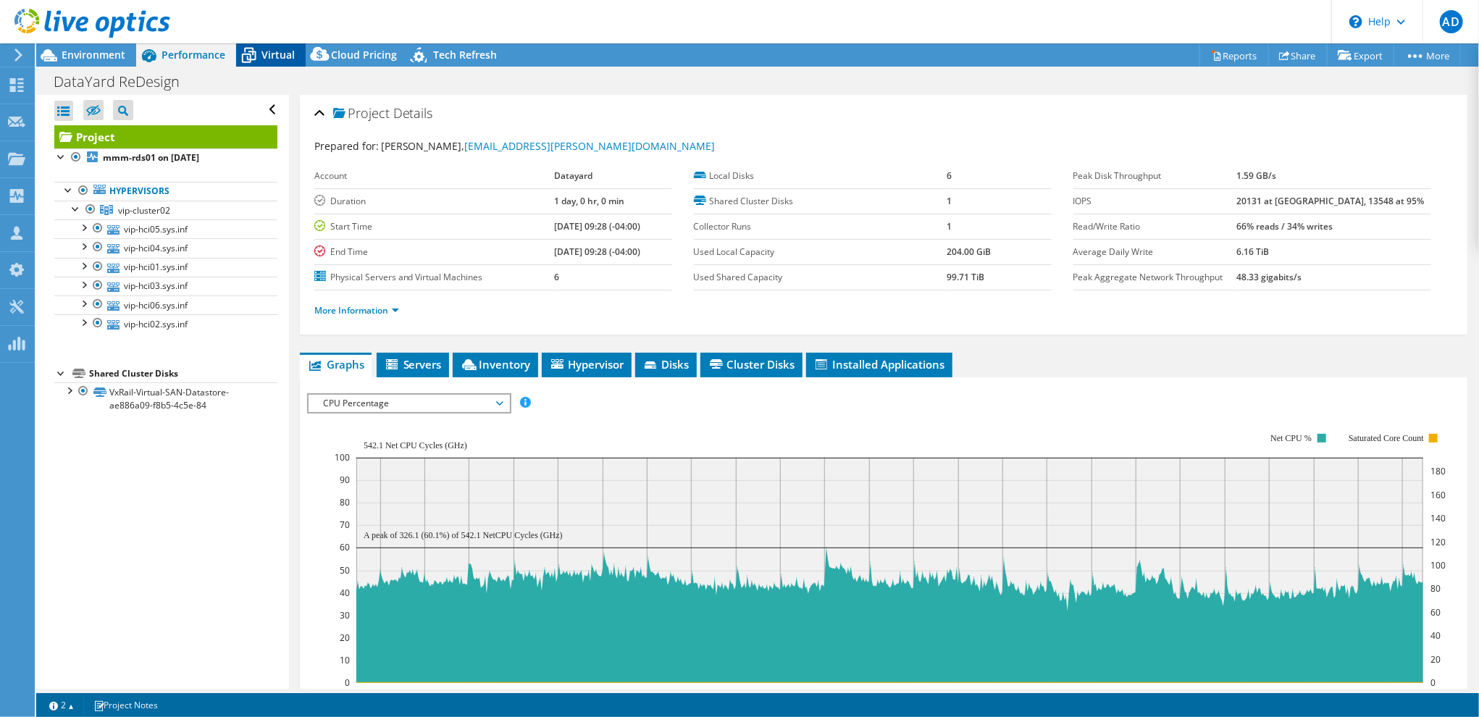
click at [272, 56] on span "Virtual" at bounding box center [278, 55] width 33 height 14
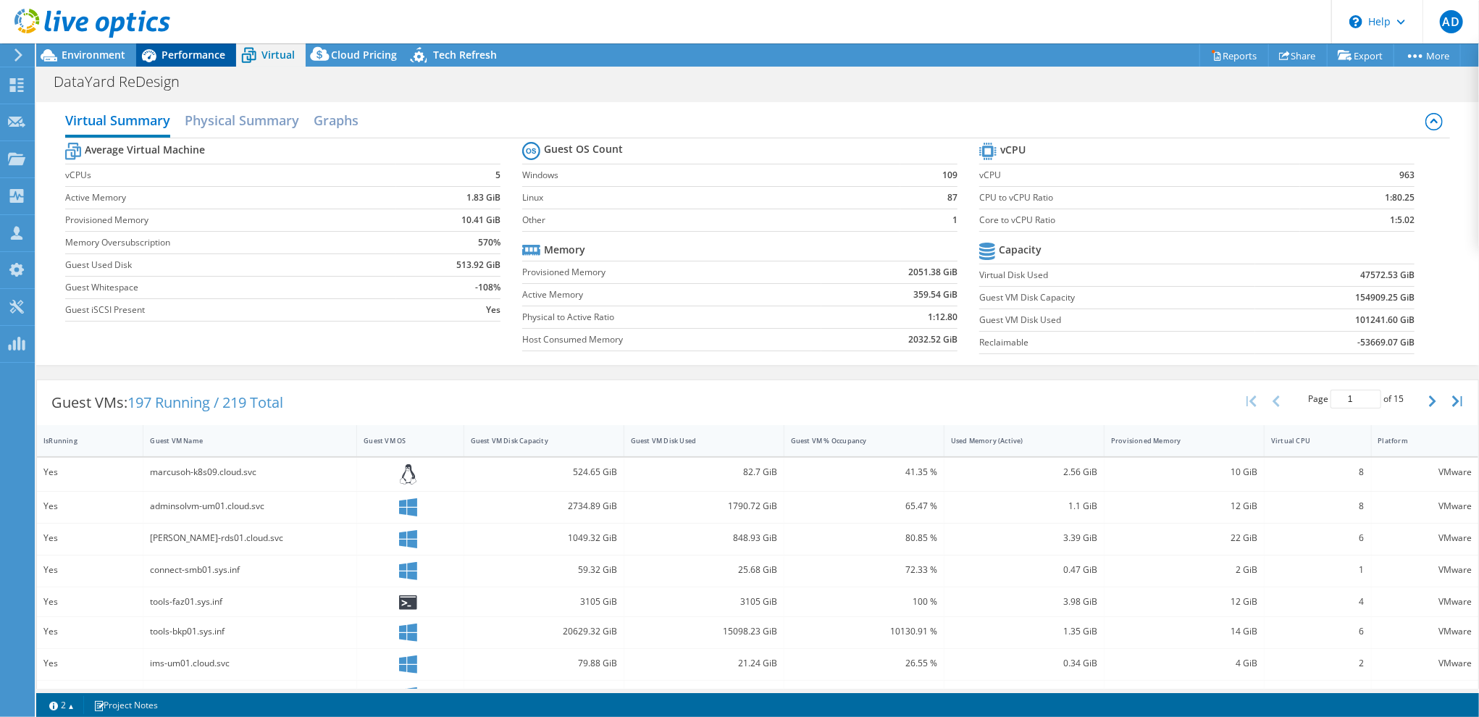
click at [190, 49] on span "Performance" at bounding box center [194, 55] width 64 height 14
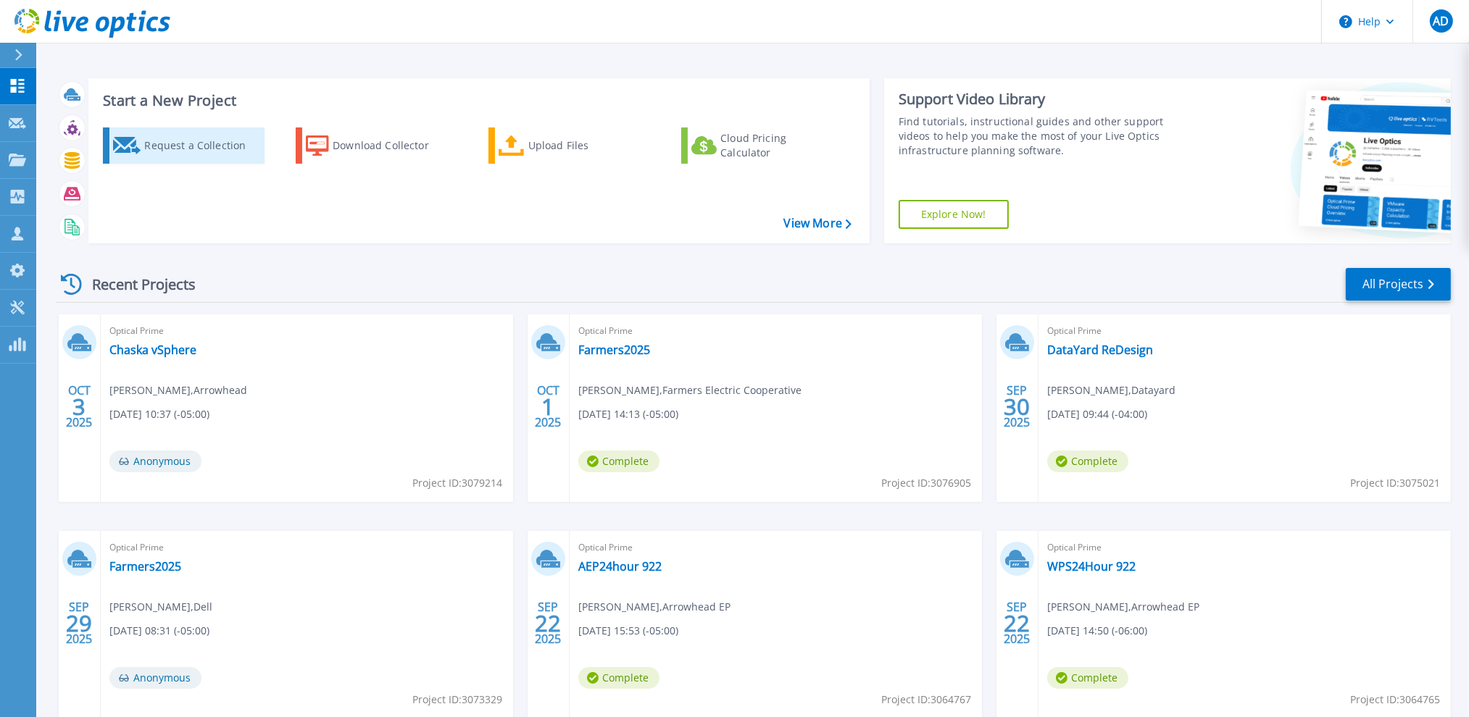
click at [195, 149] on div "Request a Collection" at bounding box center [202, 145] width 116 height 29
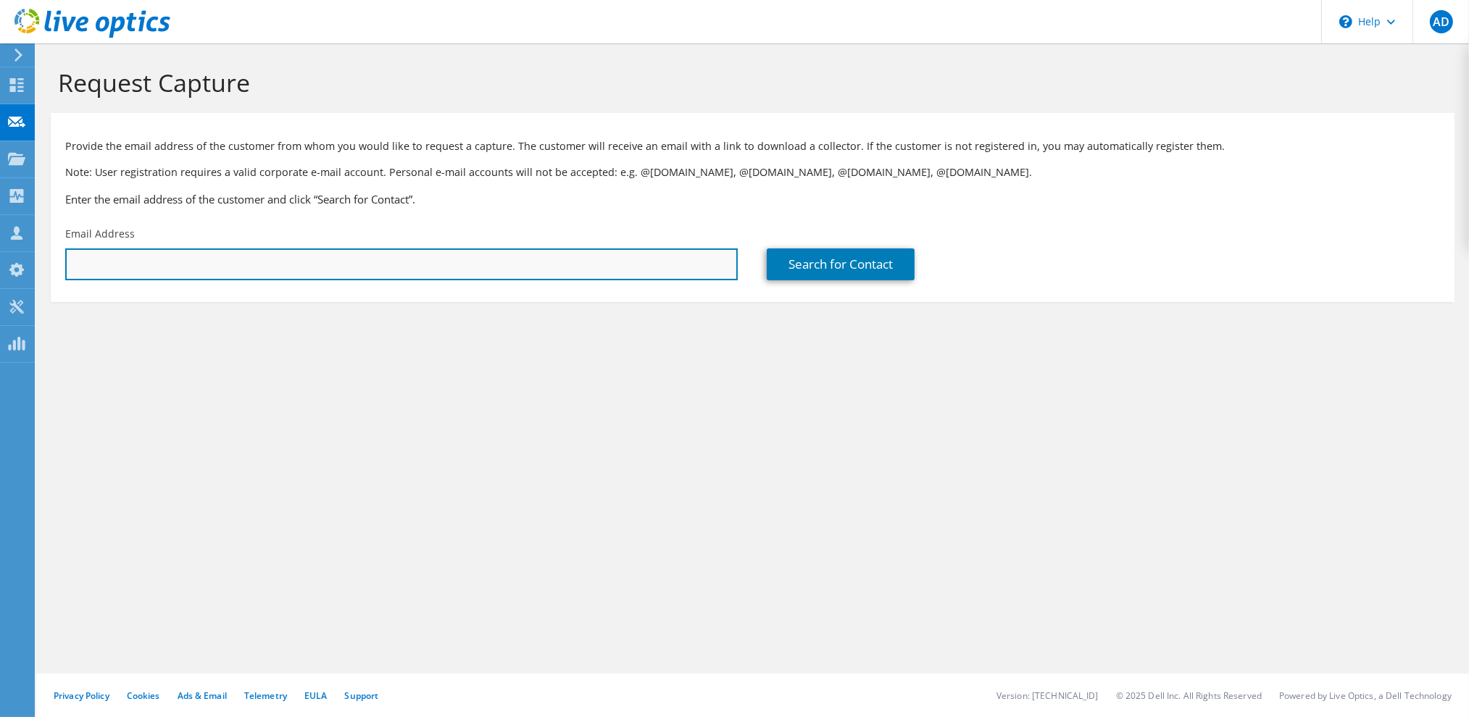
click at [185, 272] on input "text" at bounding box center [401, 265] width 672 height 32
paste input "[EMAIL_ADDRESS][DOMAIN_NAME]"
type input "[EMAIL_ADDRESS][DOMAIN_NAME]"
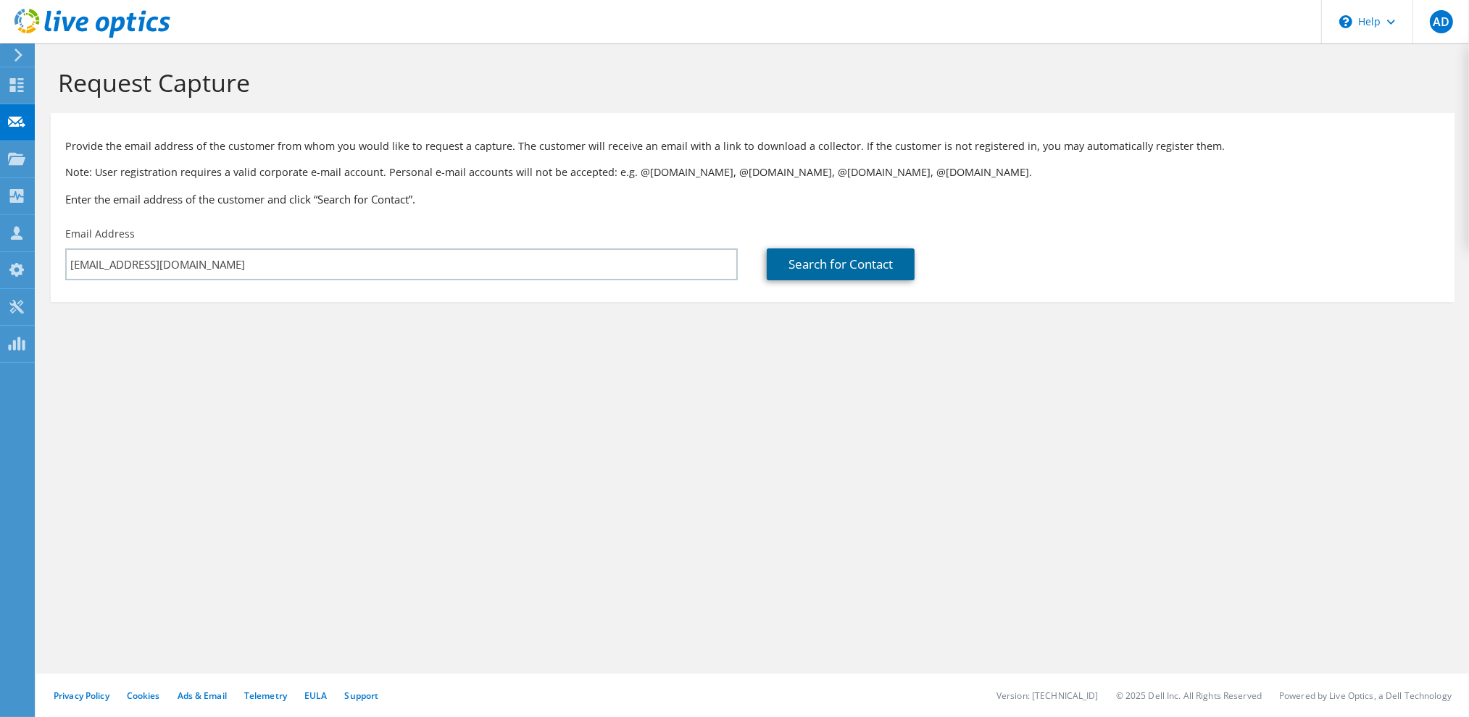
click at [813, 256] on link "Search for Contact" at bounding box center [841, 265] width 148 height 32
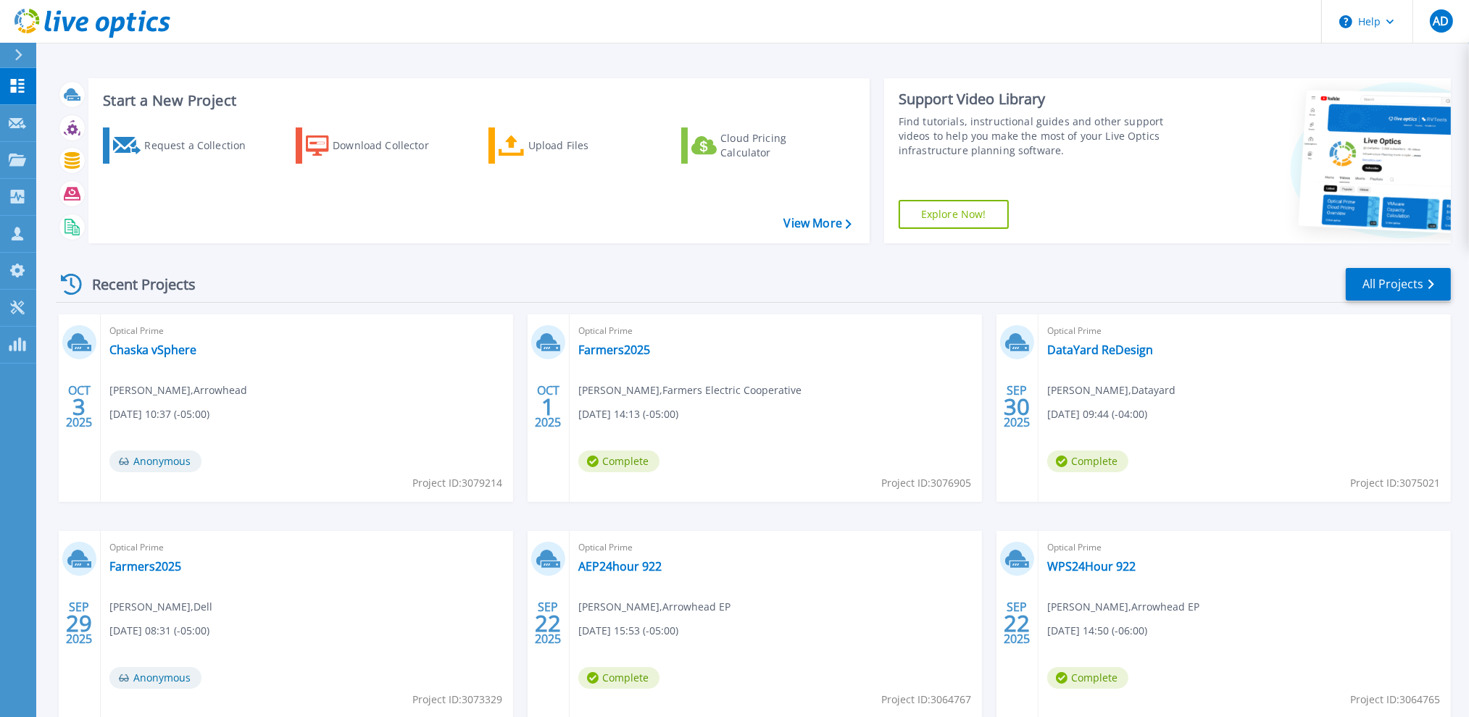
click at [561, 274] on div "Recent Projects All Projects" at bounding box center [753, 285] width 1395 height 36
click at [1395, 281] on link "All Projects" at bounding box center [1397, 284] width 105 height 33
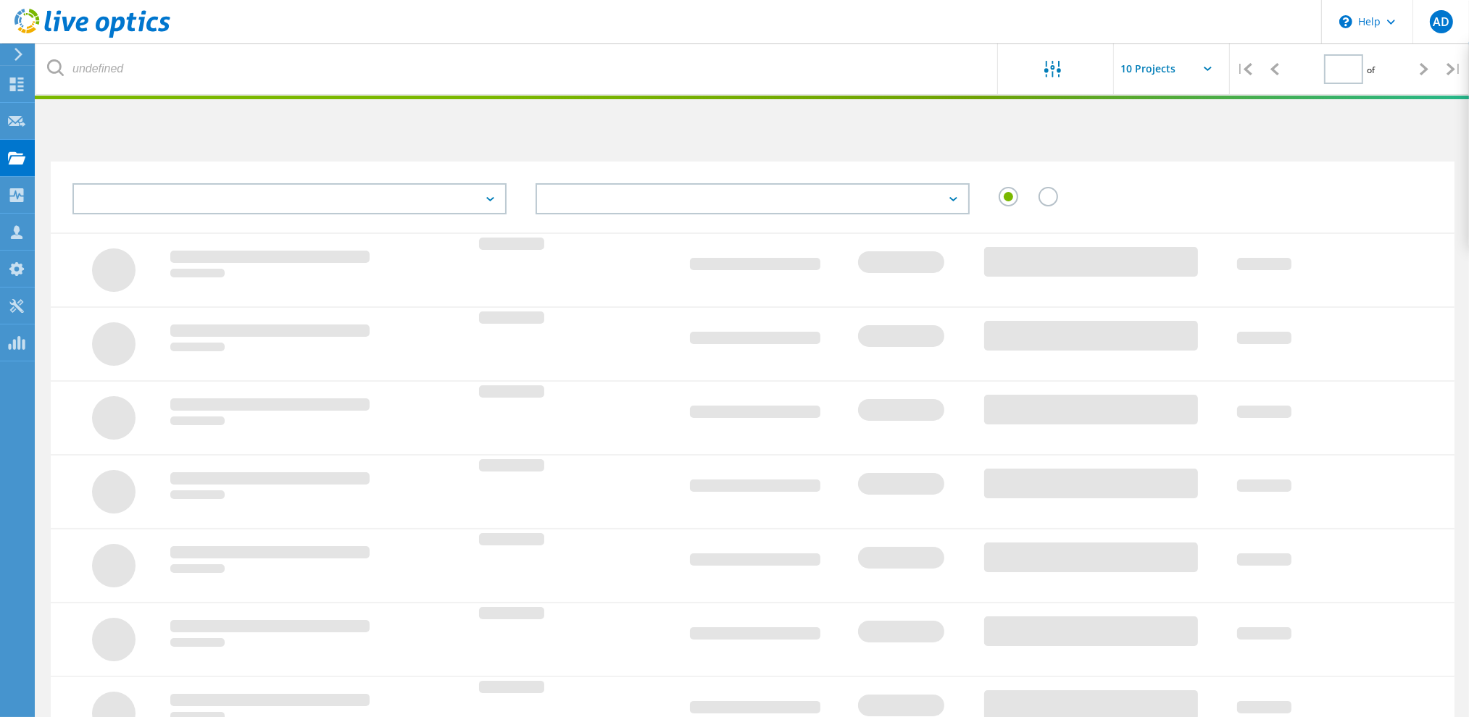
type input "1"
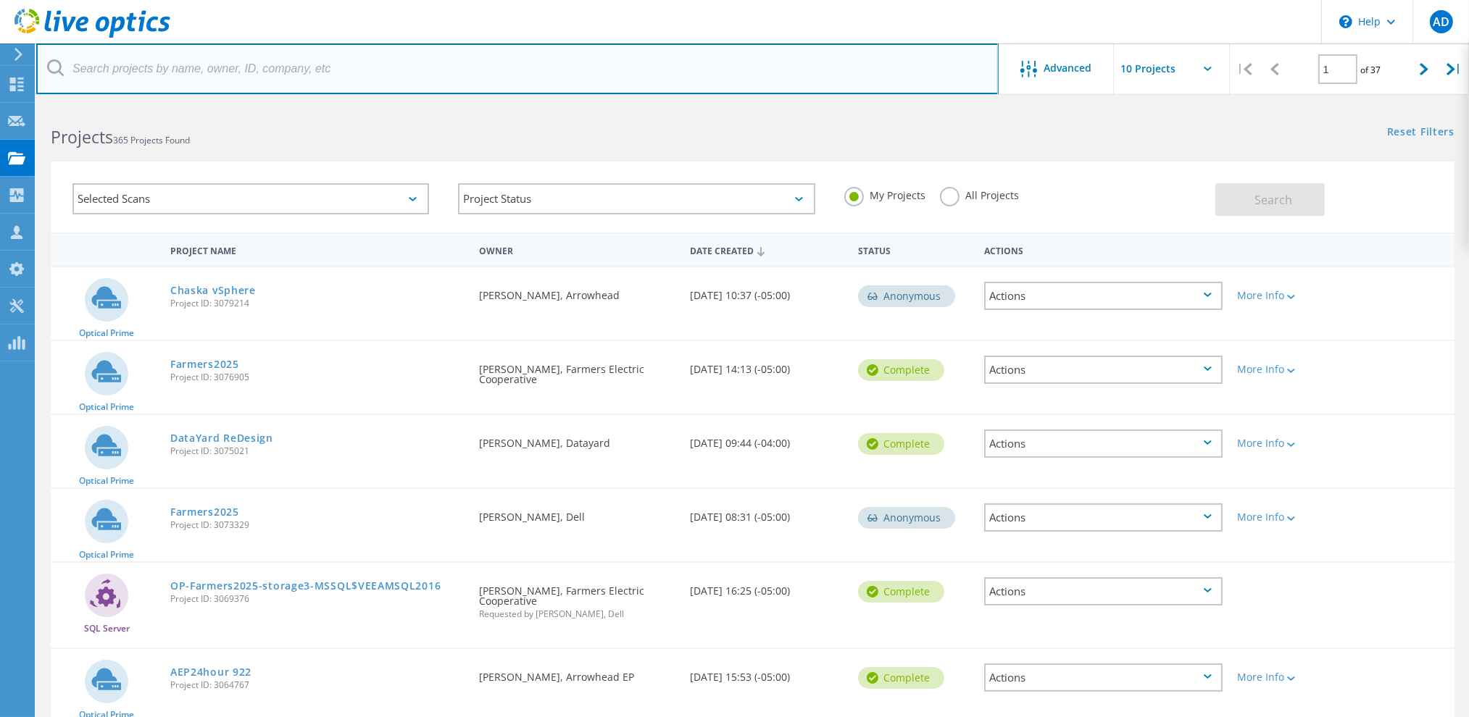
click at [171, 62] on input "text" at bounding box center [517, 68] width 962 height 51
type input "grasp"
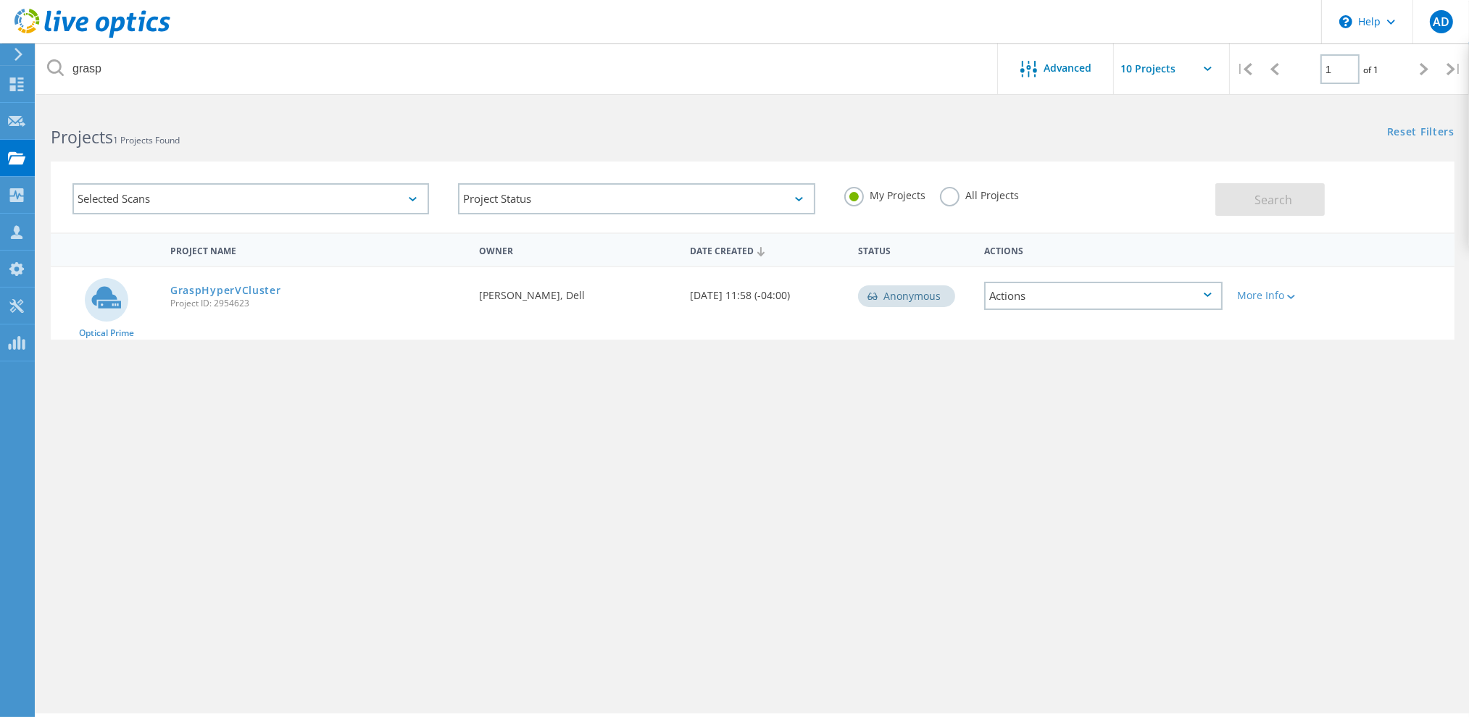
click at [226, 299] on span "Project ID: 2954623" at bounding box center [317, 303] width 294 height 9
click at [235, 290] on link "GraspHyperVCluster" at bounding box center [225, 290] width 111 height 10
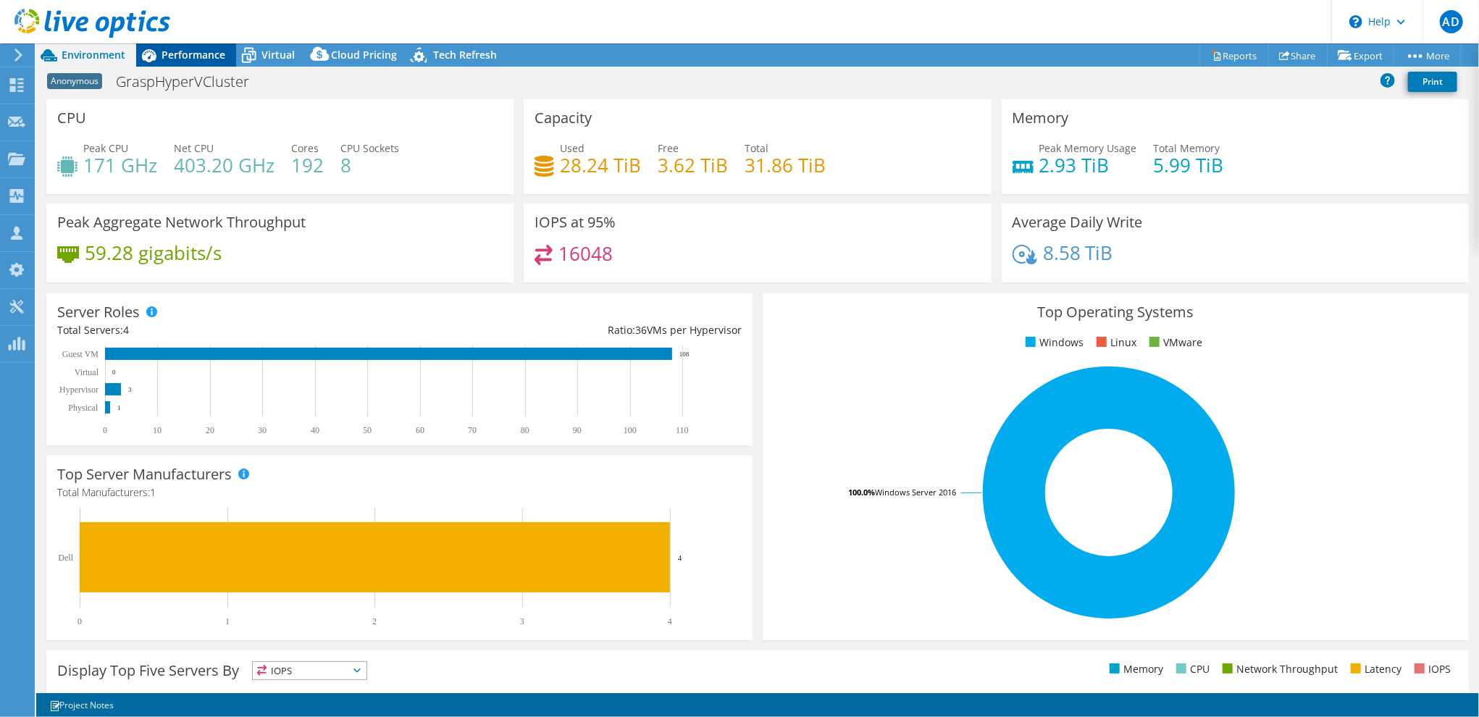
click at [196, 59] on span "Performance" at bounding box center [194, 55] width 64 height 14
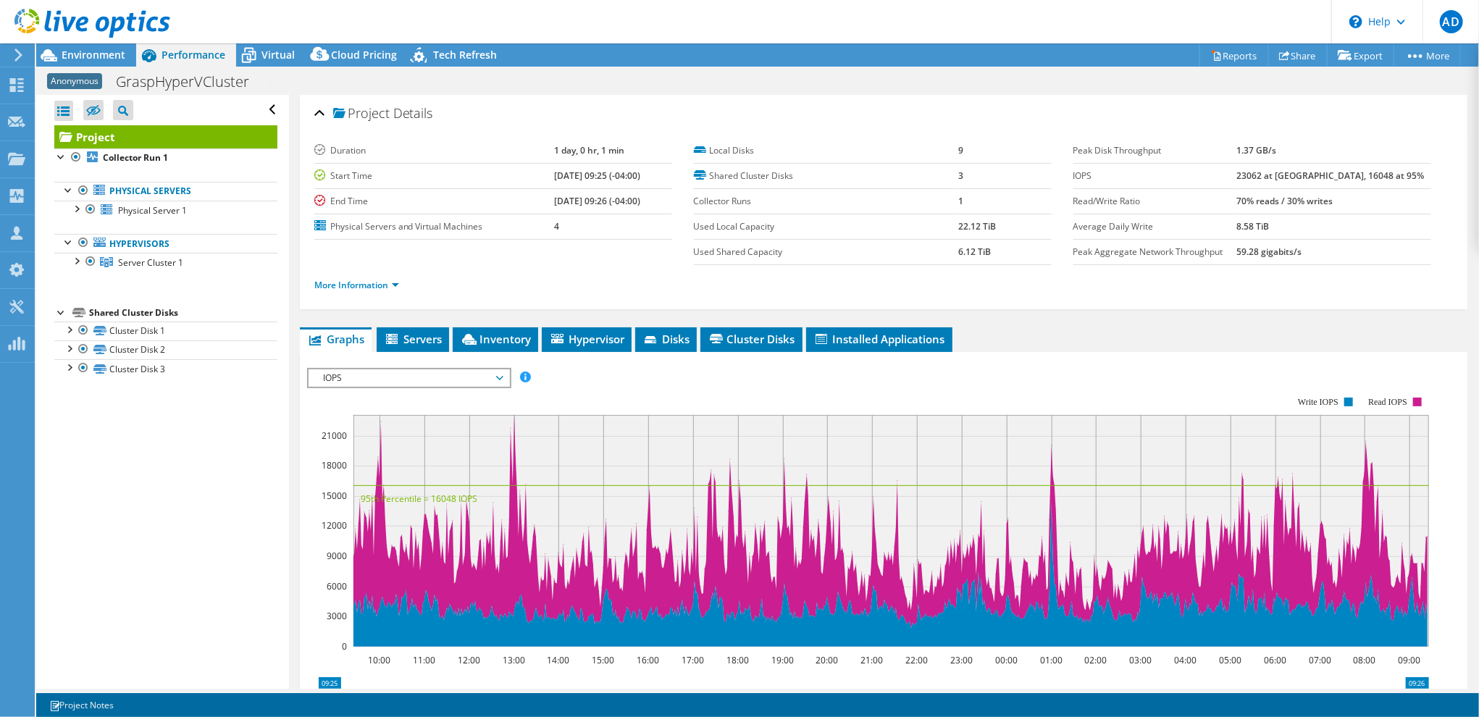
select select "USD"
click at [369, 378] on span "IOPS" at bounding box center [409, 378] width 186 height 17
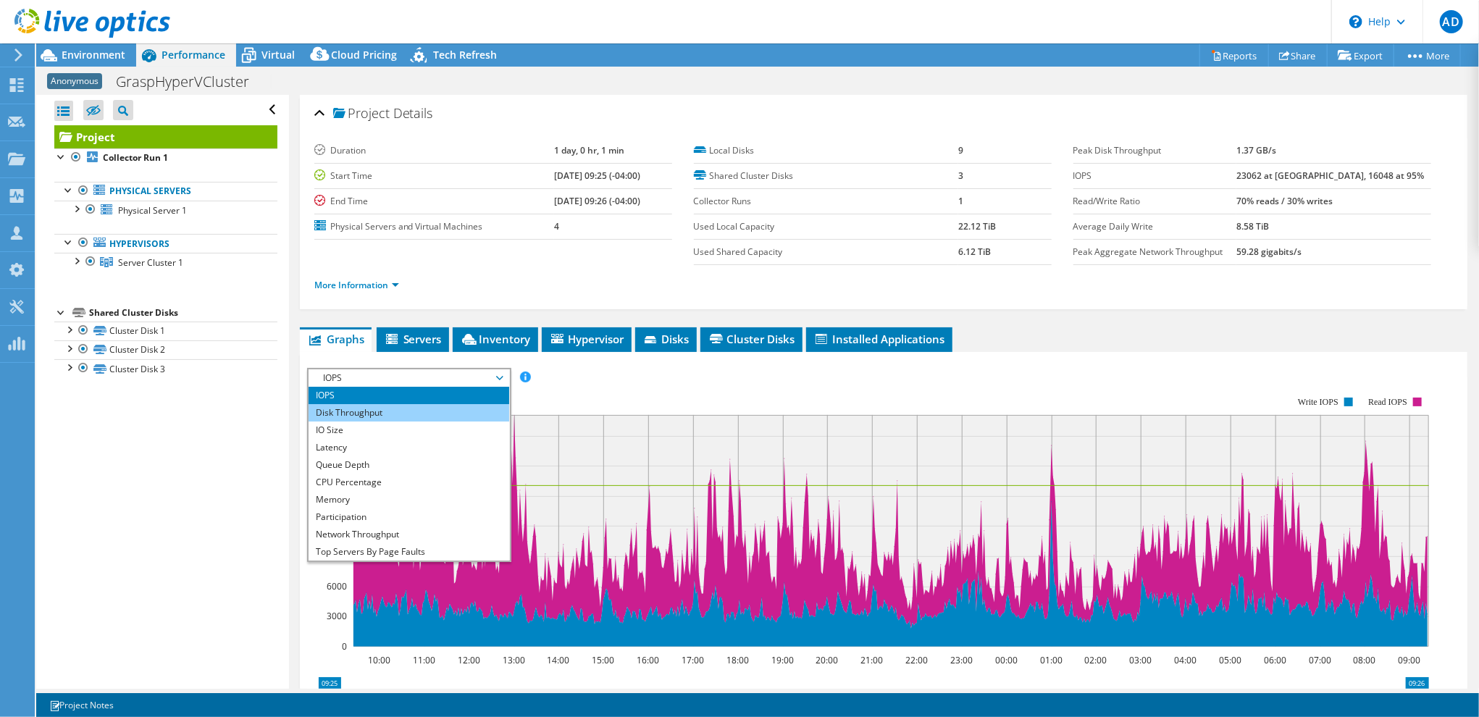
click at [375, 414] on li "Disk Throughput" at bounding box center [409, 412] width 201 height 17
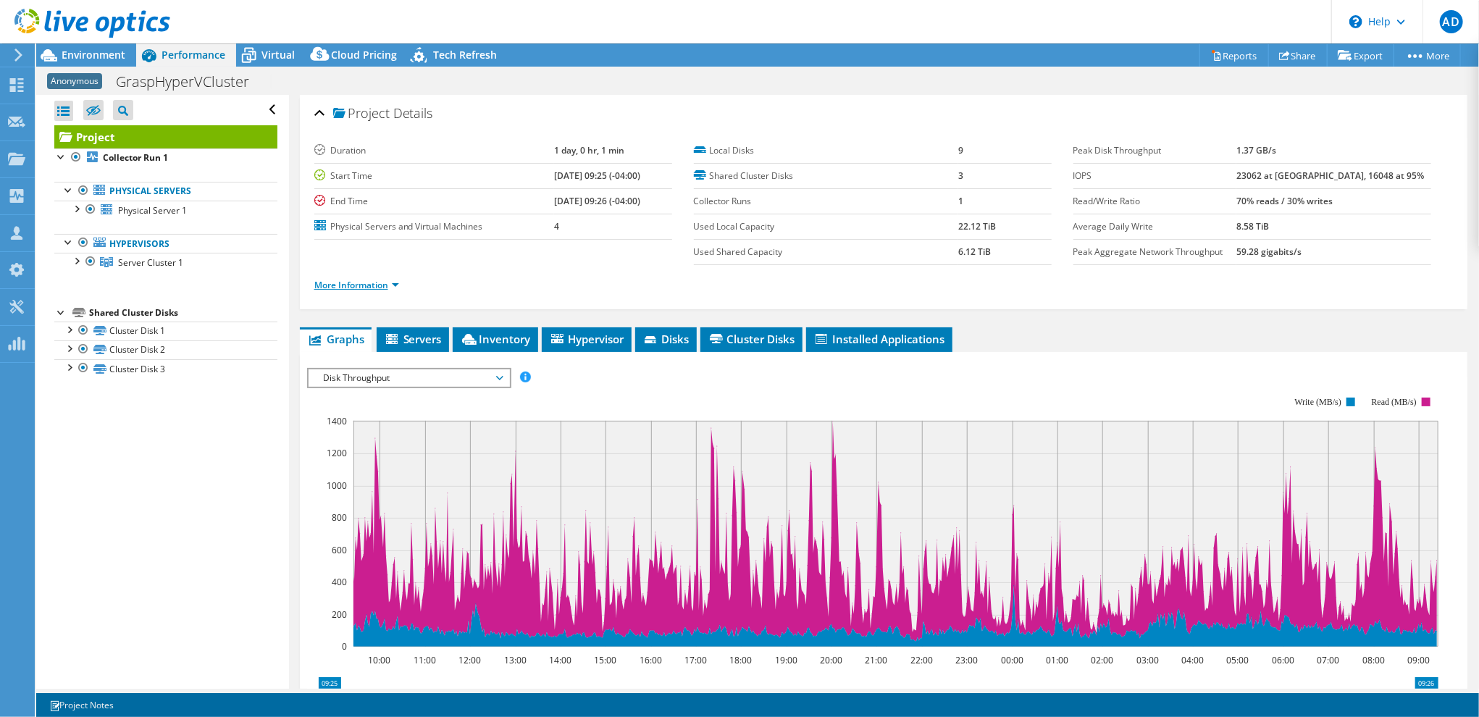
click at [372, 281] on link "More Information" at bounding box center [356, 285] width 85 height 12
